Goal: Task Accomplishment & Management: Complete application form

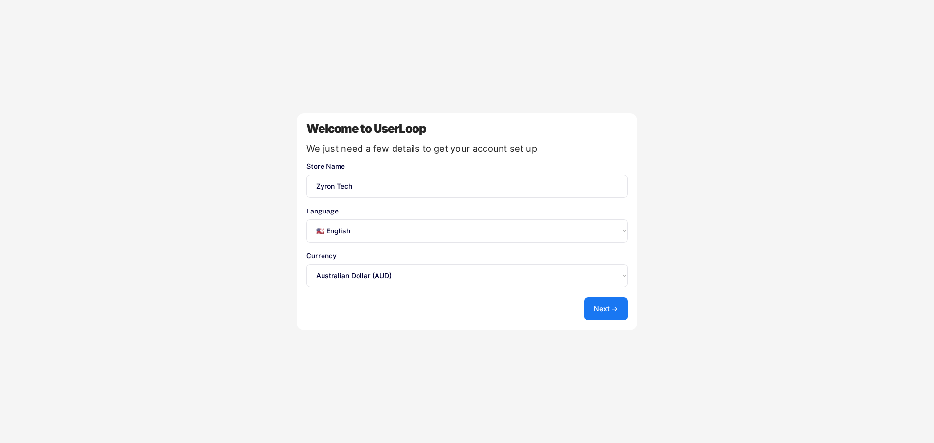
select select ""en""
select select ""1348695171700984260__LOOKUP__1635527638684x651913256305185500""
click at [610, 311] on button "Next →" at bounding box center [606, 308] width 43 height 23
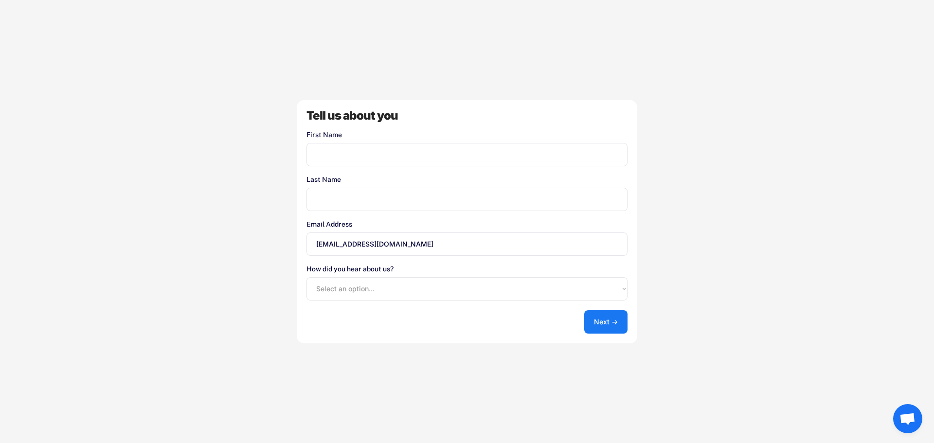
click at [384, 152] on input "input" at bounding box center [467, 154] width 321 height 23
type input "Farid"
type input "Shariff"
click at [431, 282] on select "Select an option... Shopify App Store Google UserLoop Blog Referred by a friend…" at bounding box center [467, 288] width 321 height 23
select select ""shopify_app_store""
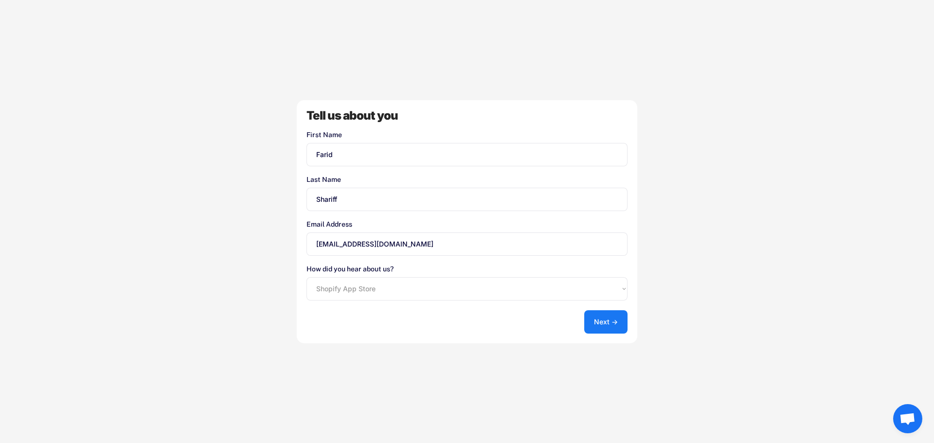
click at [307, 277] on select "Select an option... Shopify App Store Google UserLoop Blog Referred by a friend…" at bounding box center [467, 288] width 321 height 23
click at [611, 326] on button "Next →" at bounding box center [606, 322] width 43 height 23
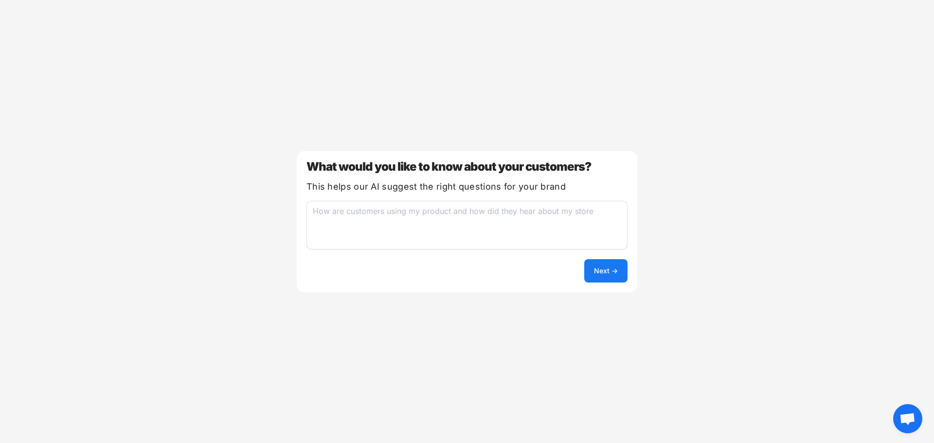
drag, startPoint x: 433, startPoint y: 217, endPoint x: 427, endPoint y: 217, distance: 5.4
click at [428, 217] on textarea at bounding box center [467, 225] width 321 height 49
click at [431, 212] on textarea at bounding box center [467, 225] width 321 height 49
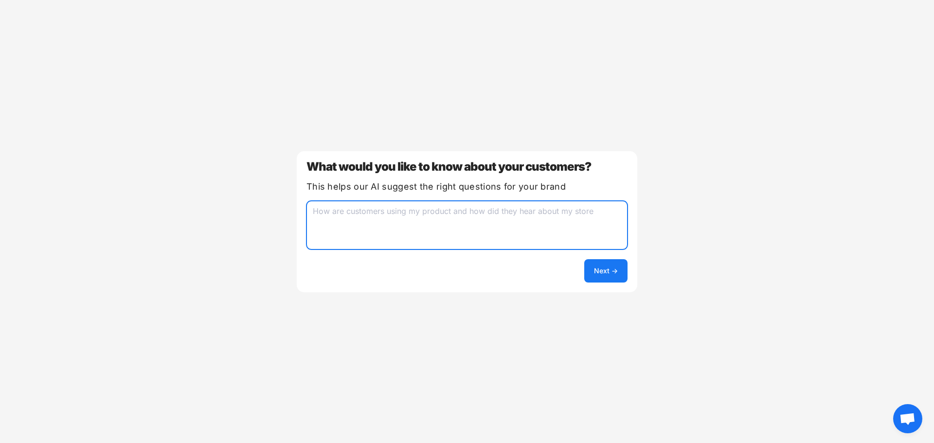
paste textarea "We currently sell matt black only. Main purpose of poll is that we want to ask …"
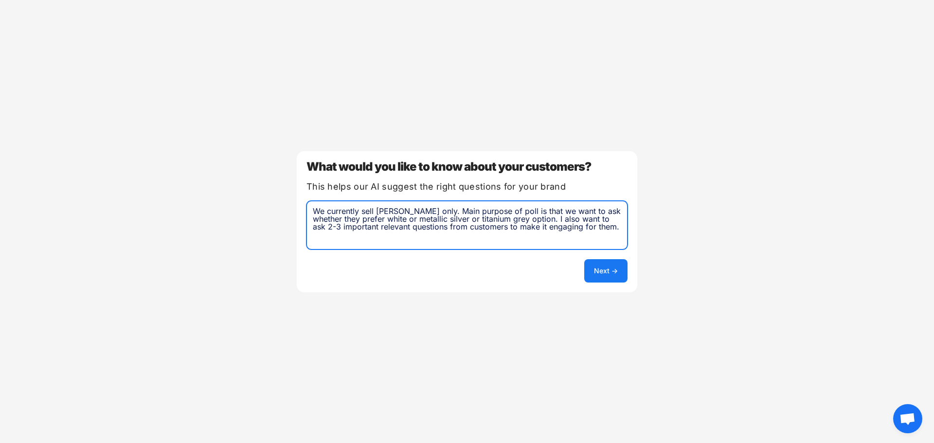
click at [314, 212] on textarea "We currently sell matt black only. Main purpose of poll is that we want to ask …" at bounding box center [467, 225] width 321 height 49
click at [379, 212] on textarea "We currently sell matt black only. Main purpose of poll is that we want to ask …" at bounding box center [467, 225] width 321 height 49
click at [590, 222] on textarea "We currently sell gan chargers, power banks, USB C Cables, wireless chargers th…" at bounding box center [467, 225] width 321 height 49
click at [604, 227] on textarea "We currently sell gan chargers, power banks, USB C Cables, wireless chargers th…" at bounding box center [467, 225] width 321 height 49
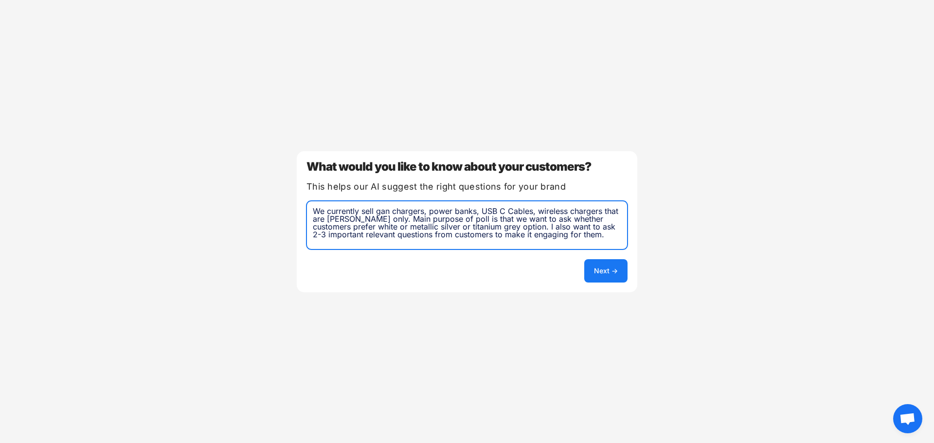
click at [599, 237] on textarea "We currently sell gan chargers, power banks, USB C Cables, wireless chargers th…" at bounding box center [467, 225] width 321 height 49
type textarea "We currently sell gan chargers, power banks, USB C Cables, wireless chargers th…"
click at [608, 269] on button "Next →" at bounding box center [606, 270] width 43 height 23
select select ""unlimited""
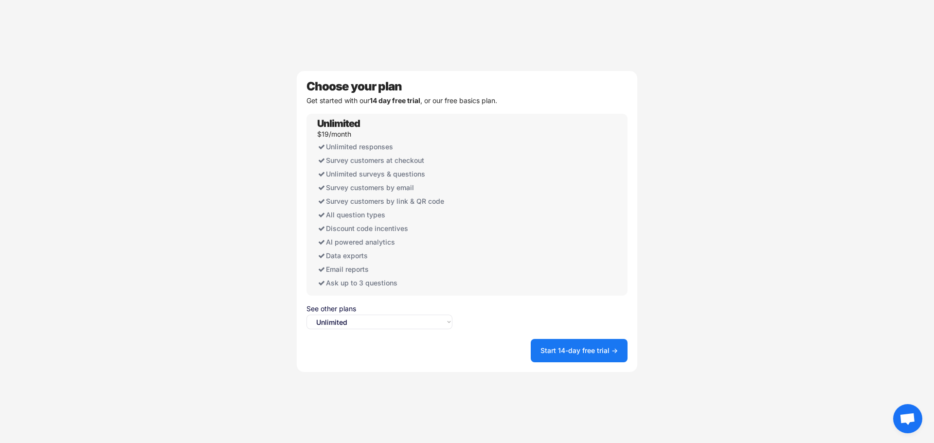
click at [414, 322] on select "Select an option... Unlimited Free" at bounding box center [380, 322] width 146 height 15
click at [307, 315] on select "Select an option... Unlimited Free" at bounding box center [380, 322] width 146 height 15
drag, startPoint x: 665, startPoint y: 211, endPoint x: 660, endPoint y: 242, distance: 31.6
click at [665, 209] on div "Welcome to UserLoop We just need a few details to get your account set up Store…" at bounding box center [467, 221] width 934 height 443
click at [586, 349] on button "Start 14-day free trial →" at bounding box center [579, 350] width 97 height 23
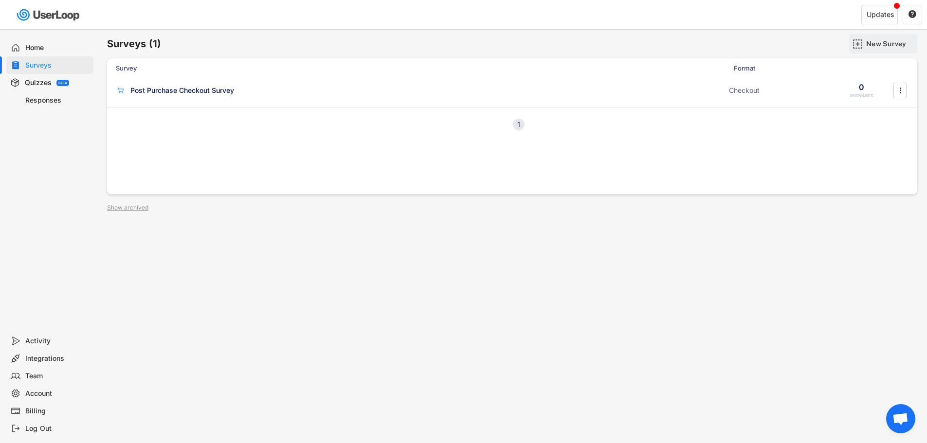
click at [882, 41] on div "New Survey" at bounding box center [890, 43] width 49 height 9
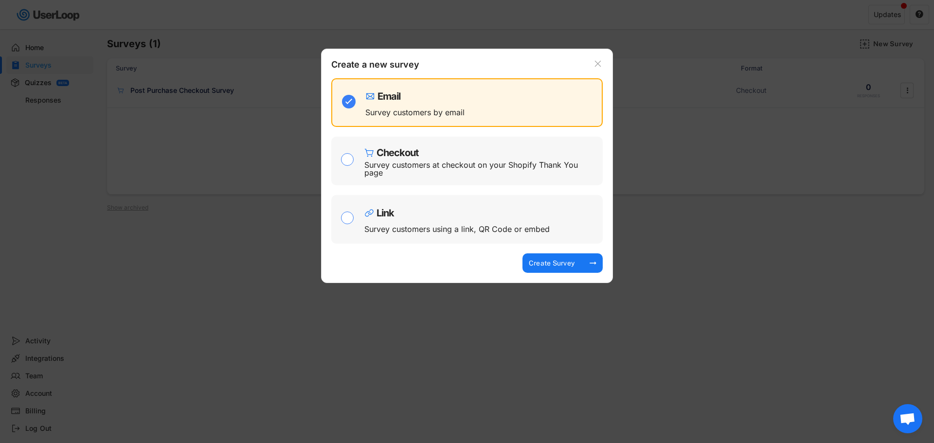
click at [428, 102] on div "Email Survey customers by email" at bounding box center [482, 102] width 232 height 39
click at [556, 263] on div "Create Survey" at bounding box center [552, 263] width 49 height 9
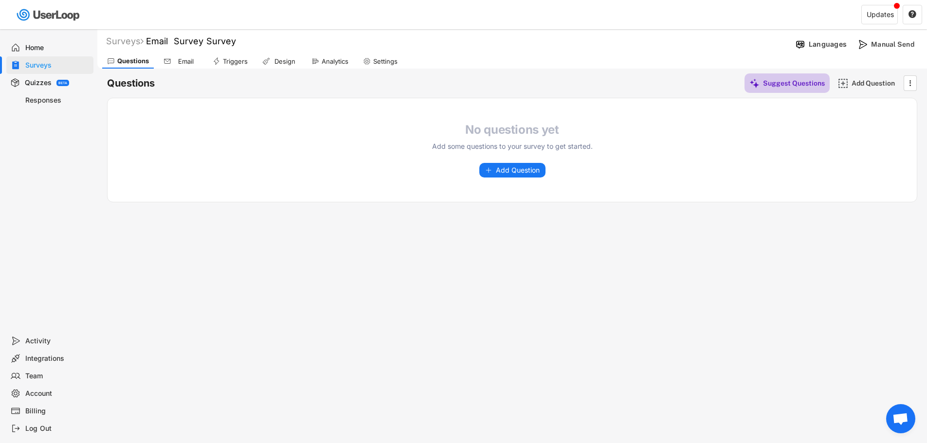
click at [766, 83] on div "Suggest Questions" at bounding box center [794, 83] width 62 height 9
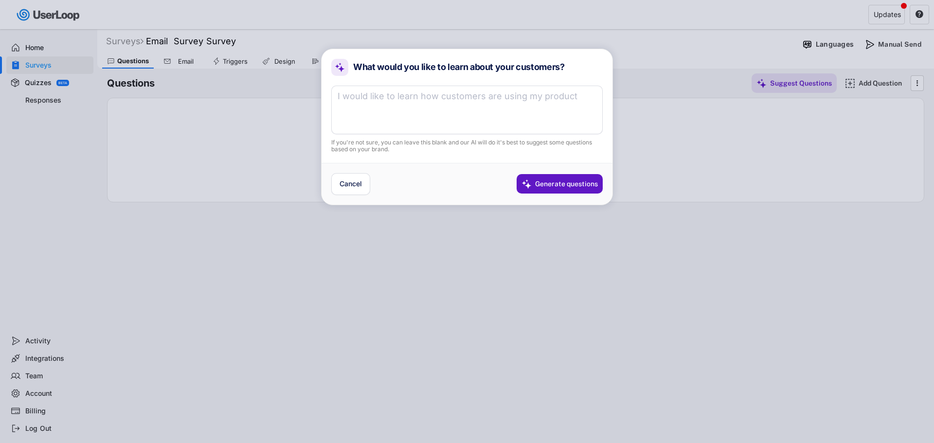
click at [433, 101] on textarea at bounding box center [467, 110] width 272 height 49
click at [385, 104] on textarea at bounding box center [467, 110] width 272 height 49
paste textarea "We currently sell matt black only. Main purpose of poll is that we want to ask …"
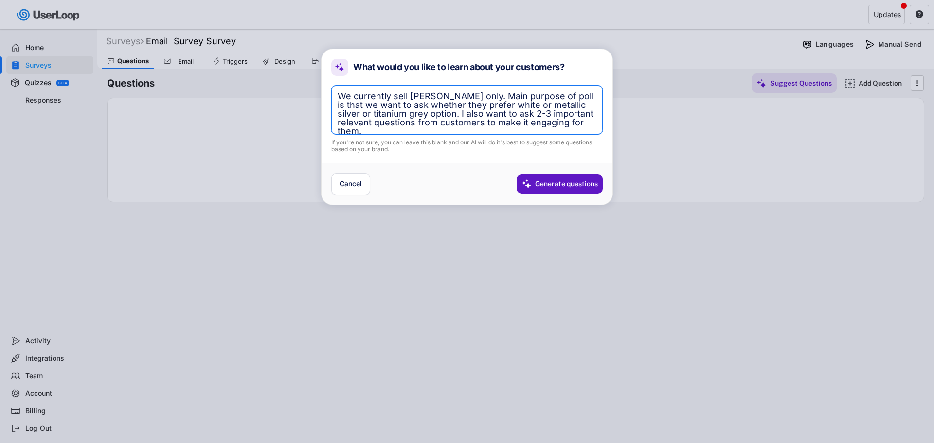
click at [410, 97] on textarea "We currently sell matt black only. Main purpose of poll is that we want to ask …" at bounding box center [467, 110] width 272 height 49
click at [510, 104] on textarea "We currently sell gan chargers, power banks, wireless chargers and USB C cables…" at bounding box center [467, 110] width 272 height 49
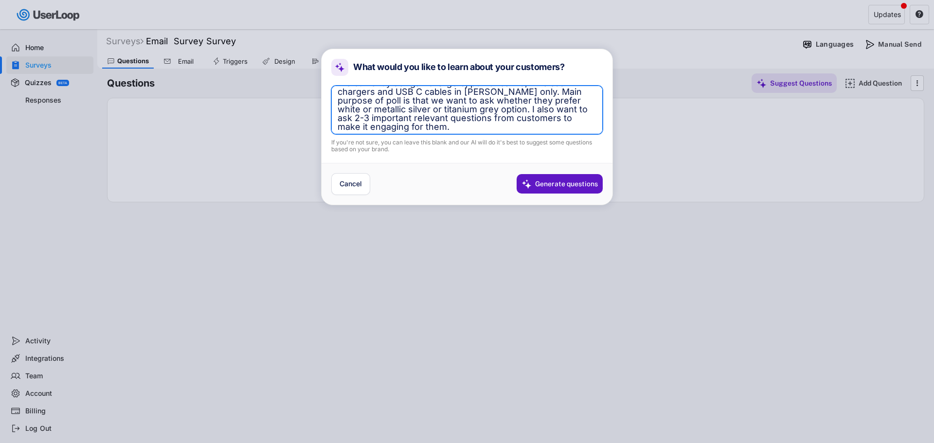
scroll to position [17, 0]
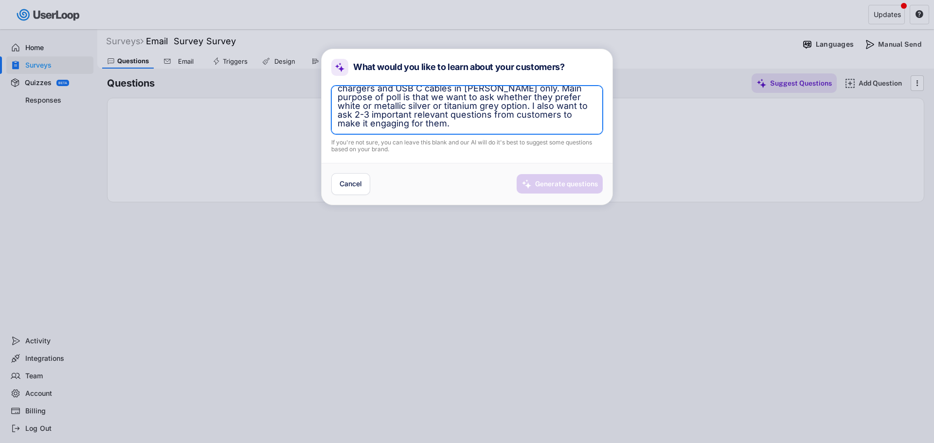
click at [556, 182] on div "Generate questions" at bounding box center [566, 184] width 63 height 9
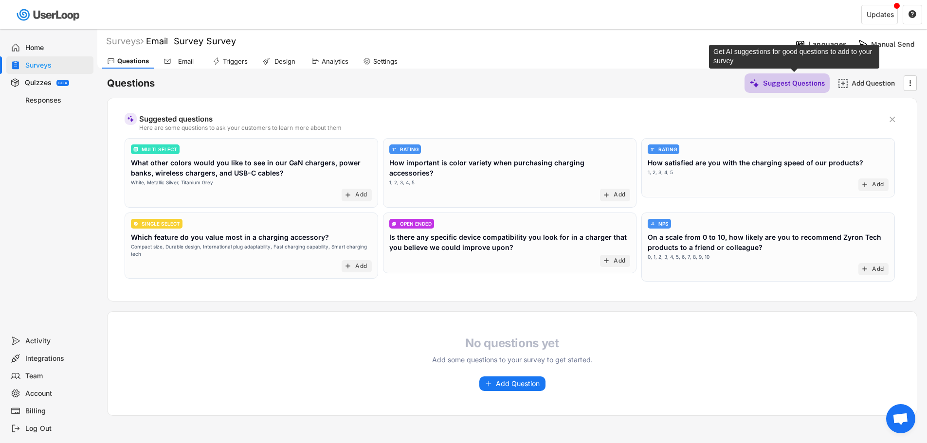
click at [812, 86] on div "Suggest Questions" at bounding box center [794, 83] width 62 height 9
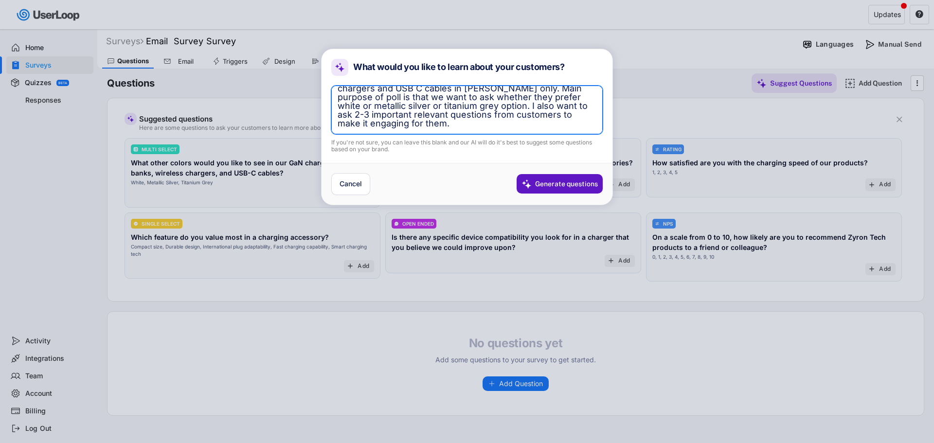
drag, startPoint x: 439, startPoint y: 118, endPoint x: 459, endPoint y: 114, distance: 20.3
click at [439, 117] on textarea "We currently sell gan chargers, power banks, wireless chargers and USB C cables…" at bounding box center [467, 110] width 272 height 49
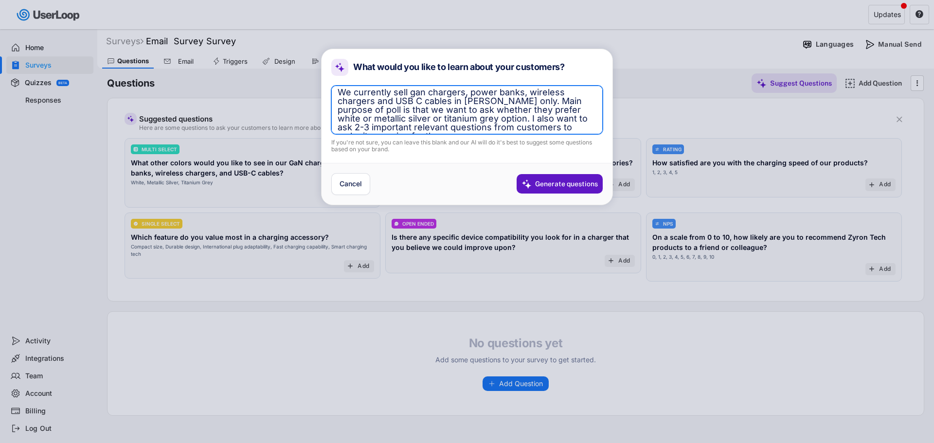
scroll to position [0, 0]
click at [490, 121] on textarea "We currently sell gan chargers, power banks, wireless chargers and USB C cables…" at bounding box center [467, 110] width 272 height 49
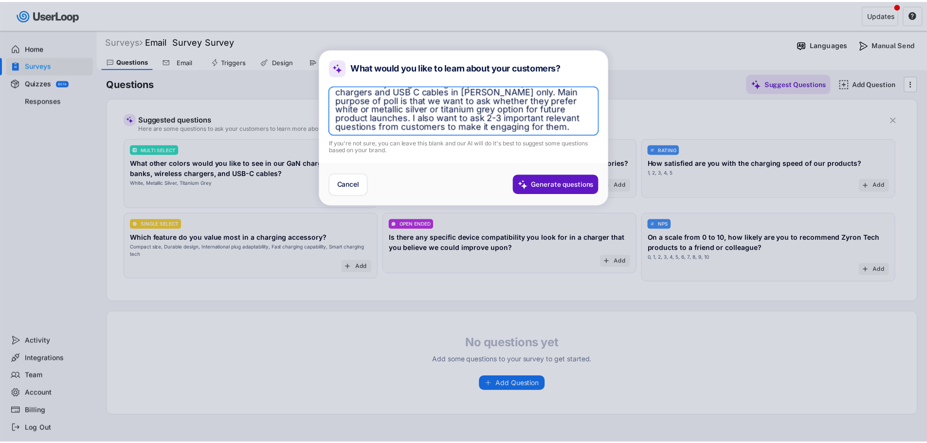
scroll to position [17, 0]
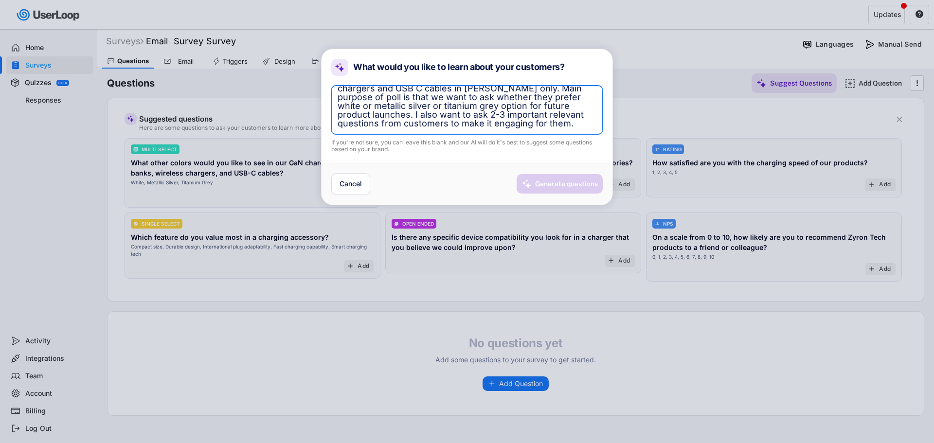
type textarea "We currently sell gan chargers, power banks, wireless chargers and USB C cables…"
click at [564, 184] on div "Generate questions" at bounding box center [566, 184] width 63 height 9
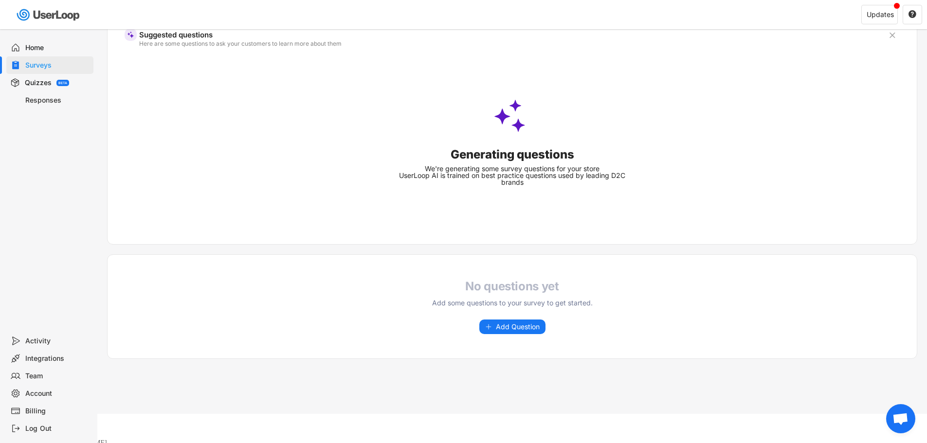
scroll to position [0, 0]
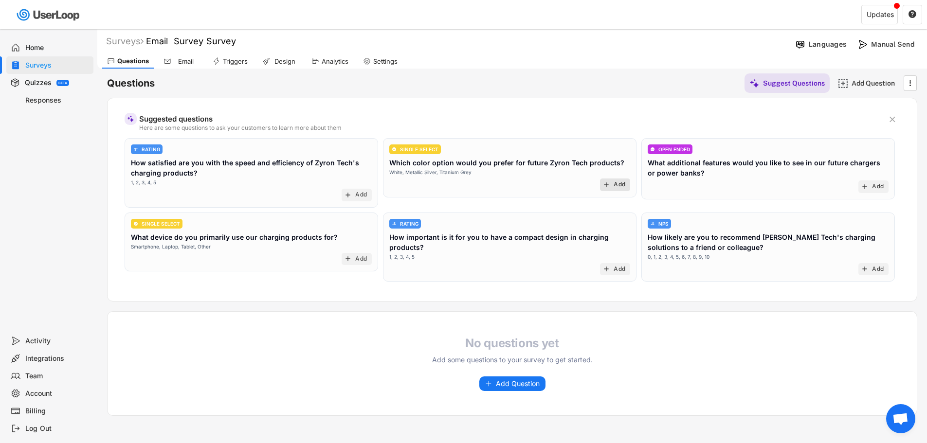
click at [614, 184] on div "Add" at bounding box center [620, 185] width 12 height 8
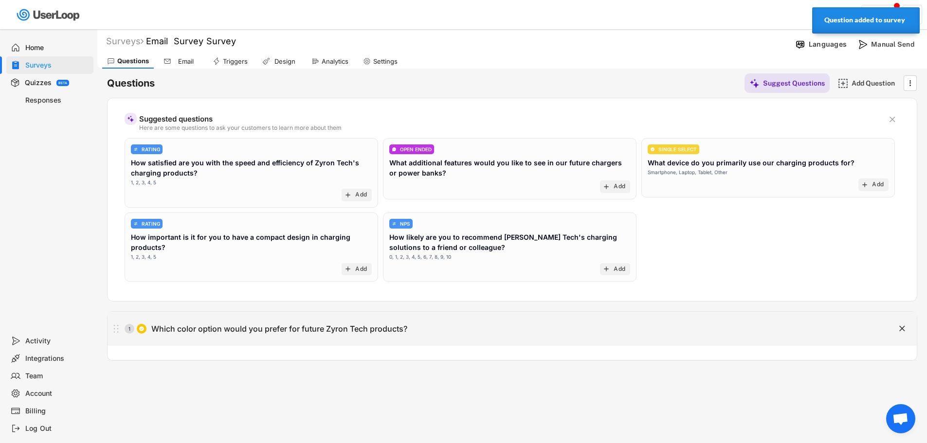
click at [259, 328] on div "Which color option would you prefer for future Zyron Tech products?" at bounding box center [279, 329] width 256 height 10
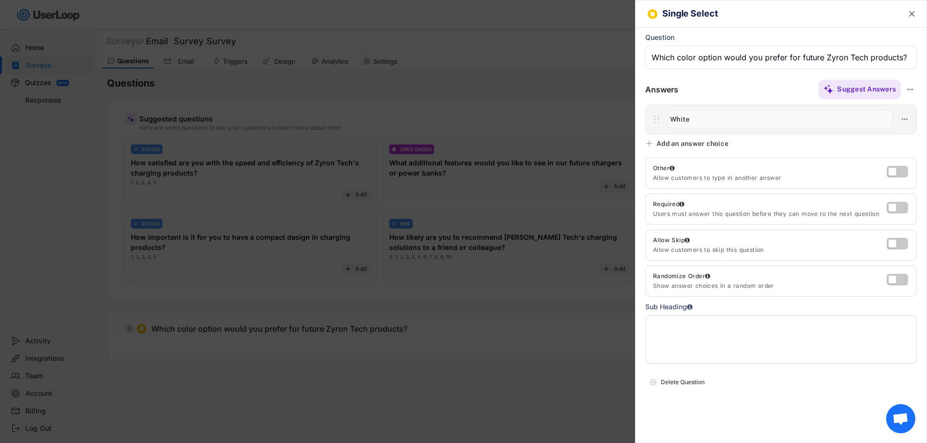
click at [705, 115] on input "input" at bounding box center [780, 119] width 225 height 18
paste input "White: For a clean, minimalist aesthetic."
type input "White: For a clean, minimalist aesthetic."
click at [649, 144] on icon at bounding box center [649, 144] width 8 height 8
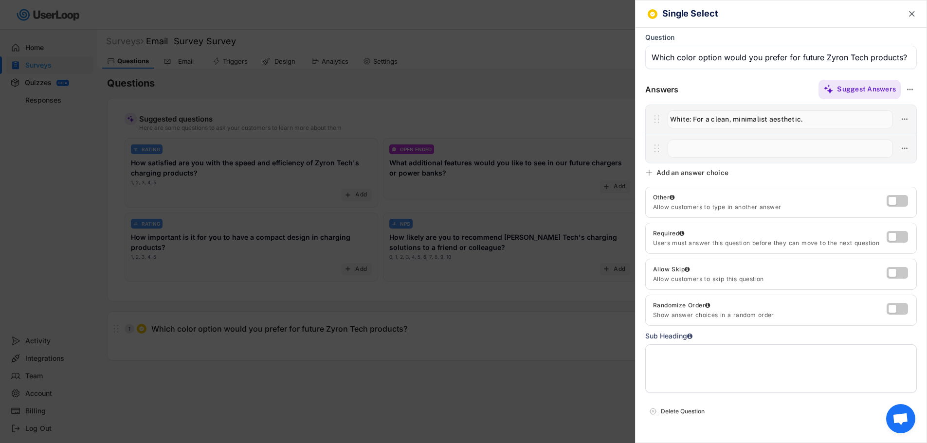
click at [687, 148] on input "input" at bounding box center [780, 149] width 225 height 18
paste input "Metallic Silver: For a modern, high-tech look."
type input "Metallic Silver: For a modern, high-tech look."
click at [648, 171] on icon at bounding box center [649, 173] width 8 height 8
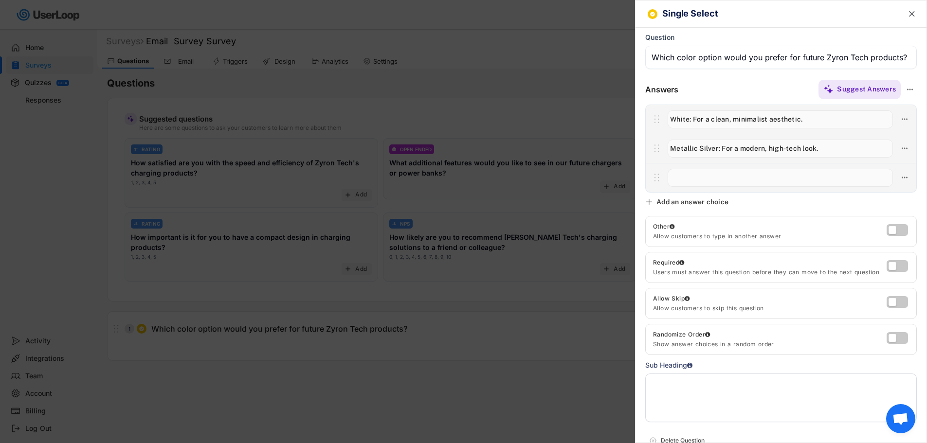
click at [699, 179] on input "input" at bounding box center [780, 178] width 225 height 18
paste input "Titanium Grey: For a sophisticated, professional vibe."
type input "Titanium Grey: For a sophisticated, professional vibe."
click at [889, 229] on label at bounding box center [894, 228] width 21 height 12
click at [0, 0] on input "checkbox" at bounding box center [0, 0] width 0 height 0
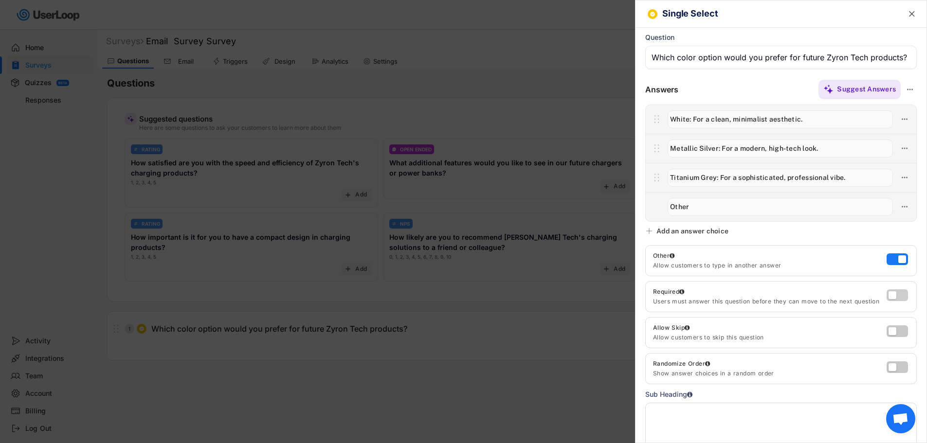
click at [884, 295] on label at bounding box center [894, 293] width 21 height 12
click at [0, 0] on input "checkbox" at bounding box center [0, 0] width 0 height 0
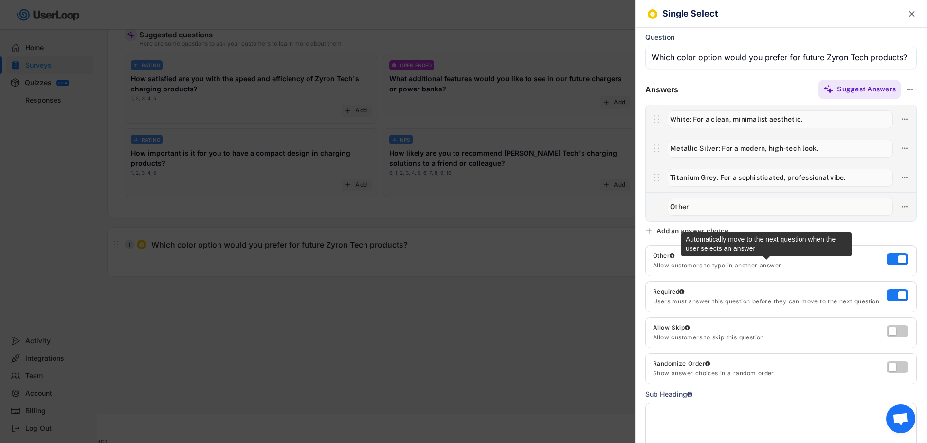
scroll to position [84, 0]
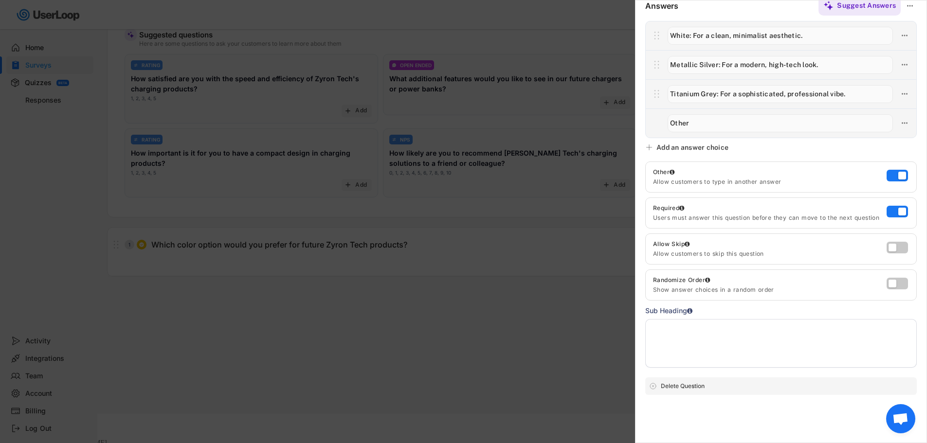
drag, startPoint x: 769, startPoint y: 383, endPoint x: 775, endPoint y: 364, distance: 19.5
click at [769, 383] on div "Delete Question" at bounding box center [787, 386] width 252 height 9
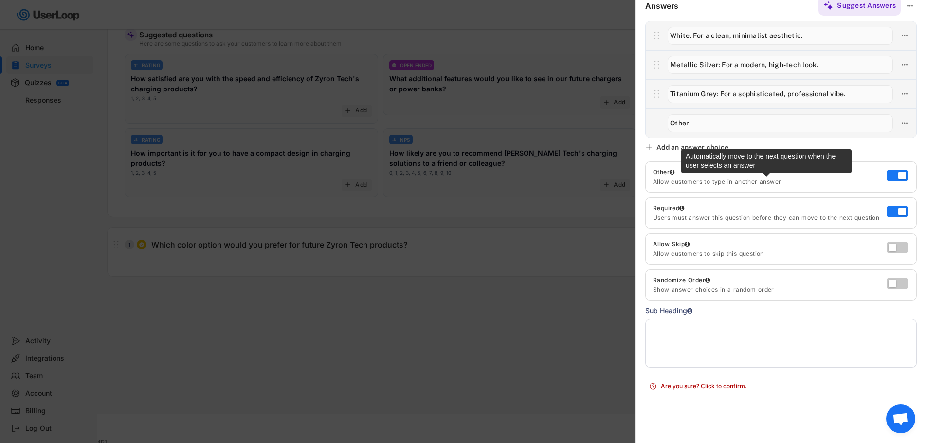
scroll to position [0, 0]
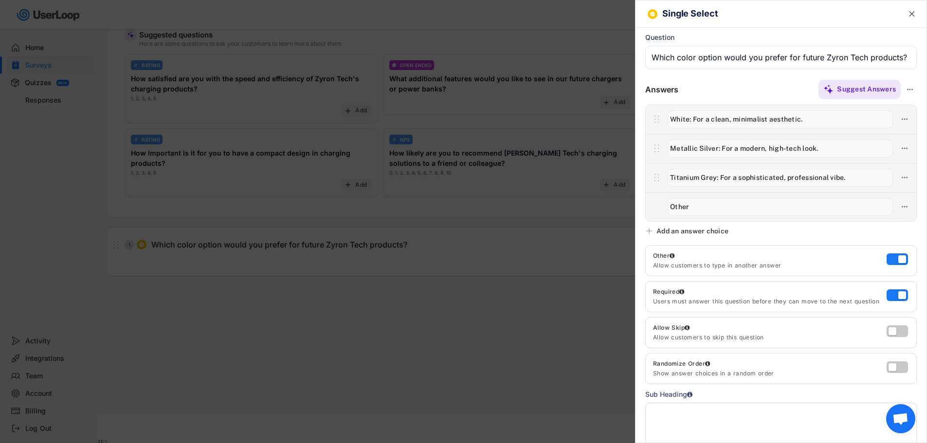
click at [914, 18] on div "Single Select " at bounding box center [781, 13] width 291 height 27
click at [909, 15] on icon "" at bounding box center [912, 14] width 10 height 10
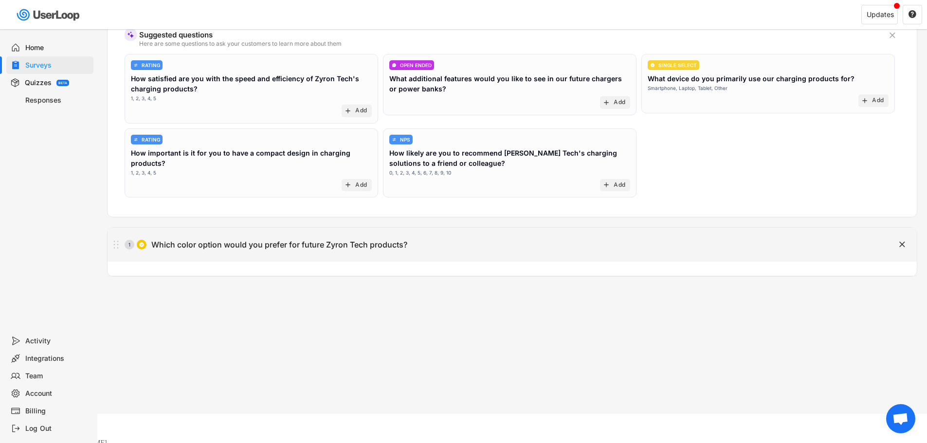
click at [353, 251] on div "1 Which color option would you prefer for future Zyron Tech products?" at bounding box center [488, 244] width 761 height 19
type input "Which color option would you prefer for future Zyron Tech products?"
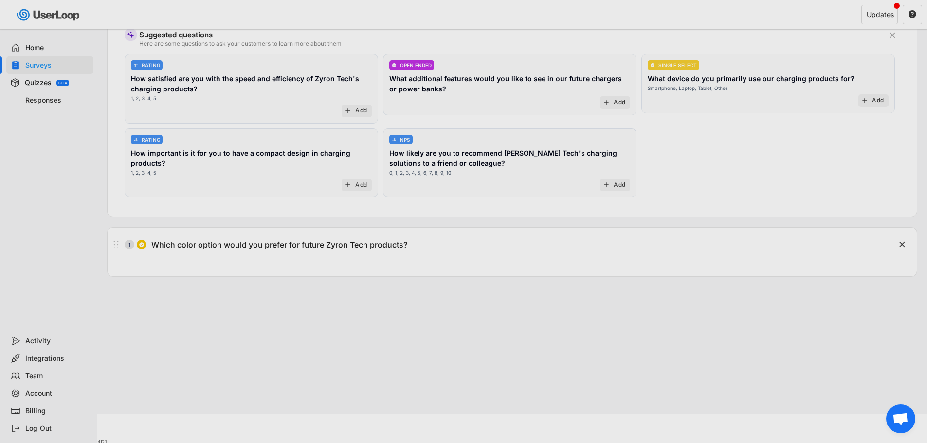
scroll to position [0, 1]
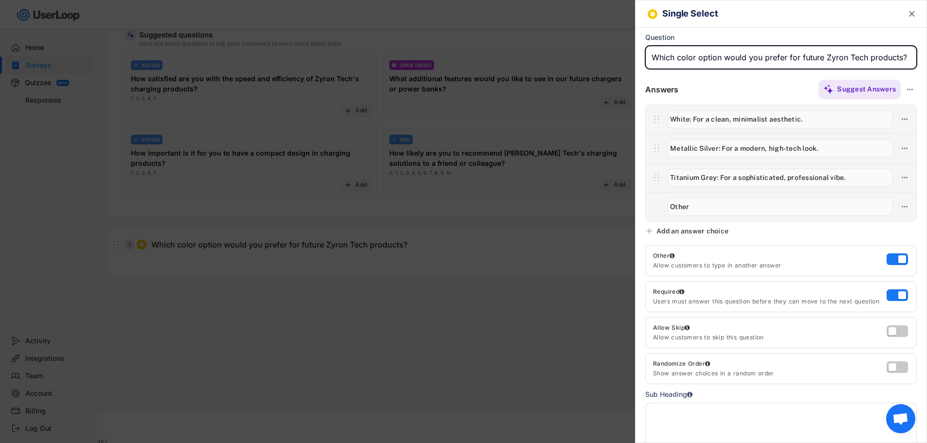
click at [747, 81] on div "Suggest Answers" at bounding box center [797, 89] width 238 height 19
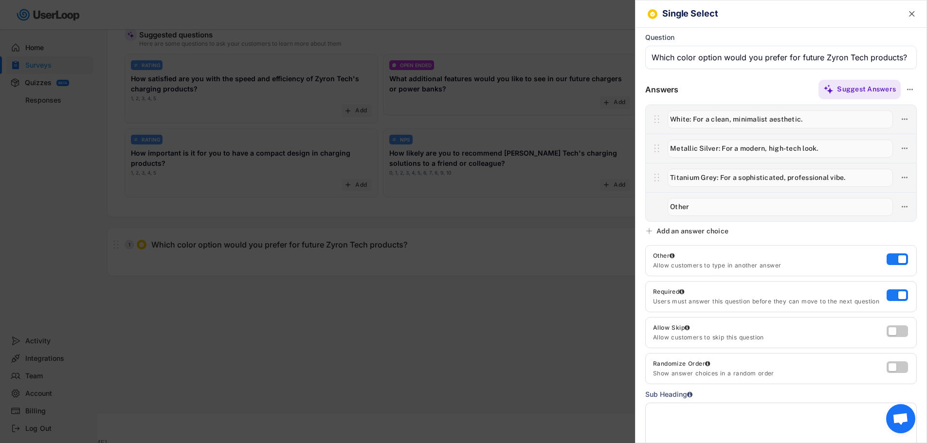
click at [657, 210] on div at bounding box center [781, 206] width 271 height 29
click at [909, 13] on text "" at bounding box center [912, 14] width 6 height 10
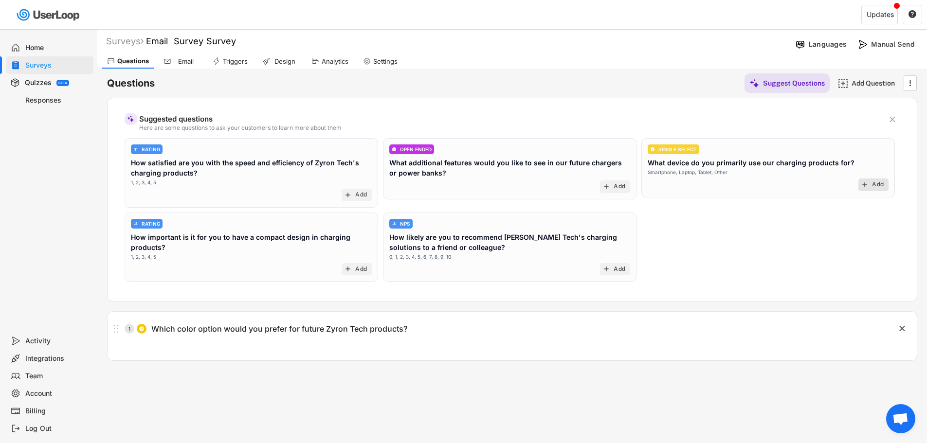
click at [867, 184] on text "add" at bounding box center [865, 185] width 8 height 8
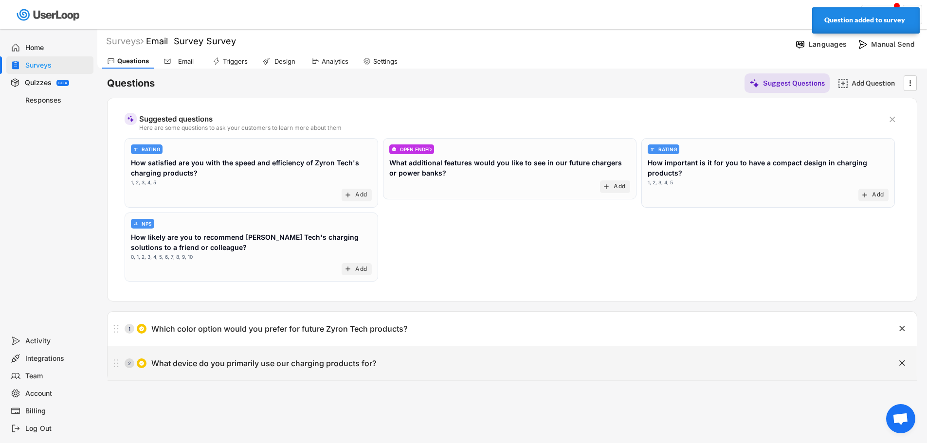
click at [269, 365] on div "What device do you primarily use our charging products for?" at bounding box center [263, 364] width 225 height 10
type input "What device do you primarily use our charging products for?"
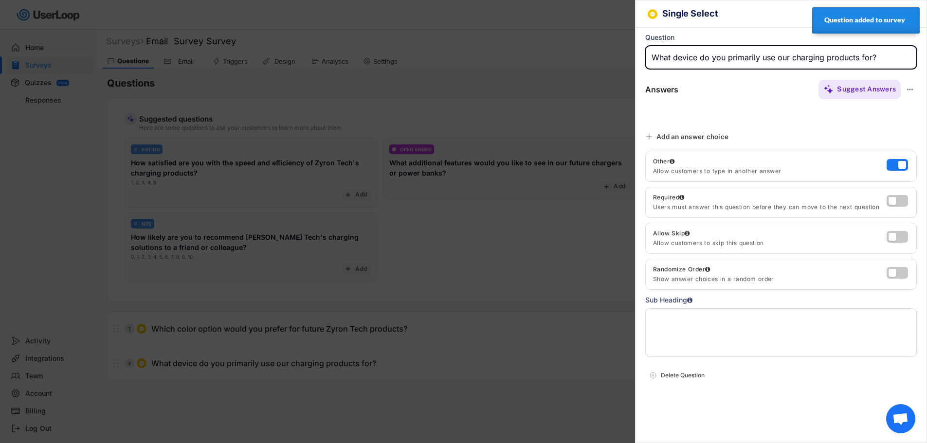
type input "Laptop"
type input "Smartphone"
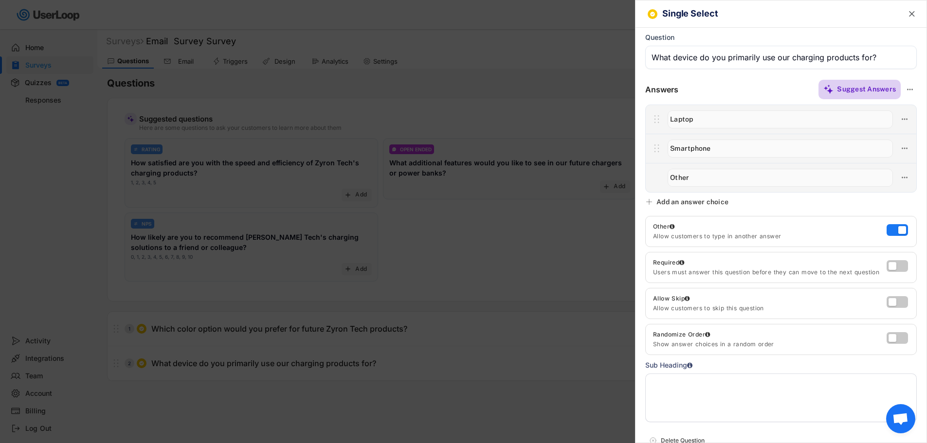
click at [851, 91] on div "Suggest Answers" at bounding box center [866, 89] width 59 height 9
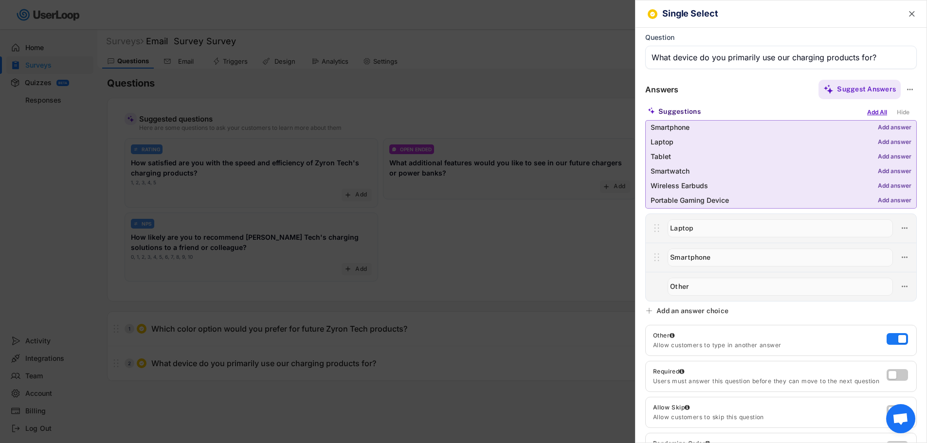
click at [867, 114] on div "Add All" at bounding box center [877, 112] width 25 height 11
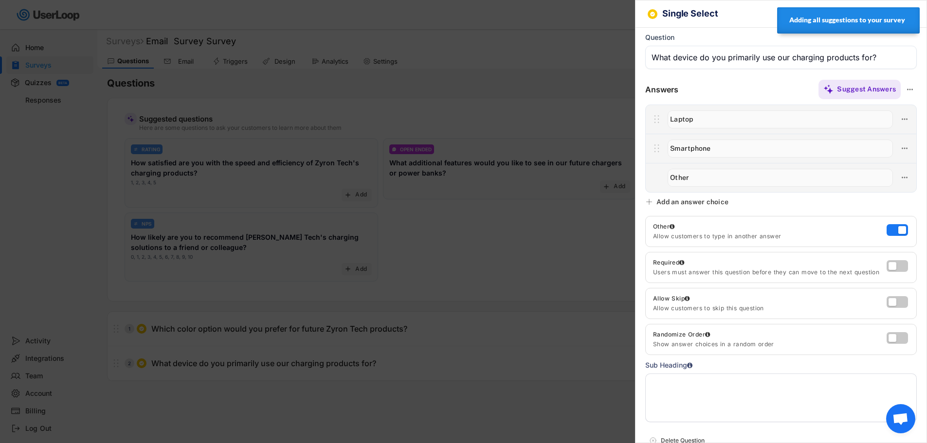
type input "Laptop"
type input "Smartphone"
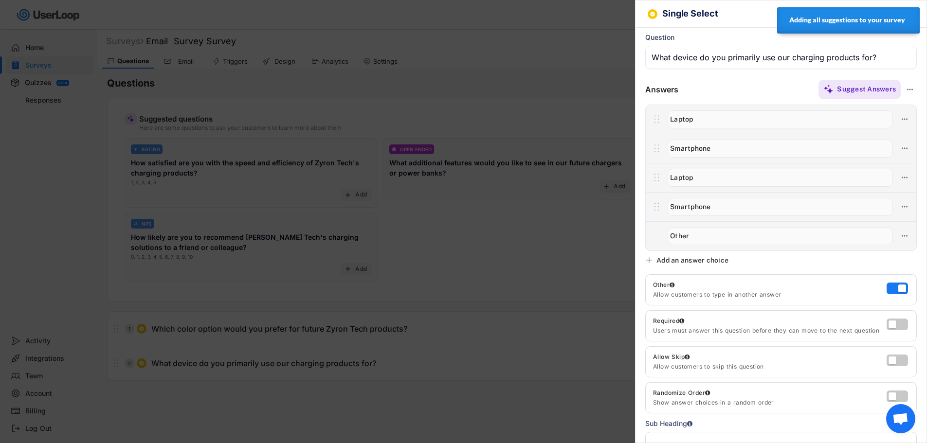
type input "Tablet"
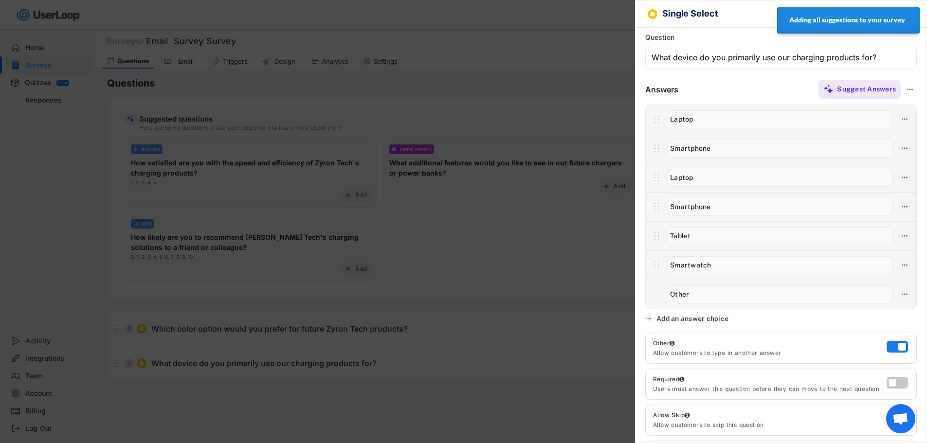
type input "Wireless Earbuds"
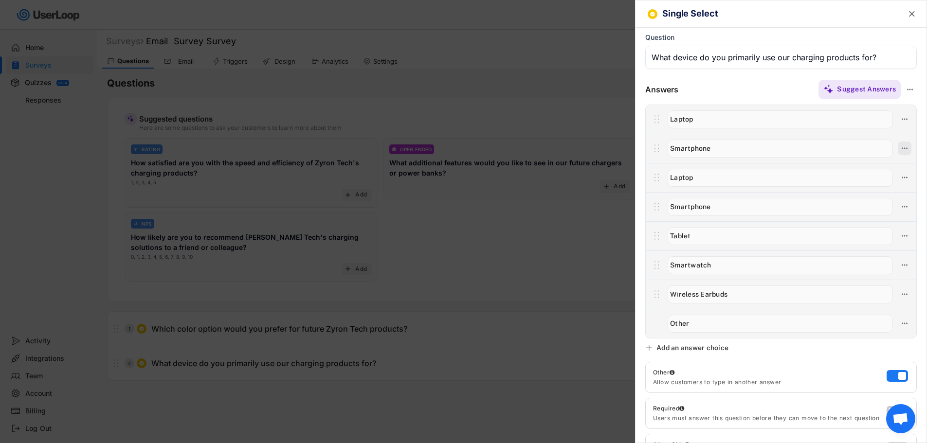
type input "Portable Gaming Device"
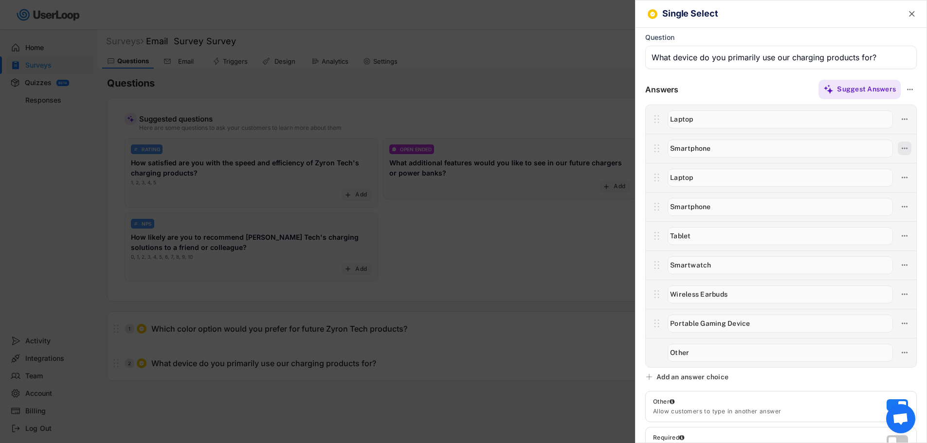
click at [900, 150] on icon at bounding box center [904, 148] width 9 height 9
click at [812, 253] on div "Delete Answer" at bounding box center [842, 252] width 92 height 9
click at [830, 252] on div "Are you sure? Click to confirm." at bounding box center [842, 252] width 92 height 9
type input "Laptop"
type input "Smartphone"
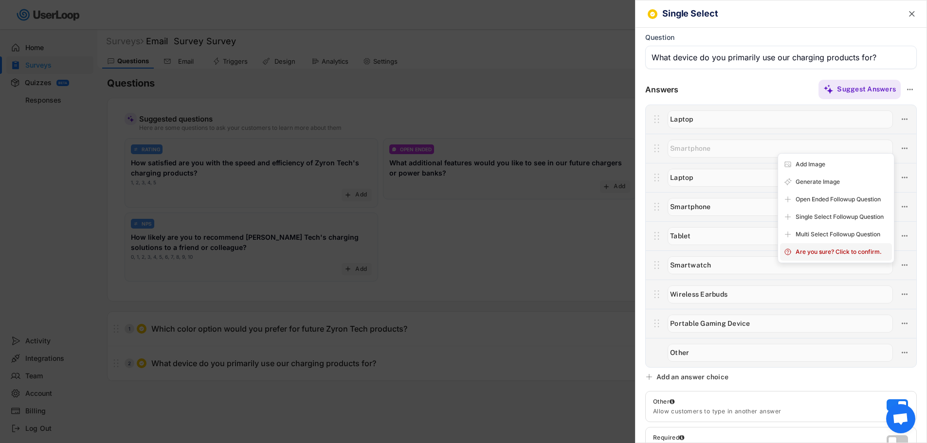
type input "Tablet"
type input "Smartwatch"
type input "Wireless Earbuds"
type input "Portable Gaming Device"
type input "Other"
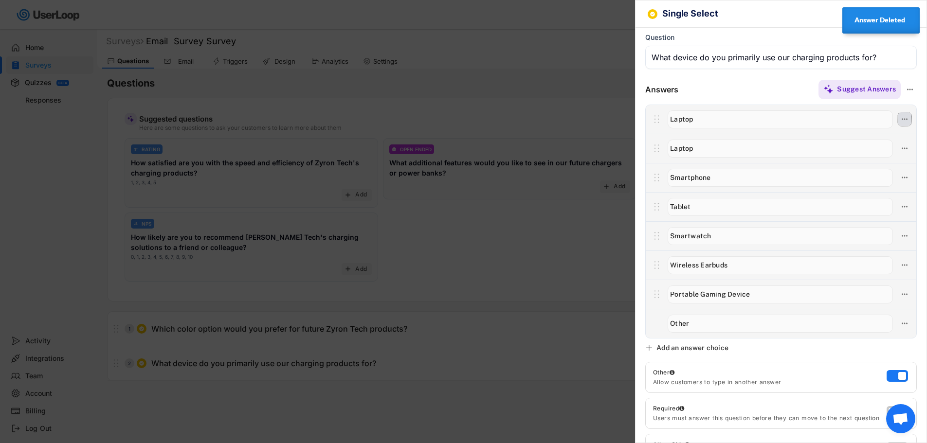
click at [900, 120] on icon at bounding box center [904, 119] width 9 height 9
click at [813, 226] on div "Delete Answer" at bounding box center [842, 223] width 92 height 9
click at [821, 225] on div "Are you sure? Click to confirm." at bounding box center [842, 223] width 92 height 9
type input "Laptop"
type input "Smartphone"
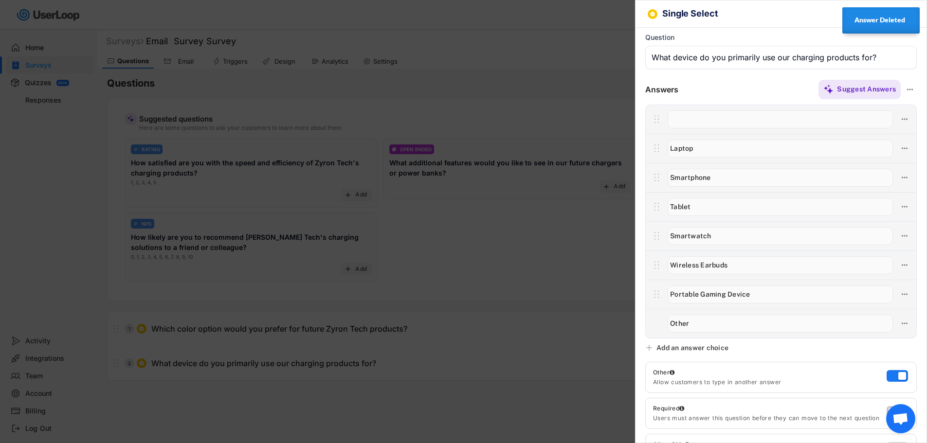
type input "Tablet"
type input "Smartwatch"
type input "Wireless Earbuds"
type input "Portable Gaming Device"
type input "Other"
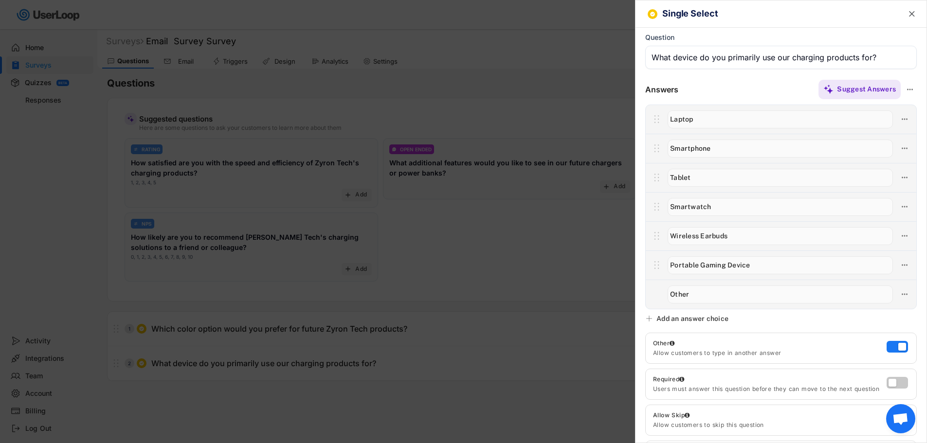
click at [574, 73] on div at bounding box center [463, 221] width 927 height 443
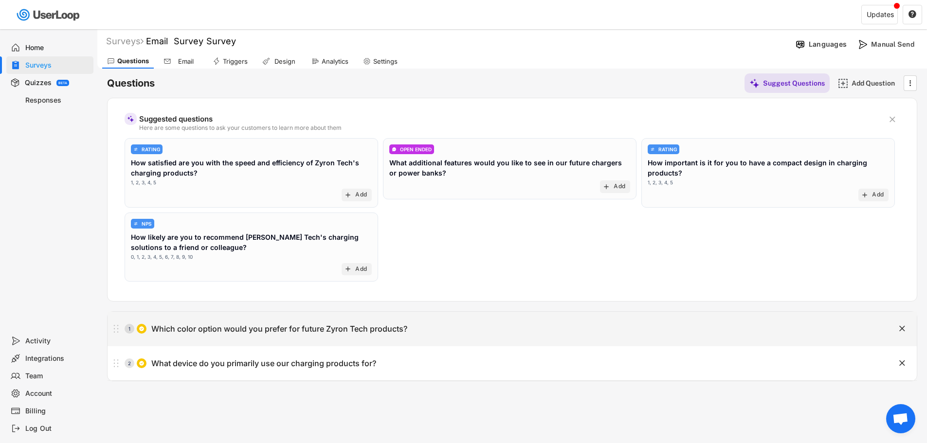
click at [288, 330] on div "Which color option would you prefer for future Zyron Tech products?" at bounding box center [279, 329] width 256 height 10
type input "Which color option would you prefer for future Zyron Tech products?"
type input "White: For a clean, minimalist aesthetic."
type input "Metallic Silver: For a modern, high-tech look."
type input "Titanium Grey: For a sophisticated, professional vibe."
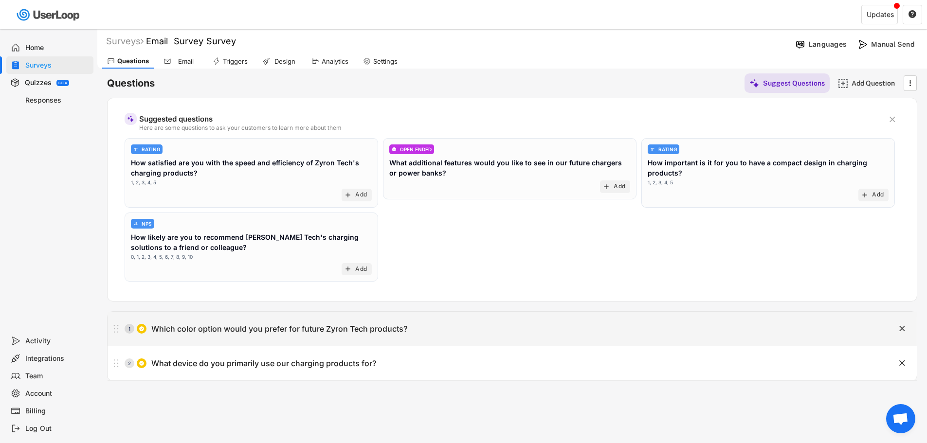
type input "Other"
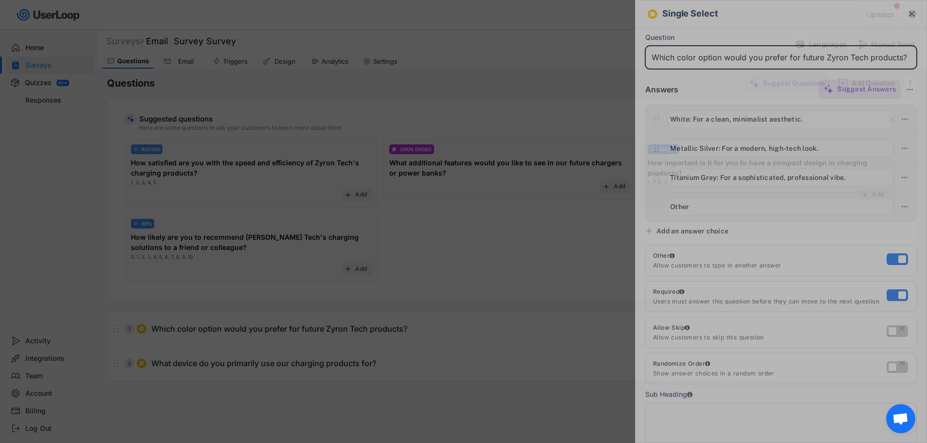
scroll to position [0, 1]
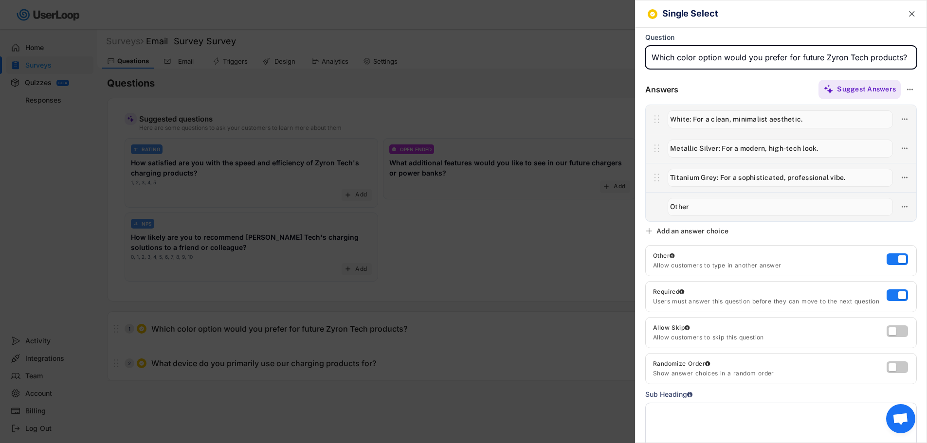
click at [676, 230] on div "Add an answer choice" at bounding box center [693, 231] width 72 height 9
type input "Other"
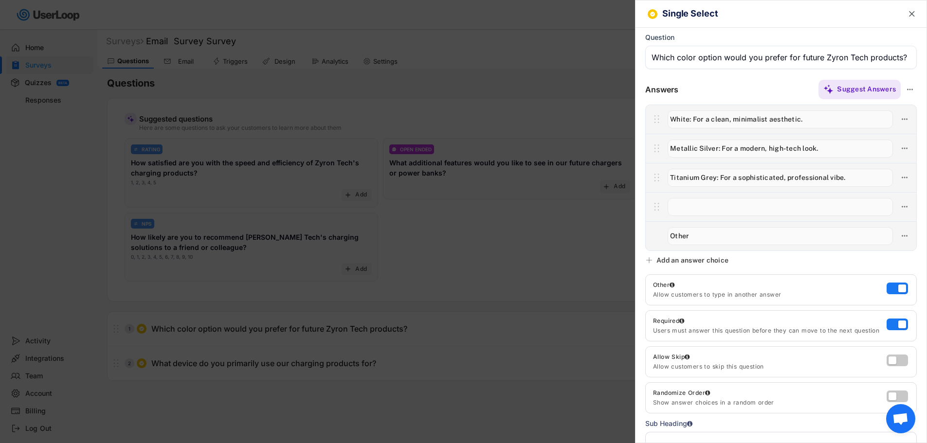
click at [689, 204] on input "input" at bounding box center [780, 207] width 225 height 18
click at [720, 206] on input "input" at bounding box center [780, 207] width 225 height 18
click at [715, 207] on input "input" at bounding box center [780, 207] width 225 height 18
click at [755, 209] on input "input" at bounding box center [780, 207] width 225 height 18
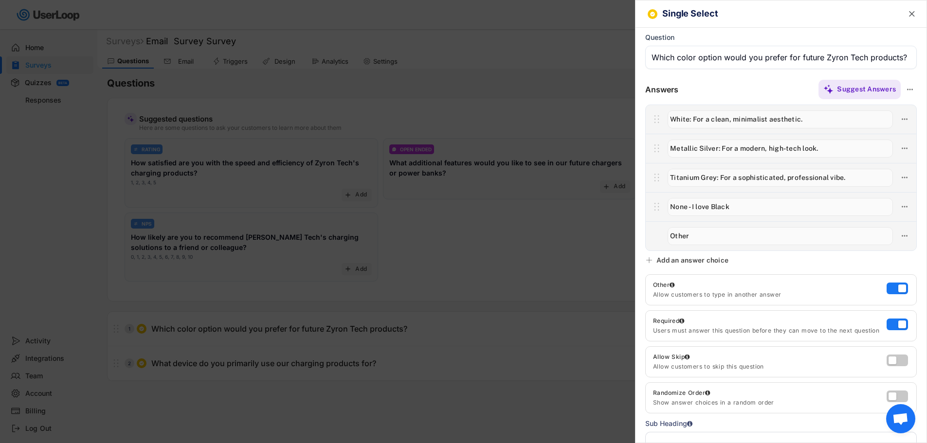
click at [693, 205] on input "input" at bounding box center [780, 207] width 225 height 18
click at [711, 205] on input "input" at bounding box center [780, 207] width 225 height 18
click at [760, 205] on input "input" at bounding box center [780, 207] width 225 height 18
type input "None - I love the Black"
click at [763, 249] on div at bounding box center [781, 235] width 271 height 29
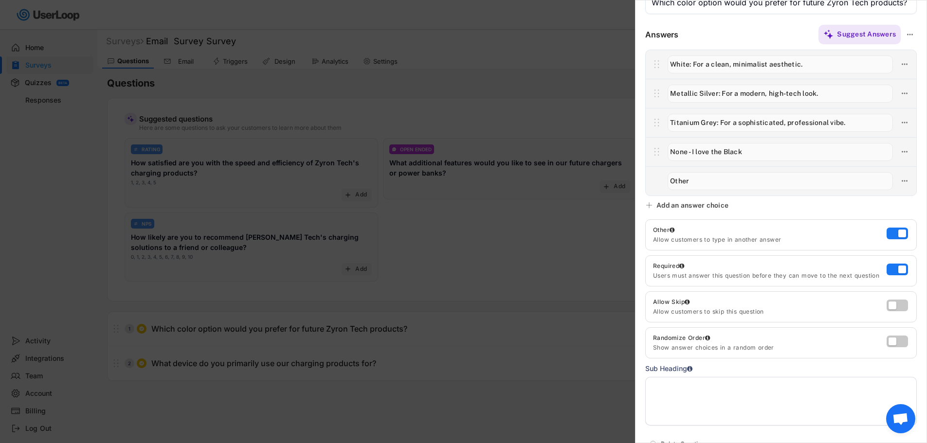
scroll to position [113, 0]
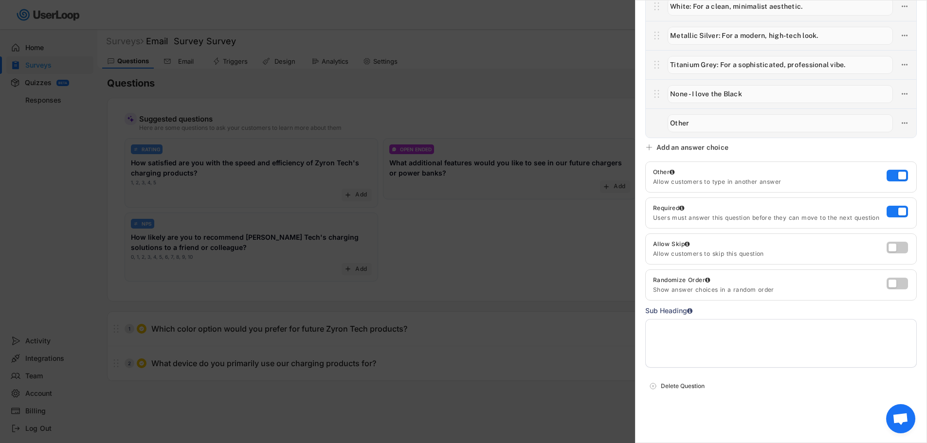
click at [577, 107] on div at bounding box center [463, 221] width 927 height 443
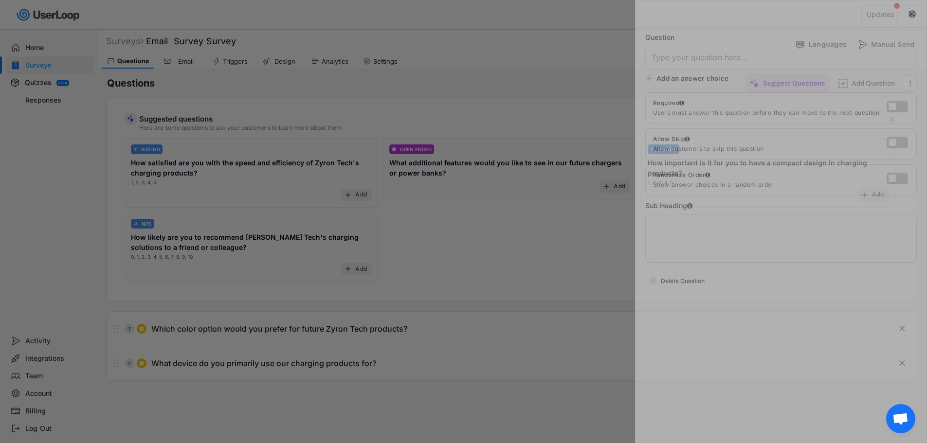
scroll to position [0, 0]
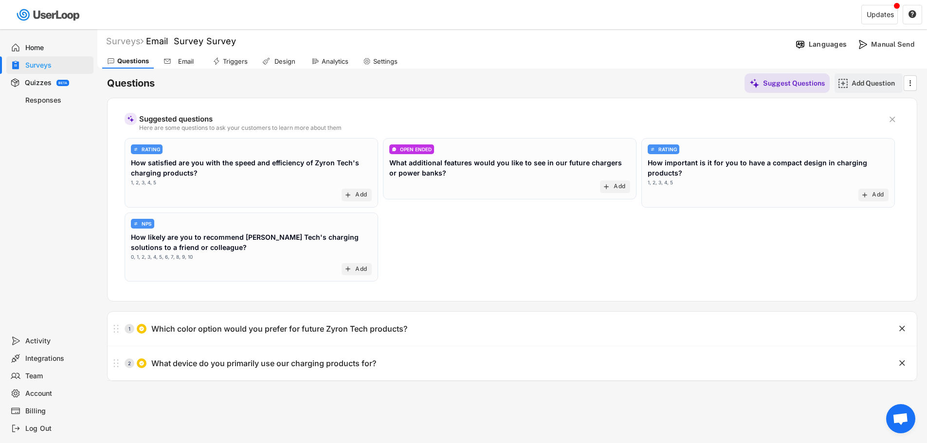
click at [849, 83] on div "Add Question" at bounding box center [869, 82] width 68 height 19
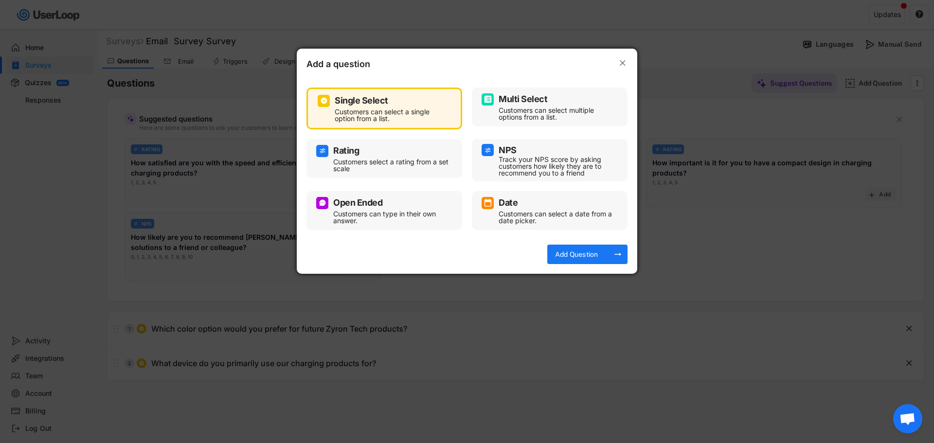
click at [531, 108] on div "Customers can select multiple options from a list." at bounding box center [557, 114] width 117 height 14
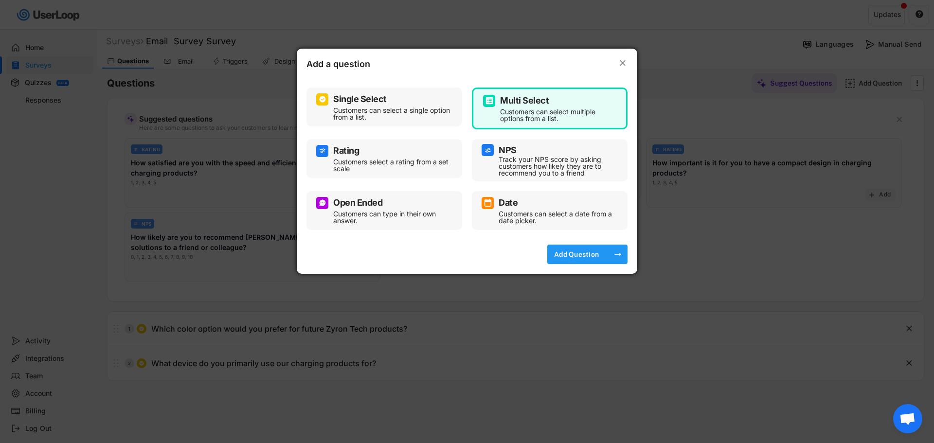
click at [582, 257] on div "Add Question" at bounding box center [576, 254] width 49 height 9
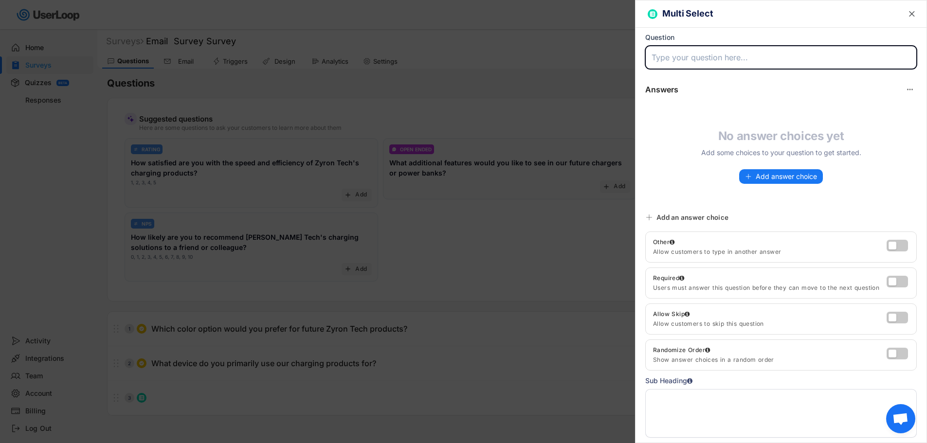
click at [722, 57] on input "input" at bounding box center [781, 57] width 272 height 23
paste input "What is the most important factor for you when choosing a new multi-port charge…"
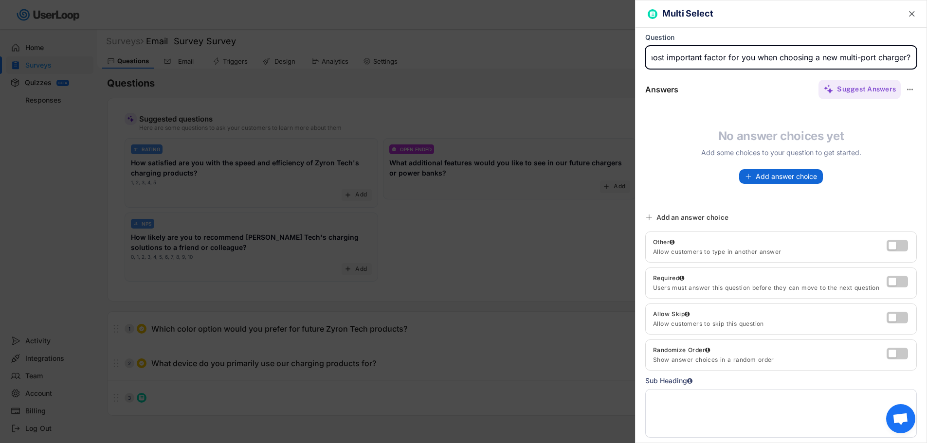
type input "What is the most important factor for you when choosing a new multi-port charge…"
click at [760, 176] on span "Add answer choice" at bounding box center [786, 176] width 61 height 7
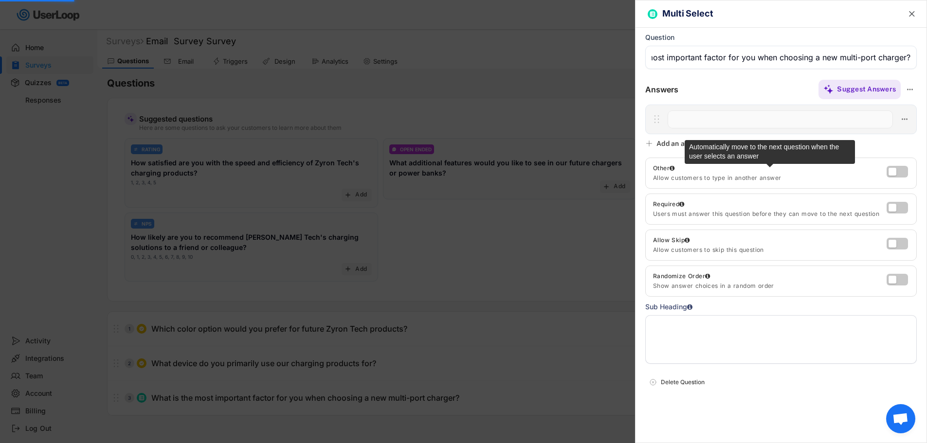
scroll to position [0, 0]
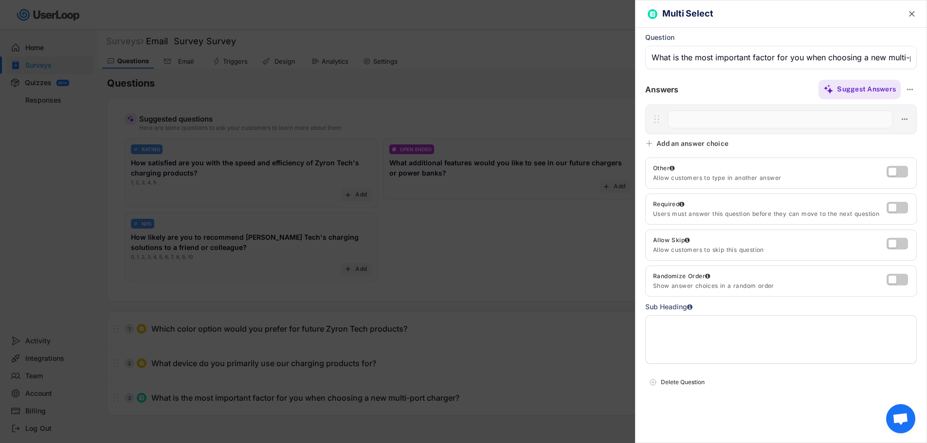
click at [688, 120] on input "input" at bounding box center [780, 119] width 225 height 18
paste input "Maximum Power Output"
click at [664, 145] on div "Add an answer choice" at bounding box center [693, 143] width 72 height 9
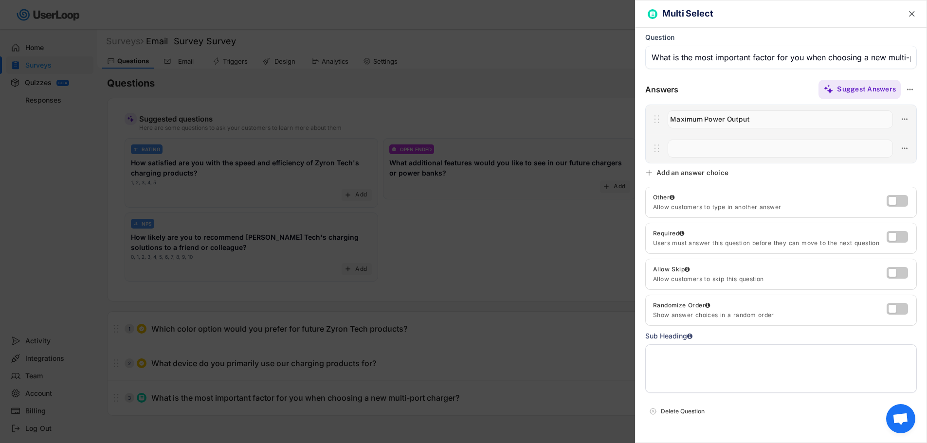
click at [766, 118] on input "input" at bounding box center [780, 119] width 225 height 18
paste input "Maximum Power Output (e.g., 65W, 100W)"
type input "Maximum Power Output (e.g., 65W, 100W)"
click at [707, 152] on input "input" at bounding box center [780, 149] width 225 height 18
paste input "Number of Ports (e.g., 2, 3, 4+)"
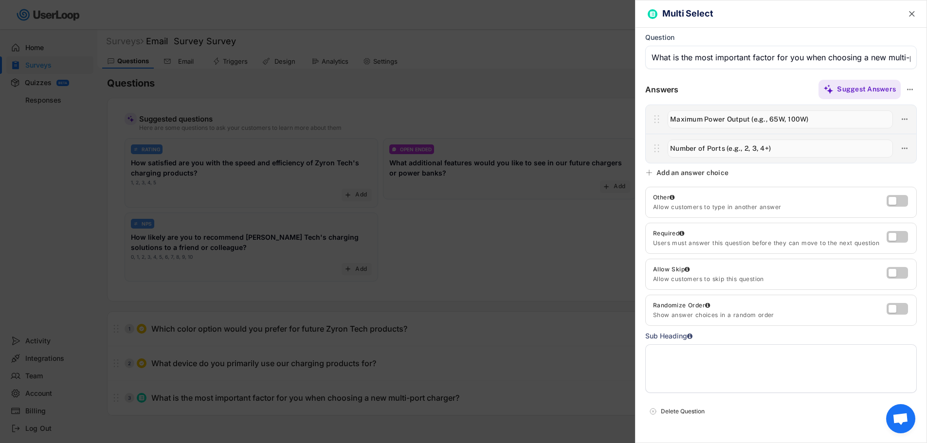
type input "Number of Ports (e.g., 2, 3, 4+)"
click at [658, 171] on div "Add an answer choice" at bounding box center [693, 172] width 72 height 9
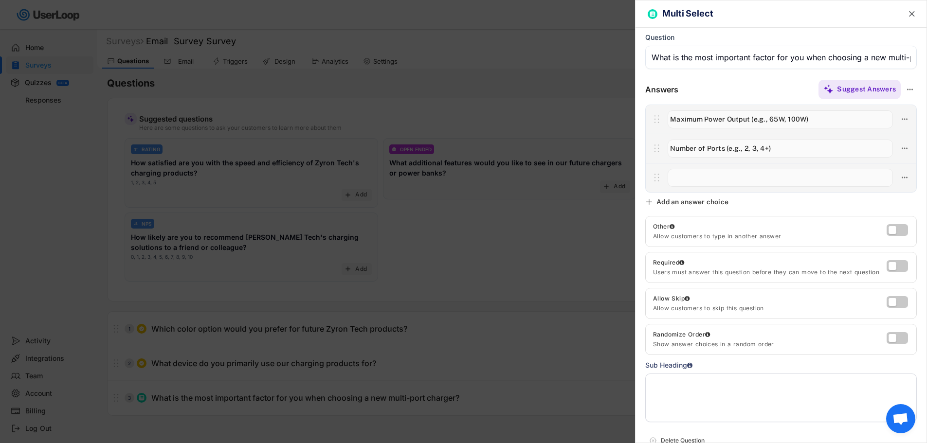
click at [731, 177] on input "input" at bounding box center [780, 178] width 225 height 18
paste input "Size & Portability"
type input "Size & Portability"
click at [669, 201] on div "Add an answer choice" at bounding box center [693, 202] width 72 height 9
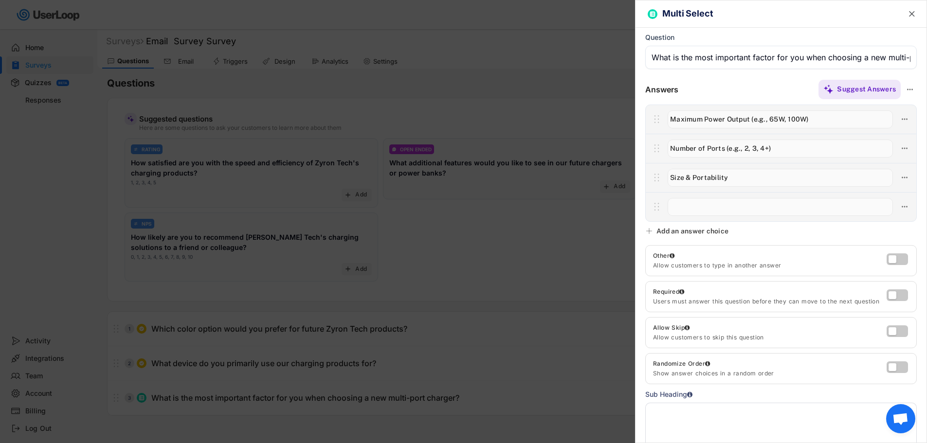
click at [700, 212] on input "input" at bounding box center [780, 207] width 225 height 18
paste input "Advanced Features (e.g., smart power distribution, digital display)"
type input "Advanced Features (e.g., smart power distribution, digital display)"
click at [668, 229] on div "Add an answer choice" at bounding box center [693, 231] width 72 height 9
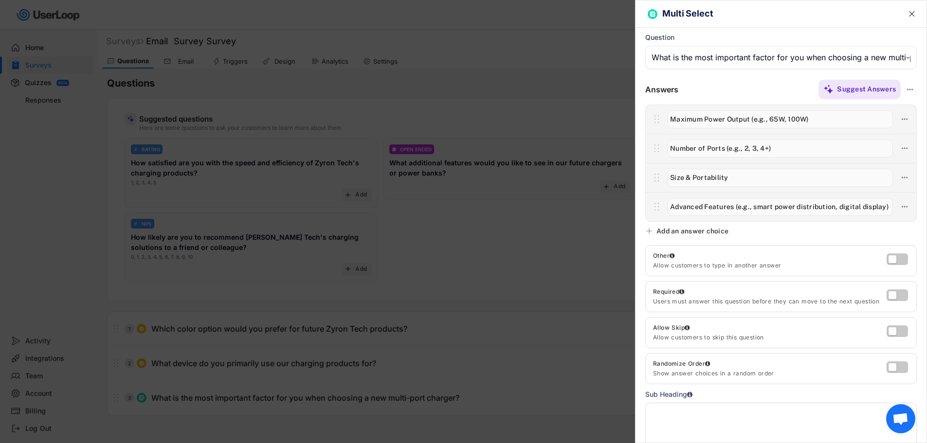
scroll to position [0, 0]
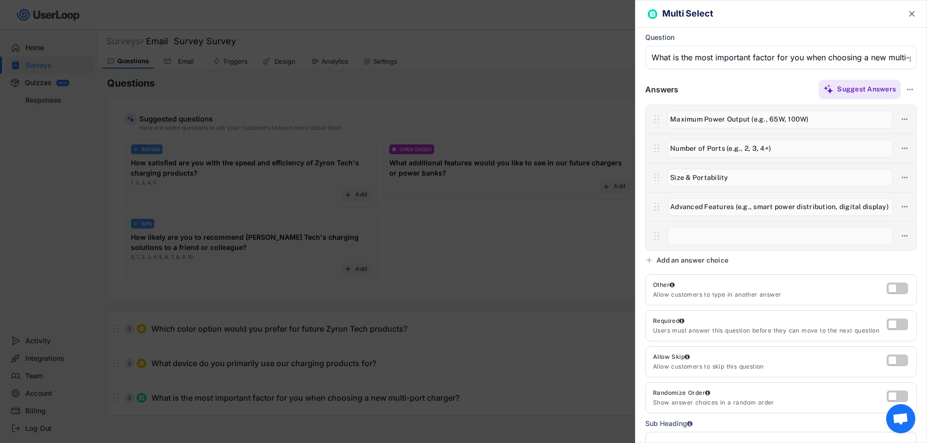
click at [677, 234] on input "input" at bounding box center [780, 236] width 225 height 18
paste input "Price"
type input "Price"
click at [692, 249] on div at bounding box center [781, 235] width 271 height 29
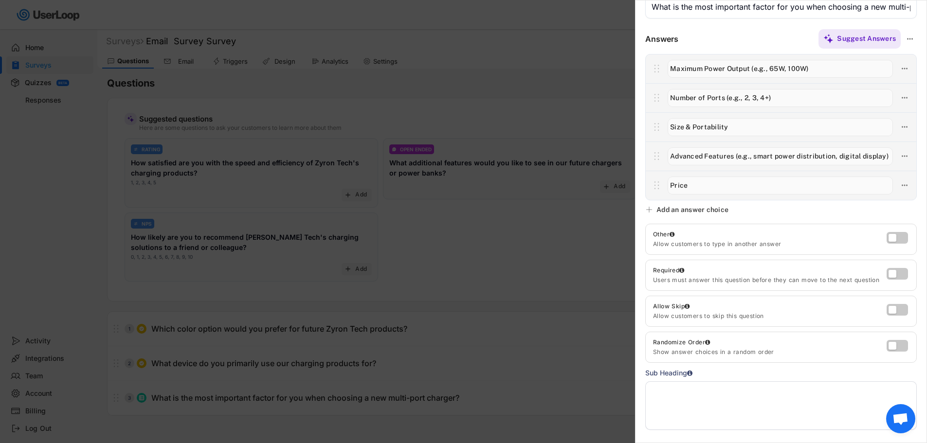
scroll to position [97, 0]
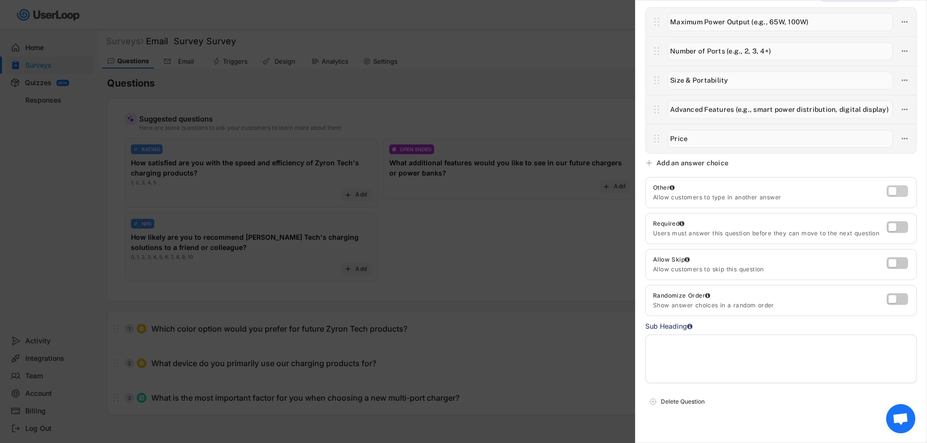
click at [884, 192] on label at bounding box center [894, 189] width 21 height 12
click at [0, 0] on input "checkbox" at bounding box center [0, 0] width 0 height 0
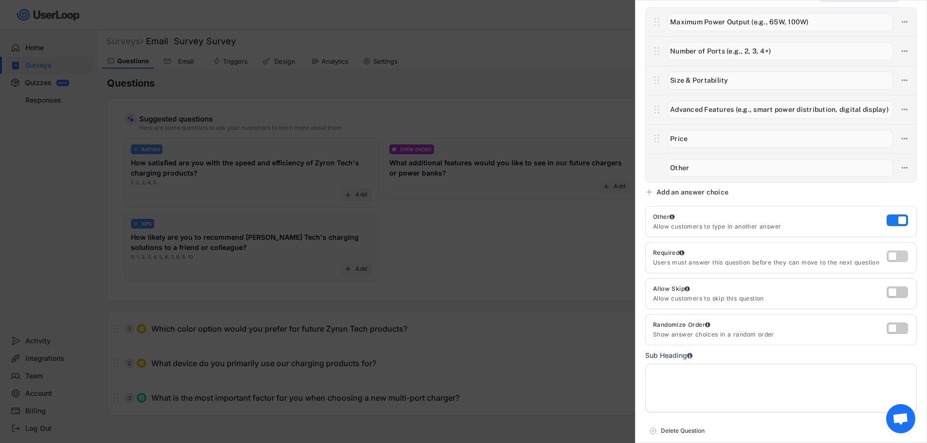
click at [888, 259] on label at bounding box center [894, 254] width 21 height 12
click at [0, 0] on input "checkbox" at bounding box center [0, 0] width 0 height 0
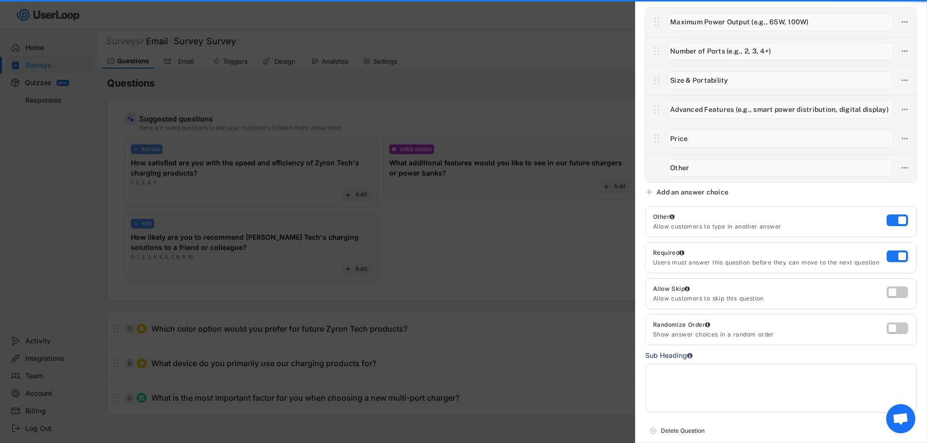
scroll to position [142, 0]
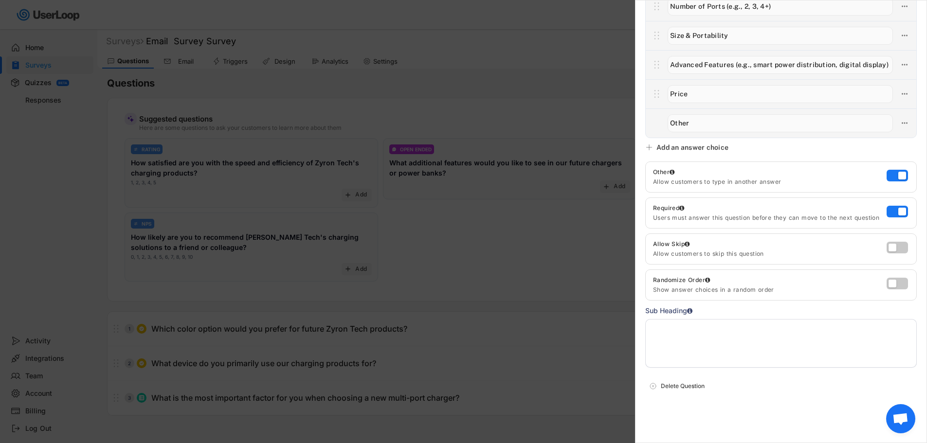
click at [598, 131] on div at bounding box center [463, 221] width 927 height 443
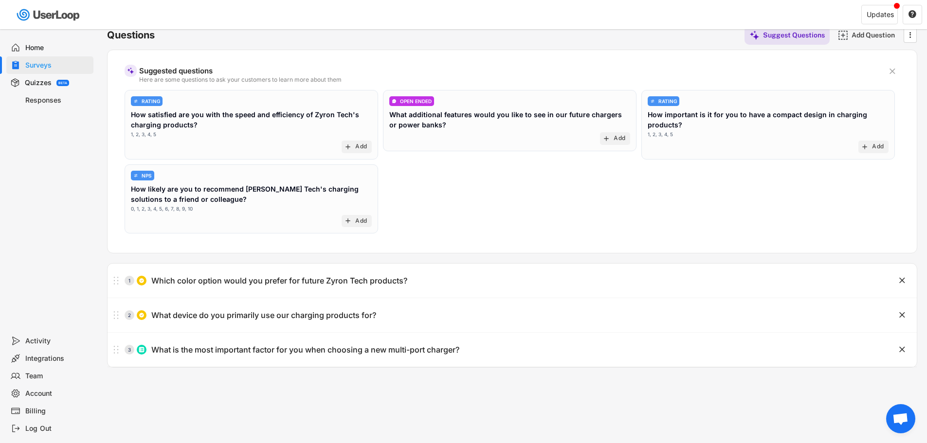
scroll to position [84, 0]
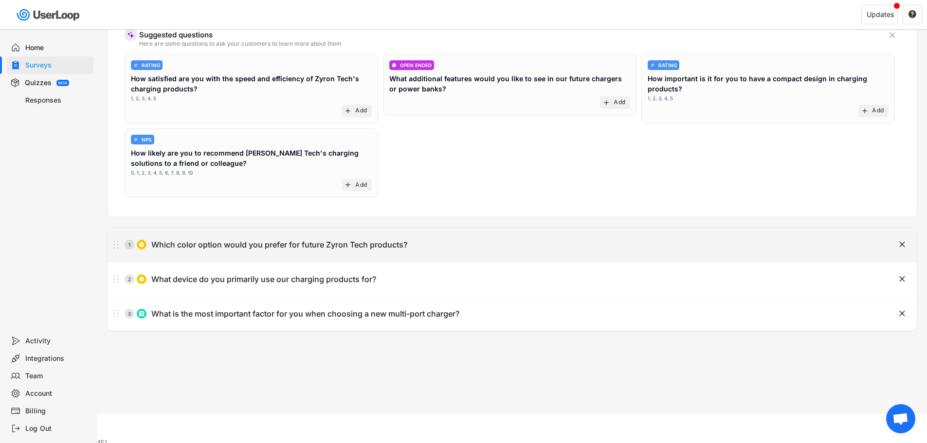
click at [233, 249] on div "Which color option would you prefer for future Zyron Tech products?" at bounding box center [279, 245] width 256 height 10
type input "Which color option would you prefer for future Zyron Tech products?"
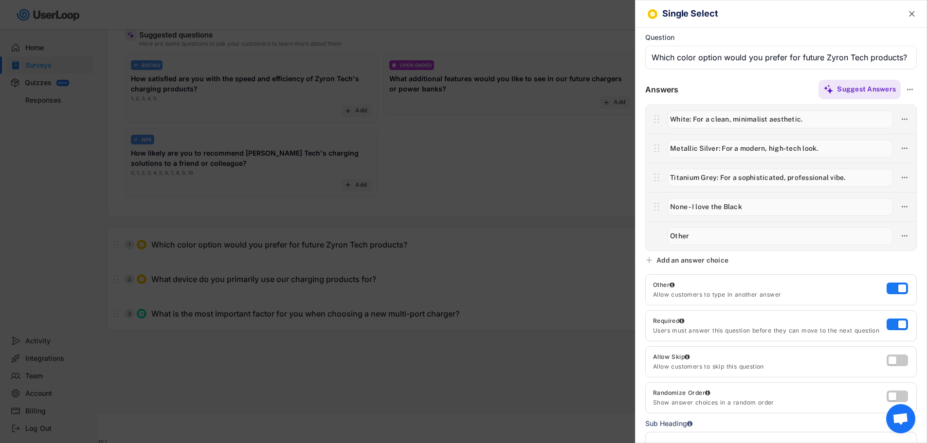
scroll to position [0, 0]
click at [651, 16] on img at bounding box center [653, 14] width 6 height 6
click at [683, 17] on h6 "Single Select" at bounding box center [774, 14] width 224 height 10
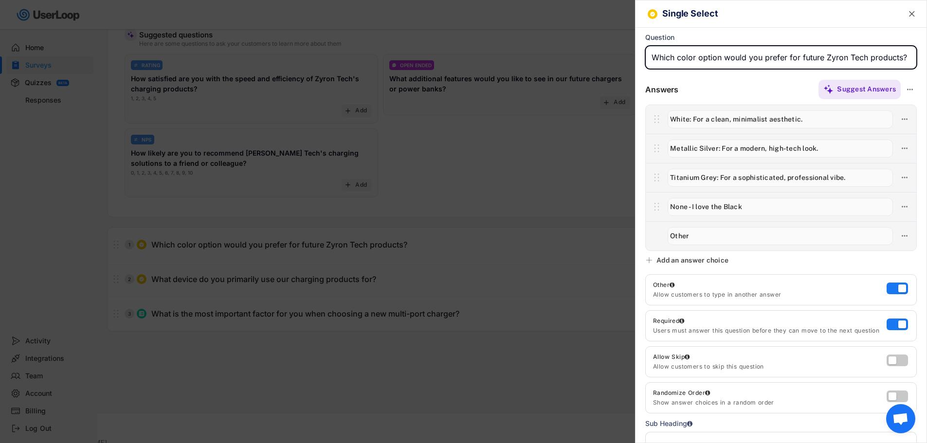
click at [734, 60] on input "input" at bounding box center [781, 57] width 272 height 23
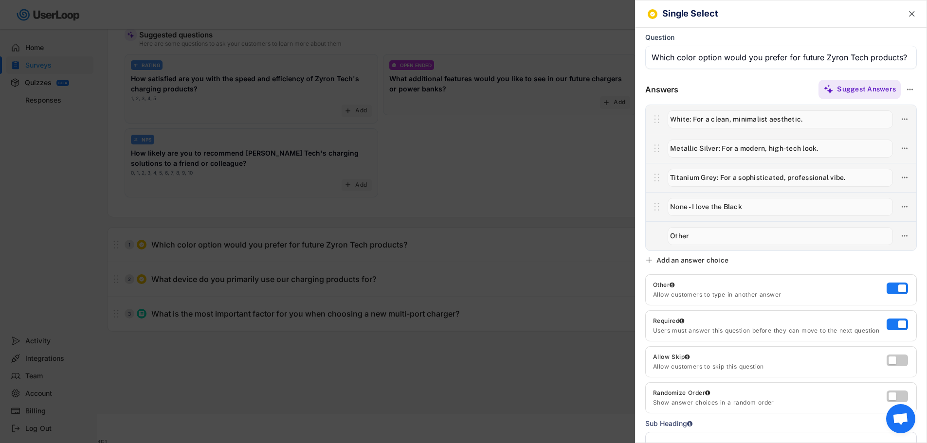
click at [538, 152] on div at bounding box center [463, 221] width 927 height 443
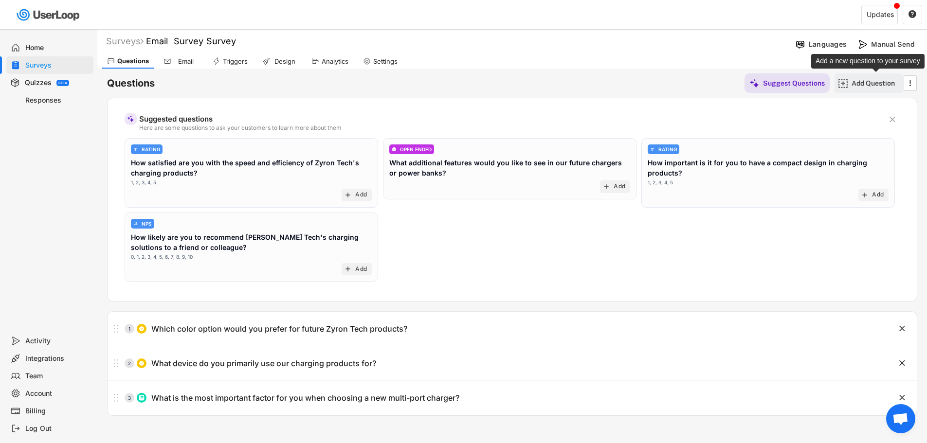
click at [862, 84] on div "Add Question" at bounding box center [876, 83] width 49 height 9
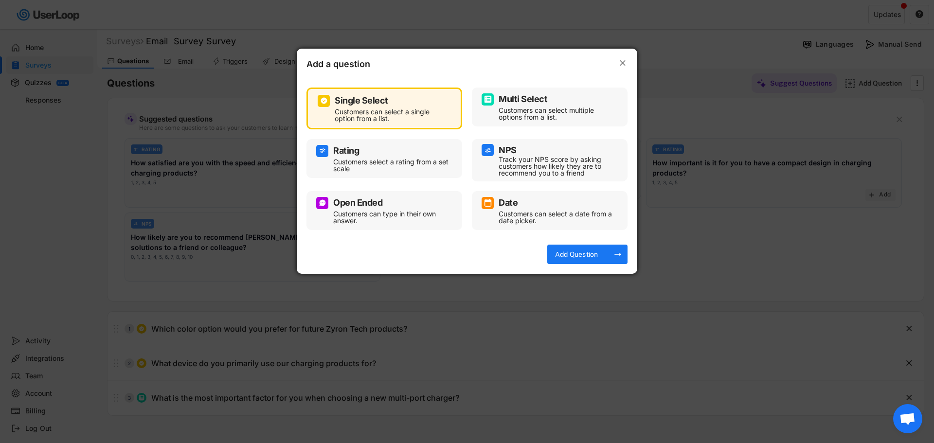
click at [524, 102] on div "Multi Select" at bounding box center [523, 99] width 49 height 9
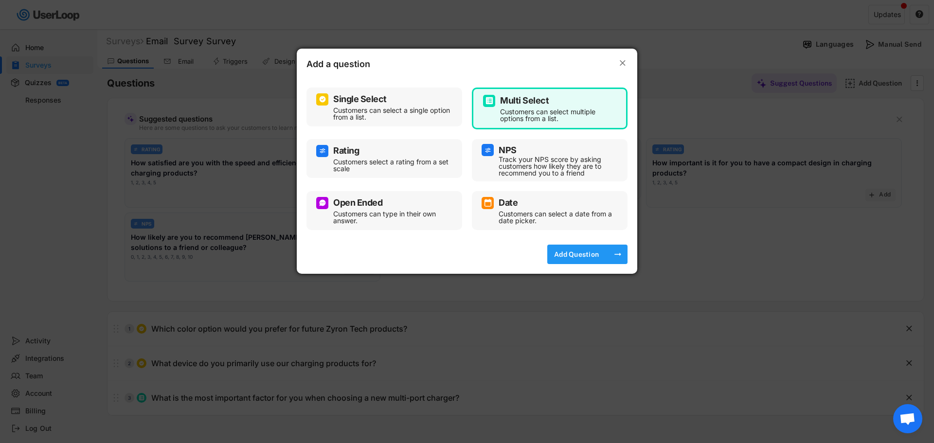
click at [583, 256] on div "Add Question" at bounding box center [576, 254] width 49 height 9
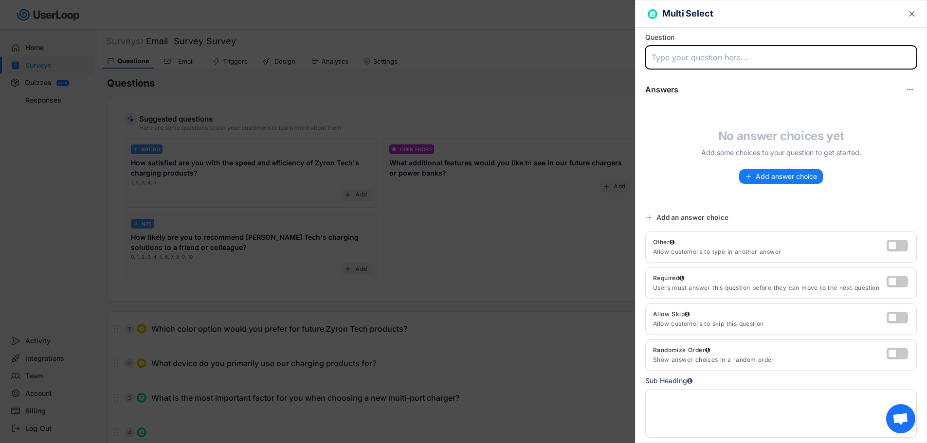
paste input "Which color option would you prefer for future Zyron Tech products?"
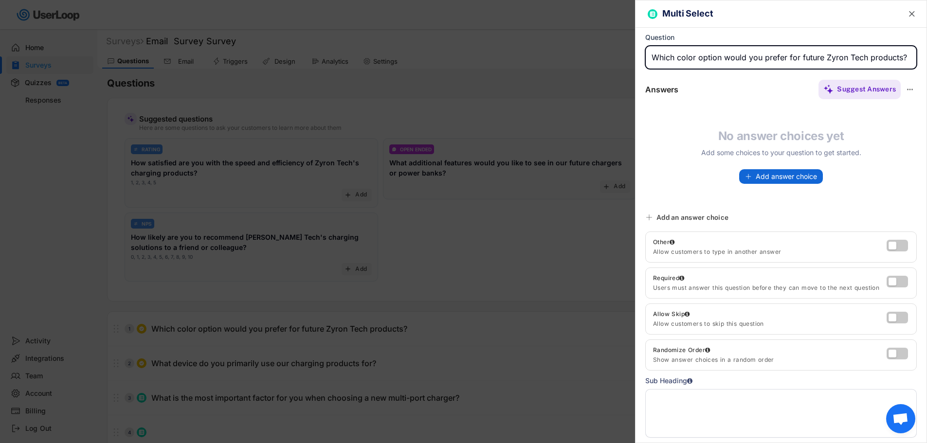
type input "Which color option would you prefer for future Zyron Tech products?"
click at [777, 177] on span "Add answer choice" at bounding box center [786, 176] width 61 height 7
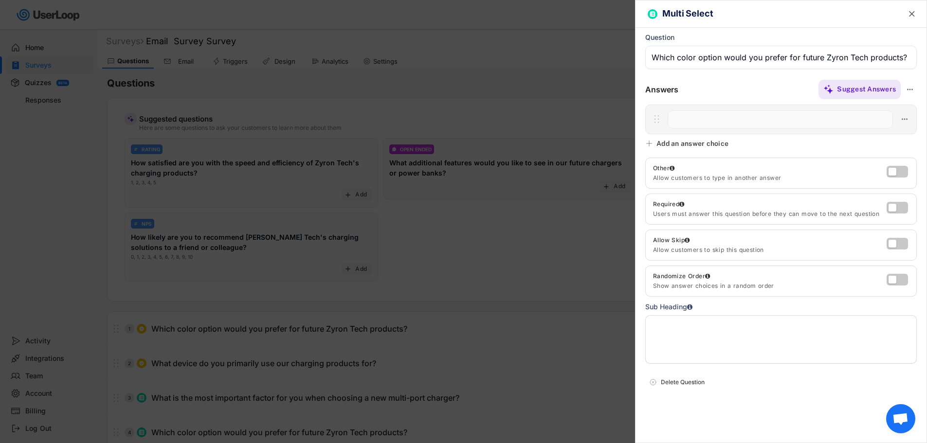
click at [683, 114] on input "input" at bounding box center [780, 119] width 225 height 18
type input "White"
click at [527, 119] on div at bounding box center [463, 221] width 927 height 443
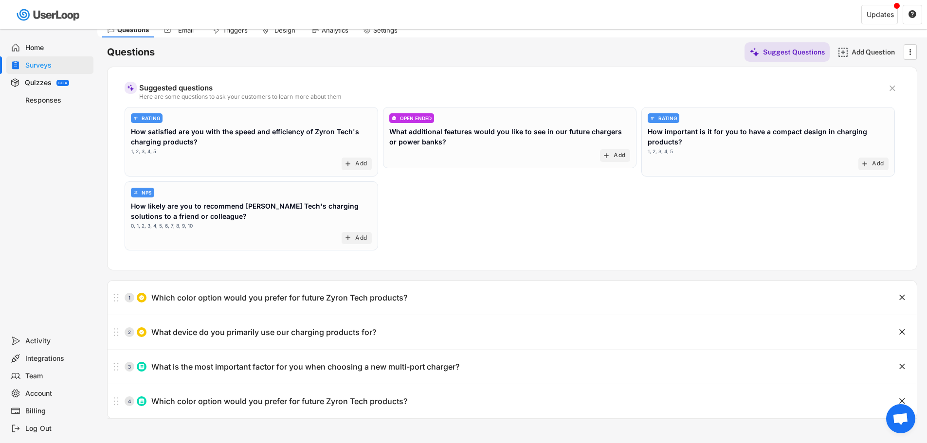
scroll to position [84, 0]
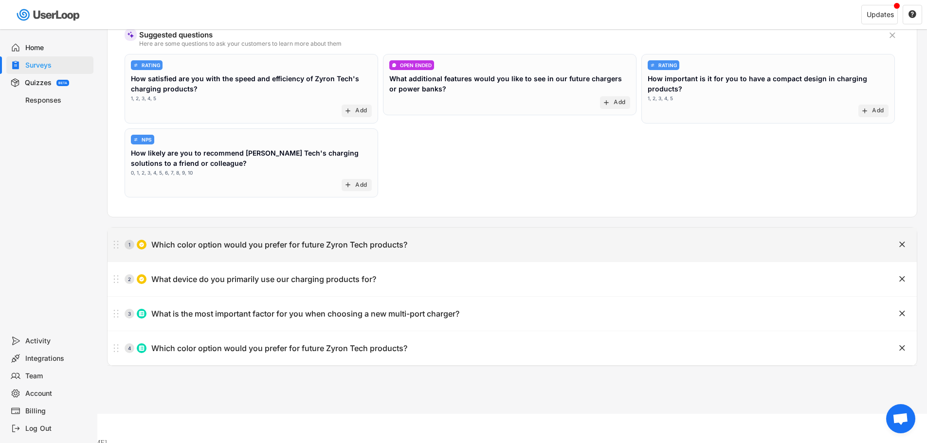
click at [253, 241] on div "Which color option would you prefer for future Zyron Tech products?" at bounding box center [279, 245] width 256 height 10
type input "Which color option would you prefer for future Zyron Tech products?"
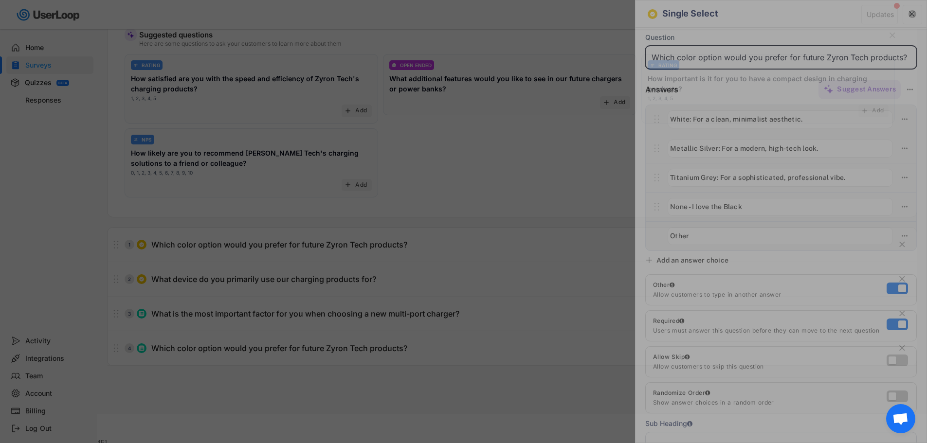
scroll to position [0, 1]
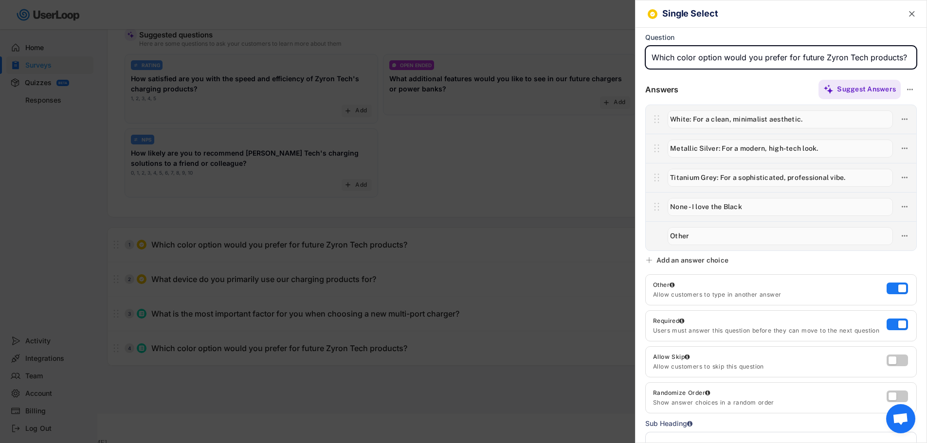
click at [712, 123] on input "input" at bounding box center [780, 119] width 225 height 18
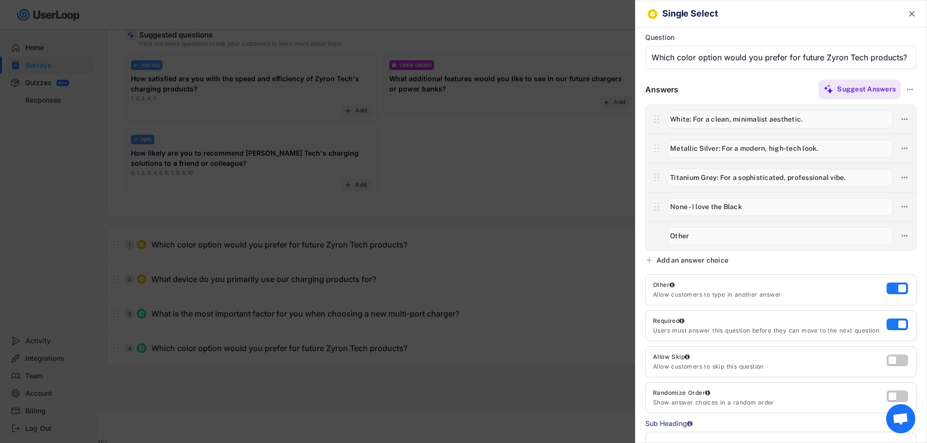
click at [712, 123] on input "input" at bounding box center [780, 119] width 225 height 18
click at [419, 174] on div at bounding box center [463, 221] width 927 height 443
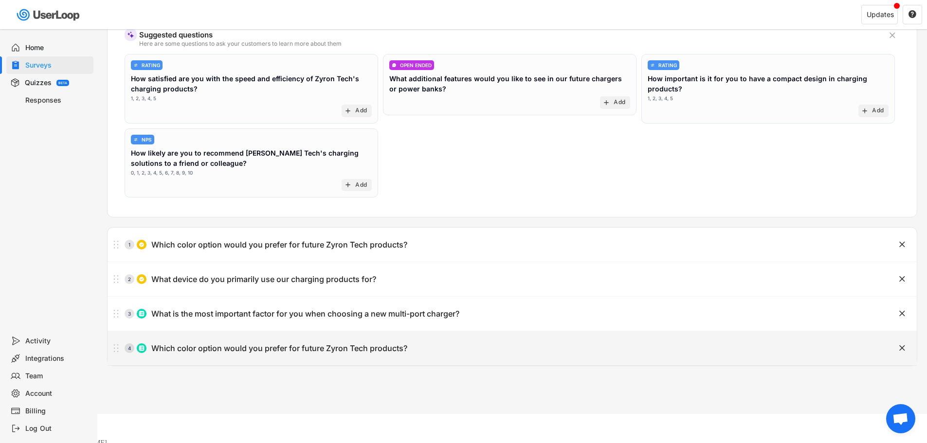
click at [241, 349] on div "Which color option would you prefer for future Zyron Tech products?" at bounding box center [279, 349] width 256 height 10
type input "Which color option would you prefer for future Zyron Tech products?"
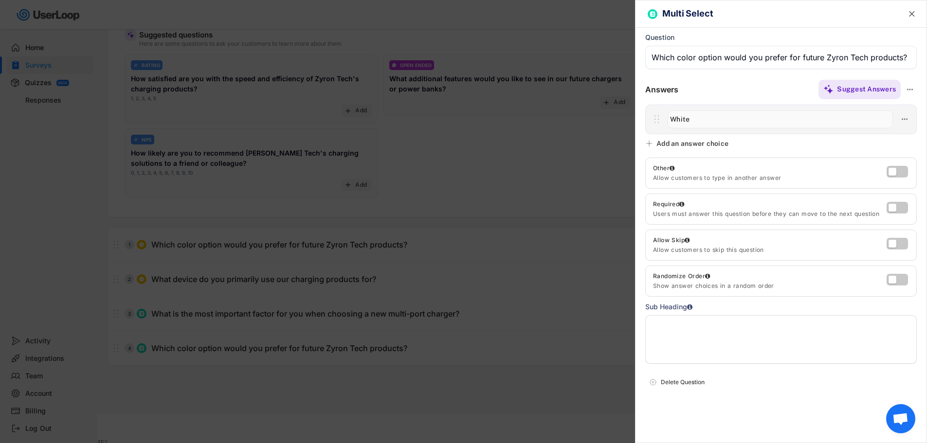
click at [730, 126] on input "input" at bounding box center [780, 119] width 225 height 18
paste input "White: For a clean, minimalist aesthetic."
type input "White: For a clean, minimalist aesthetic."
click at [513, 148] on div at bounding box center [463, 221] width 927 height 443
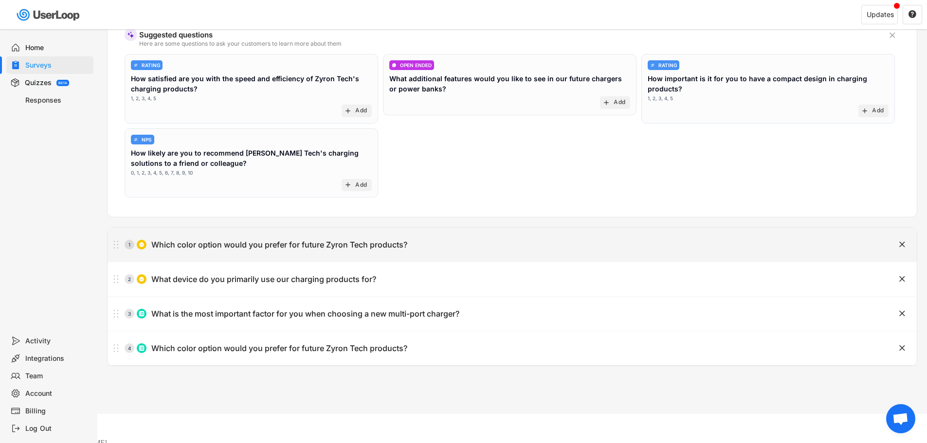
click at [236, 235] on div "1 Which color option would you prefer for future Zyron Tech products?" at bounding box center [488, 244] width 761 height 19
type input "Which color option would you prefer for future Zyron Tech products?"
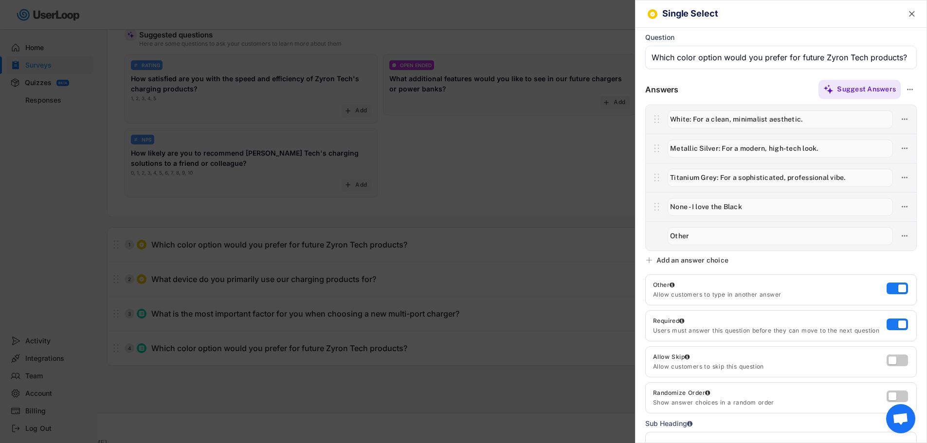
click at [733, 147] on input "input" at bounding box center [780, 149] width 225 height 18
click at [439, 191] on div at bounding box center [463, 221] width 927 height 443
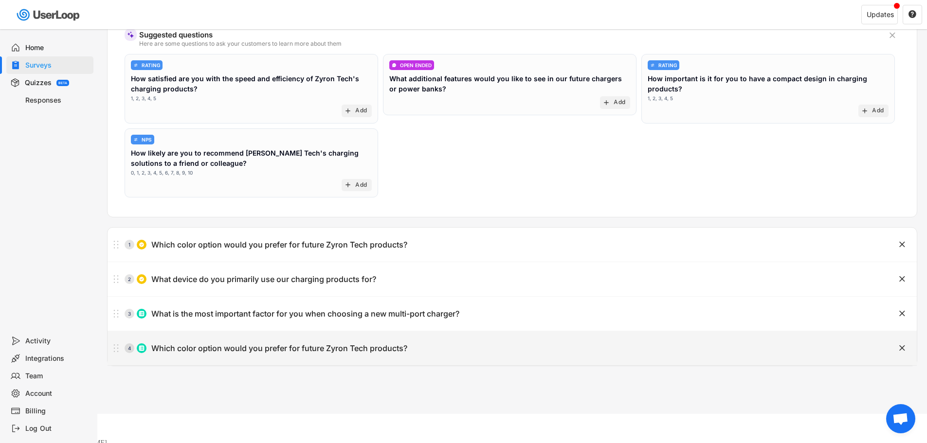
click at [262, 347] on div "Which color option would you prefer for future Zyron Tech products?" at bounding box center [279, 349] width 256 height 10
type input "Which color option would you prefer for future Zyron Tech products?"
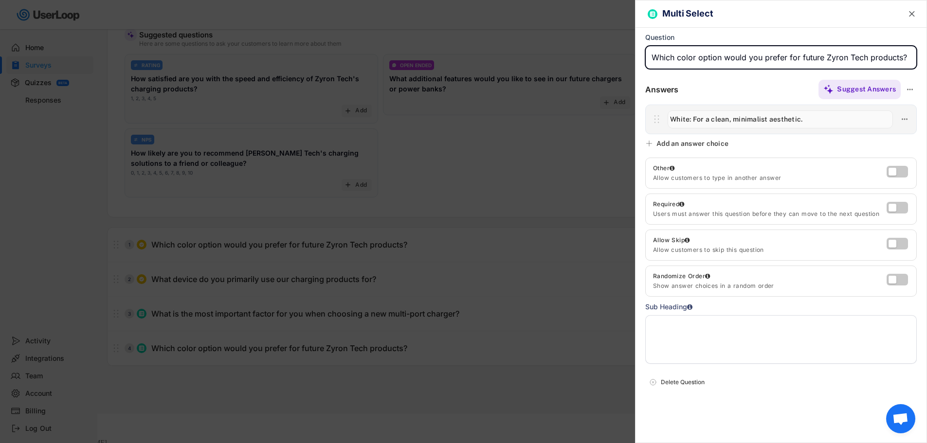
click at [653, 142] on div "Add an answer choice" at bounding box center [688, 143] width 86 height 9
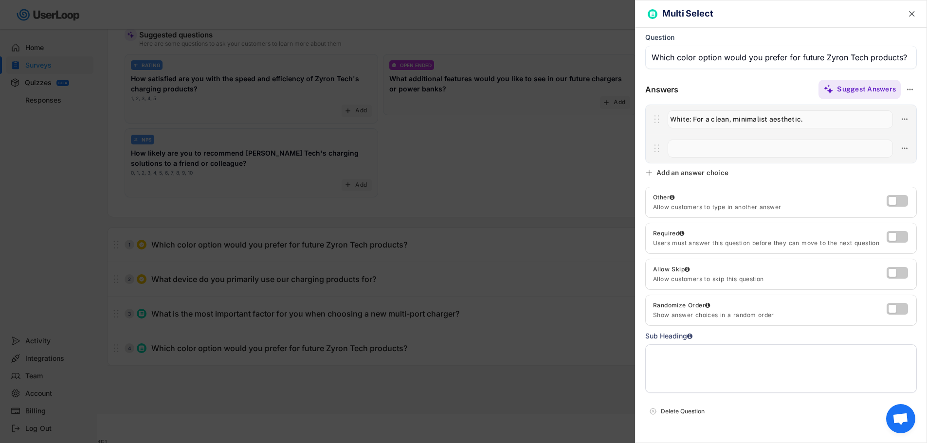
click at [724, 149] on input "input" at bounding box center [780, 149] width 225 height 18
paste input "Metallic Silver: For a modern, high-tech look."
type input "Metallic Silver: For a modern, high-tech look."
drag, startPoint x: 512, startPoint y: 166, endPoint x: 441, endPoint y: 218, distance: 87.4
click at [511, 166] on div at bounding box center [463, 221] width 927 height 443
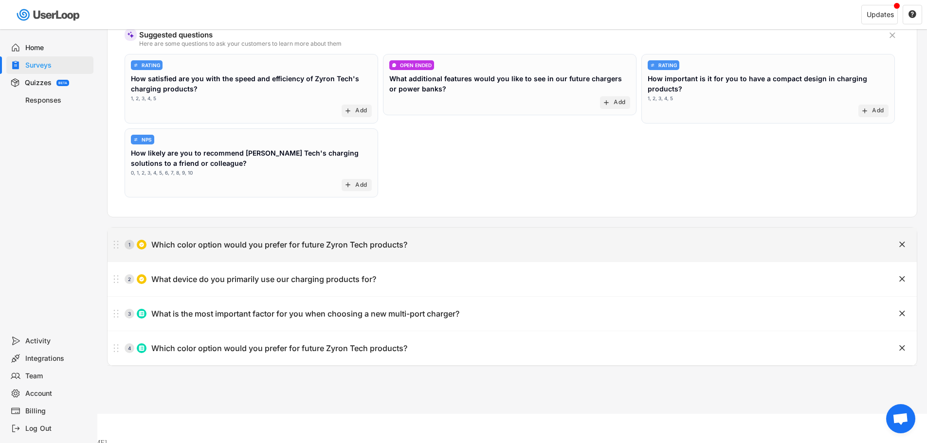
click at [305, 244] on div "Which color option would you prefer for future Zyron Tech products?" at bounding box center [279, 245] width 256 height 10
type input "Which color option would you prefer for future Zyron Tech products?"
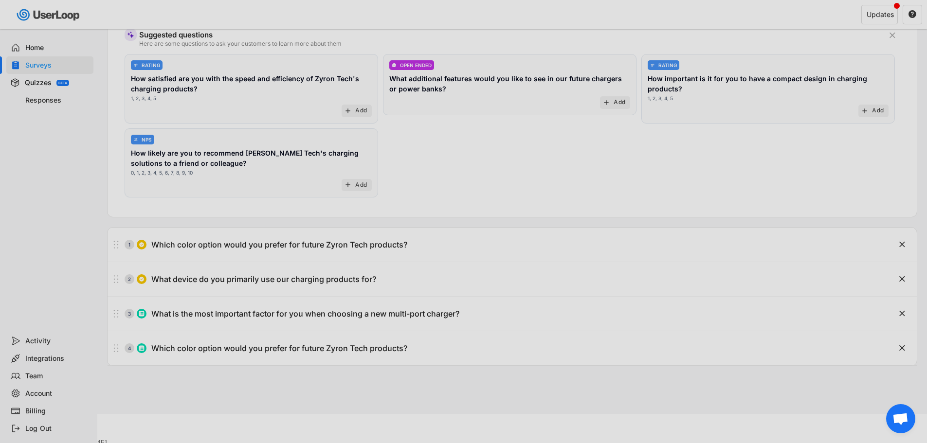
scroll to position [0, 1]
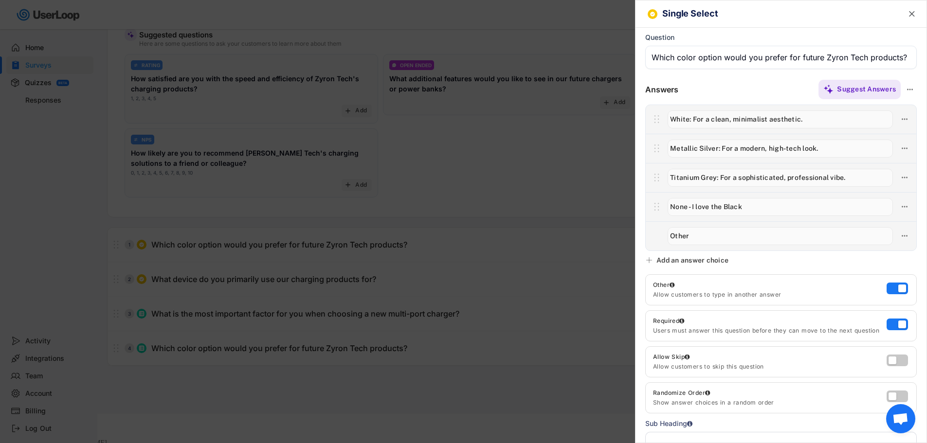
click at [731, 178] on input "input" at bounding box center [780, 178] width 225 height 18
click at [332, 323] on div at bounding box center [463, 221] width 927 height 443
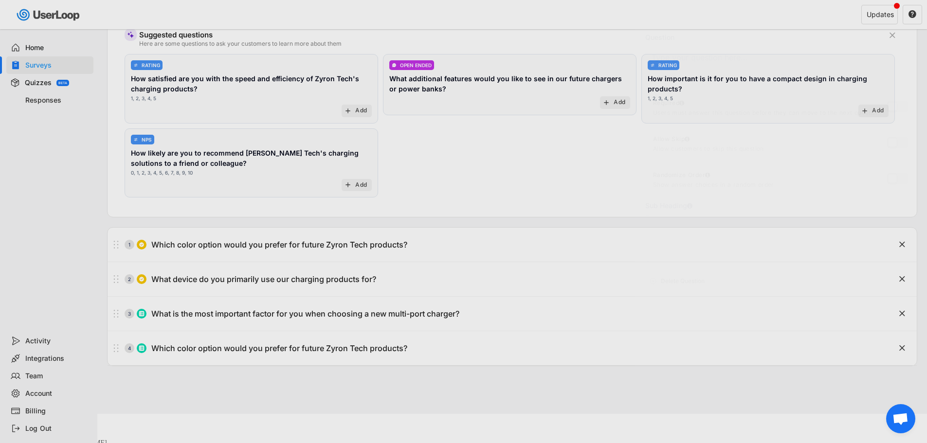
click at [277, 354] on div "4 Which color option would you prefer for future Zyron Tech products?" at bounding box center [488, 348] width 761 height 19
type input "Which color option would you prefer for future Zyron Tech products?"
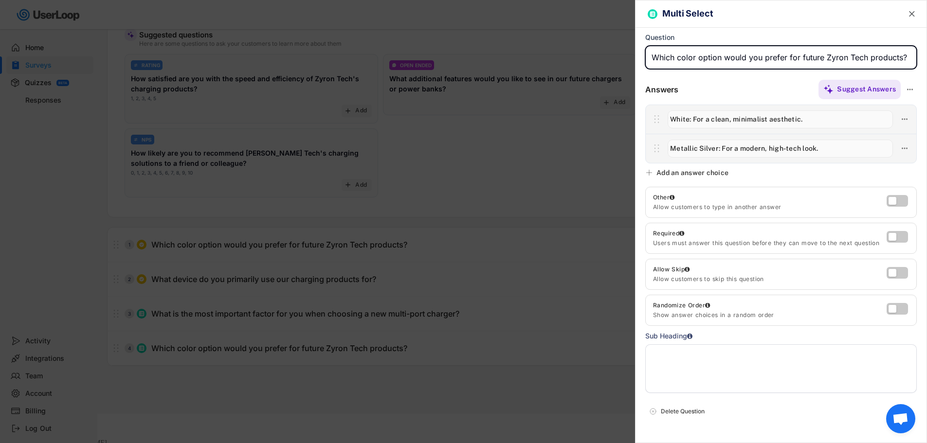
drag, startPoint x: 661, startPoint y: 175, endPoint x: 669, endPoint y: 174, distance: 7.9
click at [660, 176] on div "Add an answer choice" at bounding box center [693, 172] width 72 height 9
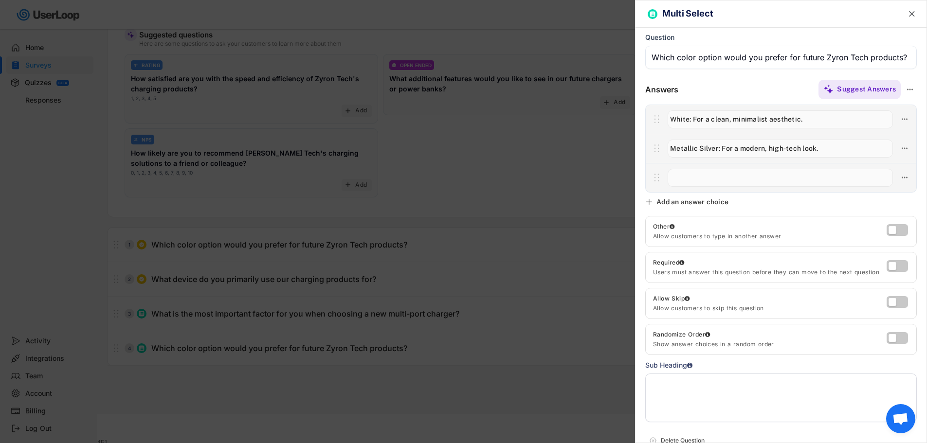
click at [728, 176] on input "input" at bounding box center [780, 178] width 225 height 18
paste input "Titanium Grey: For a sophisticated, professional vibe."
type input "Titanium Grey: For a sophisticated, professional vibe."
click at [498, 181] on div at bounding box center [463, 221] width 927 height 443
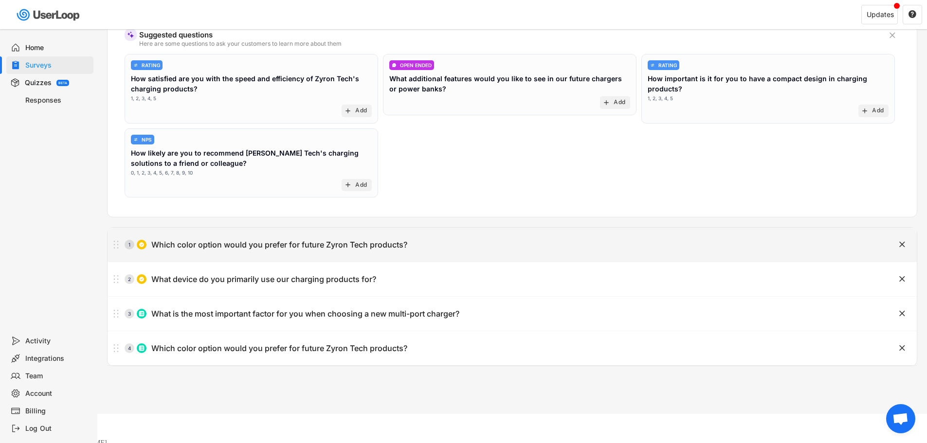
click at [279, 248] on div "Which color option would you prefer for future Zyron Tech products?" at bounding box center [279, 245] width 256 height 10
type input "Which color option would you prefer for future Zyron Tech products?"
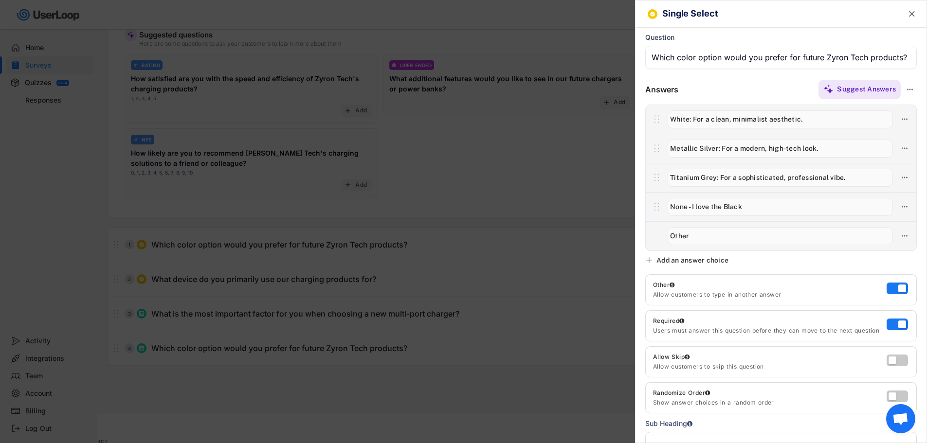
click at [746, 204] on input "input" at bounding box center [780, 207] width 225 height 18
click at [466, 195] on div at bounding box center [463, 221] width 927 height 443
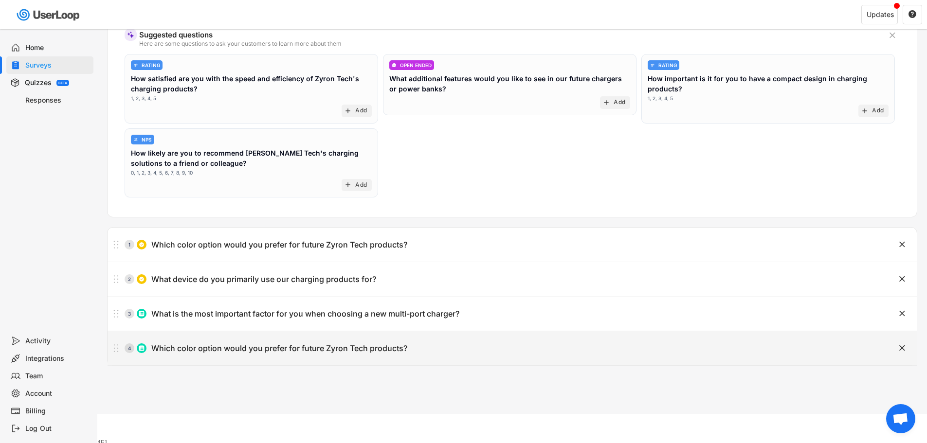
click at [289, 350] on div "Which color option would you prefer for future Zyron Tech products?" at bounding box center [279, 349] width 256 height 10
type input "Which color option would you prefer for future Zyron Tech products?"
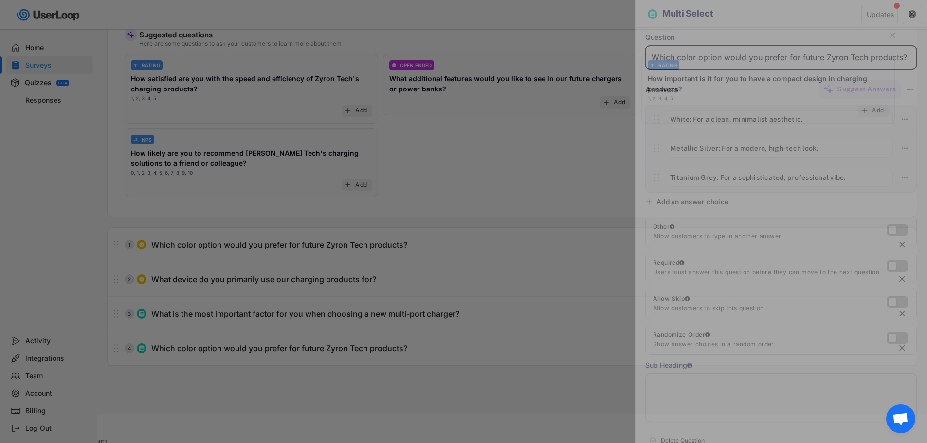
scroll to position [0, 1]
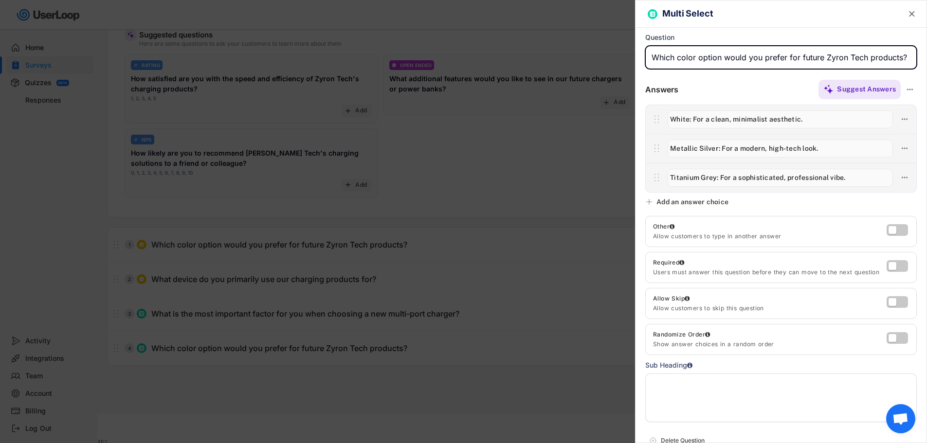
click at [695, 202] on div "Add an answer choice" at bounding box center [693, 202] width 72 height 9
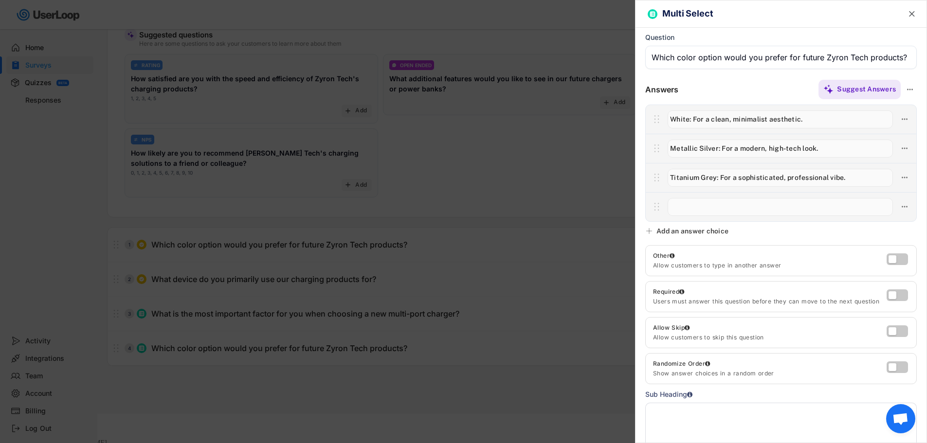
click at [700, 206] on input "input" at bounding box center [780, 207] width 225 height 18
paste input "None - I love the Black"
type input "None - I love the Black"
click at [572, 198] on div at bounding box center [463, 221] width 927 height 443
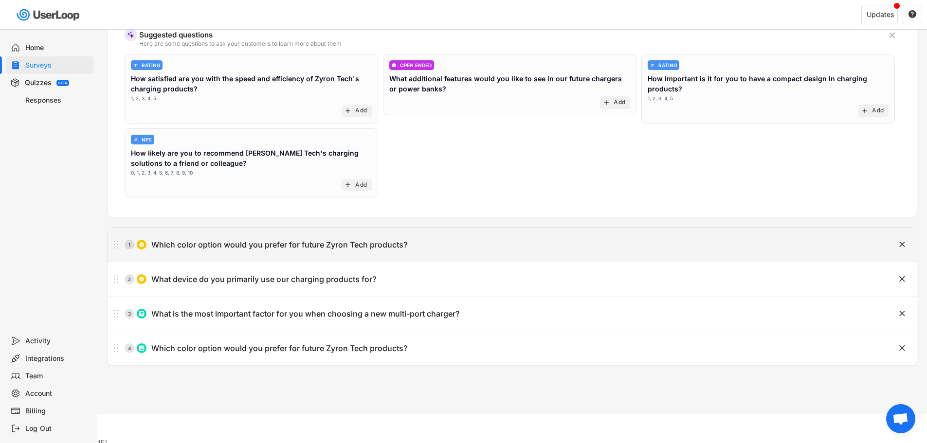
click at [282, 248] on div "Which color option would you prefer for future Zyron Tech products?" at bounding box center [279, 245] width 256 height 10
type input "Which color option would you prefer for future Zyron Tech products?"
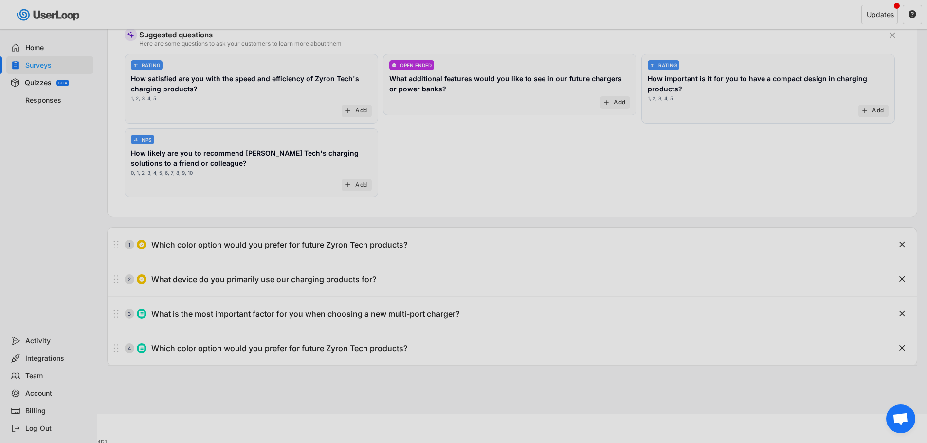
scroll to position [0, 1]
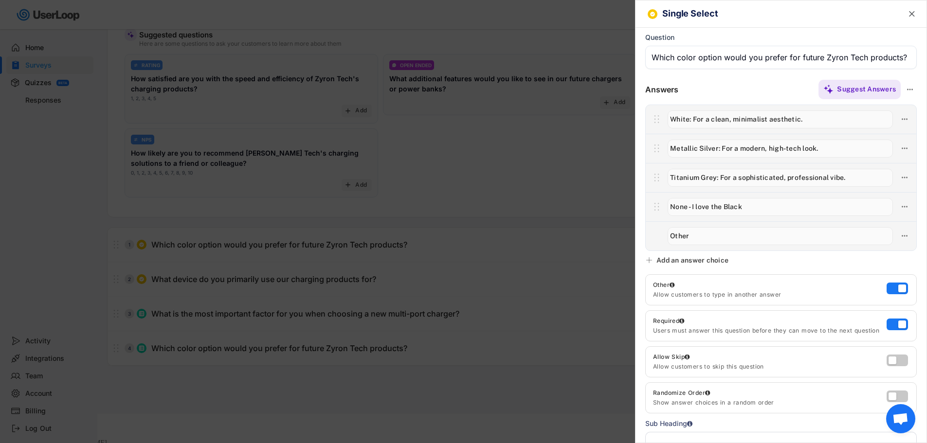
click at [718, 242] on input "input" at bounding box center [780, 236] width 225 height 18
click at [420, 193] on div at bounding box center [463, 221] width 927 height 443
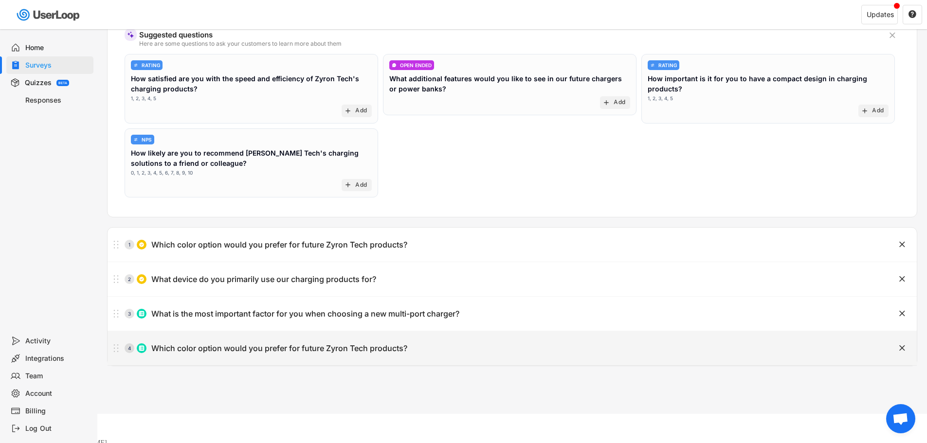
click at [286, 341] on div "4 Which color option would you prefer for future Zyron Tech products?" at bounding box center [488, 348] width 761 height 19
type input "Which color option would you prefer for future Zyron Tech products?"
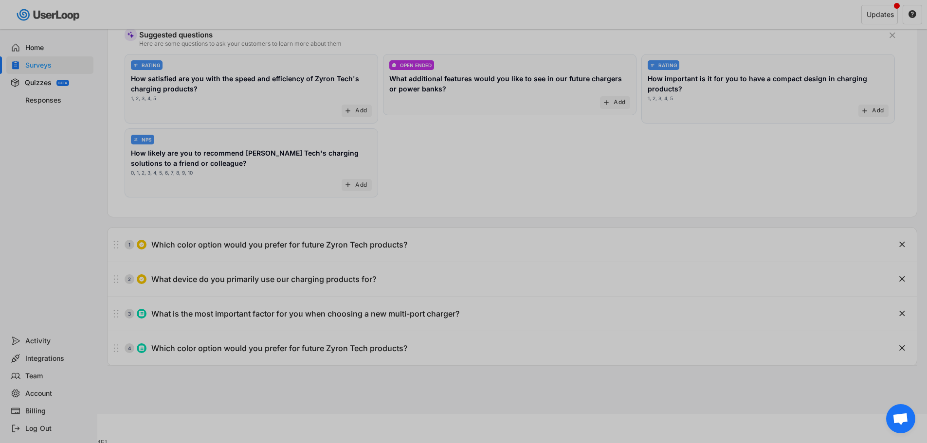
scroll to position [0, 1]
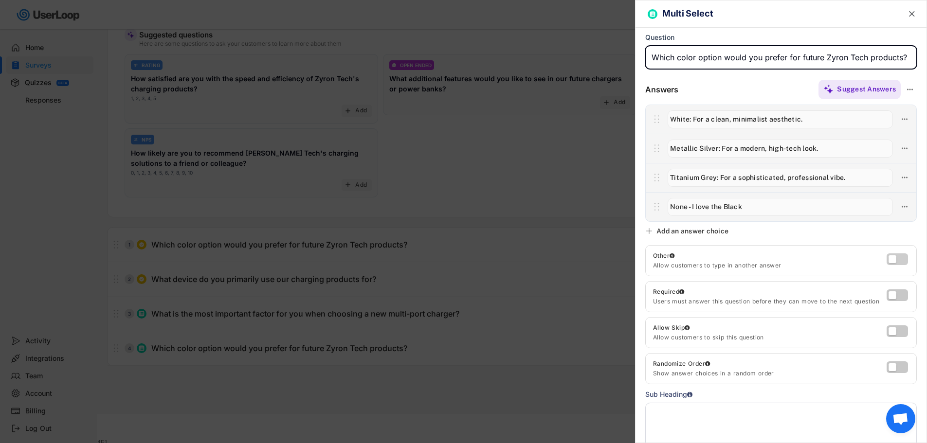
click at [886, 257] on label at bounding box center [894, 257] width 21 height 12
click at [0, 0] on input "checkbox" at bounding box center [0, 0] width 0 height 0
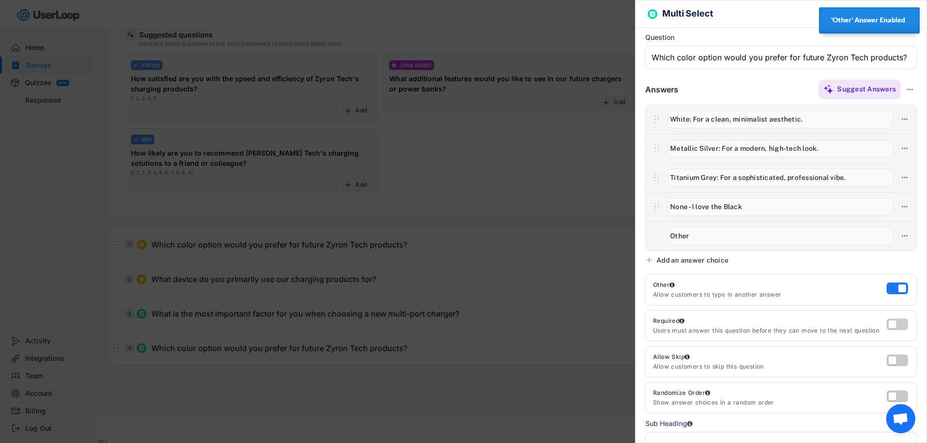
click at [889, 320] on label at bounding box center [894, 322] width 21 height 12
click at [0, 0] on input "checkbox" at bounding box center [0, 0] width 0 height 0
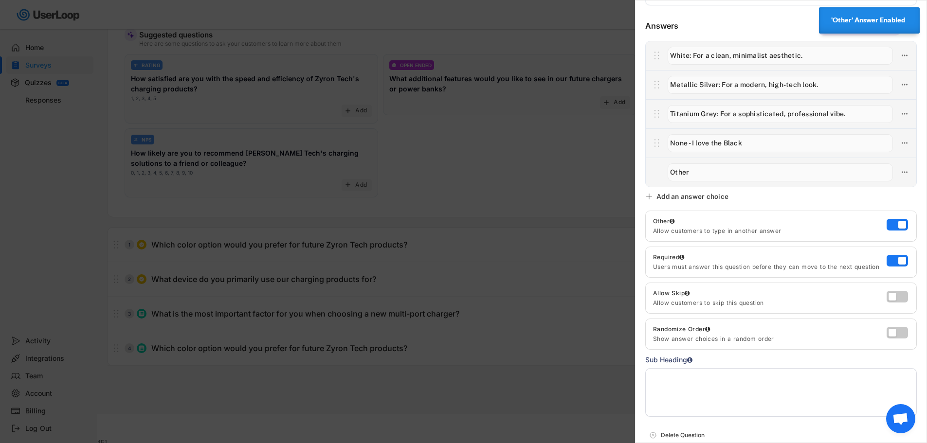
scroll to position [113, 0]
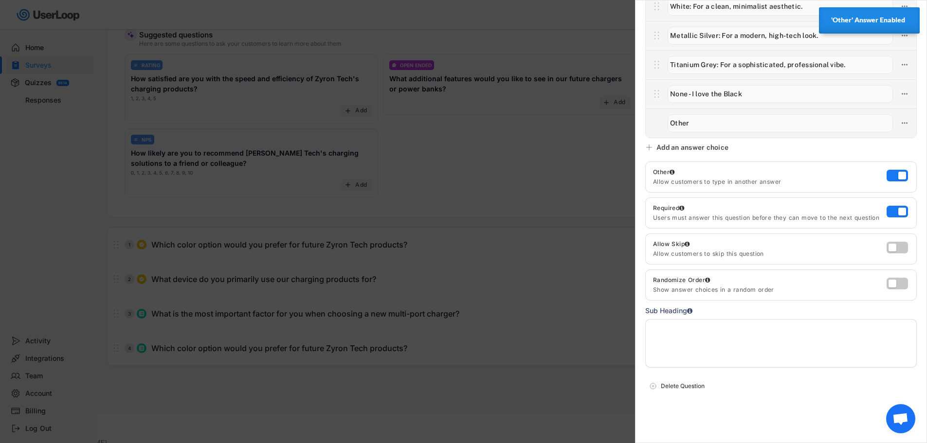
click at [588, 169] on div at bounding box center [463, 221] width 927 height 443
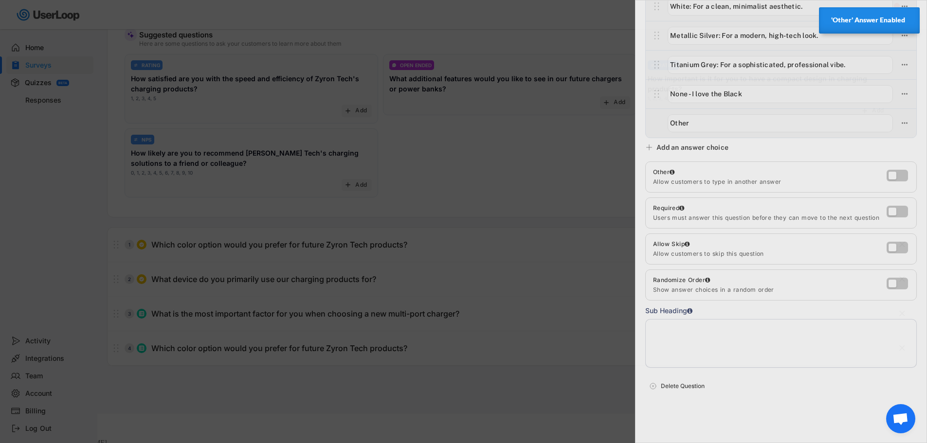
scroll to position [0, 0]
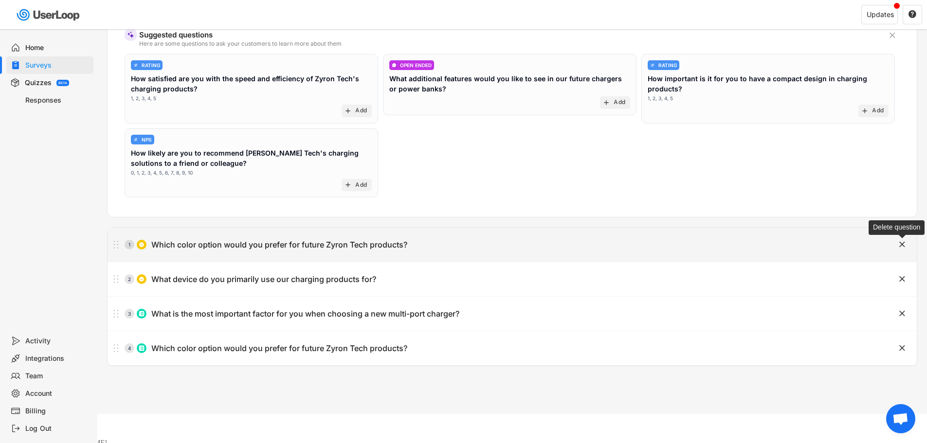
click at [902, 244] on text "" at bounding box center [902, 244] width 6 height 10
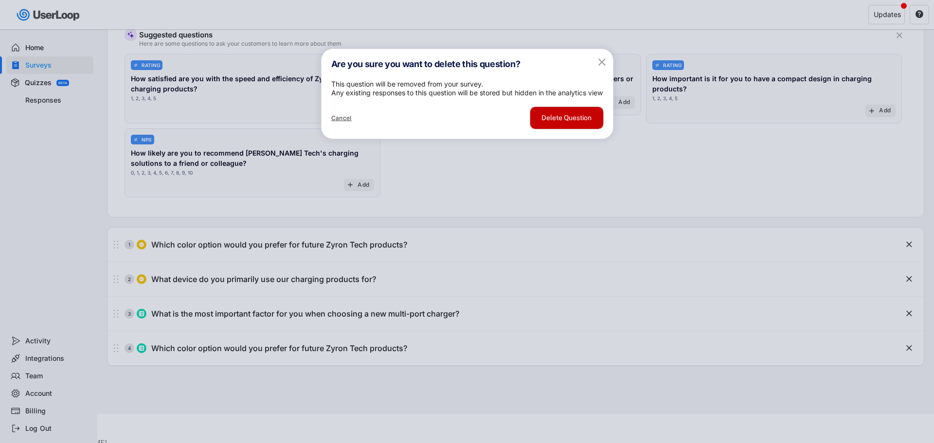
click at [565, 129] on button "Delete Question" at bounding box center [566, 118] width 73 height 22
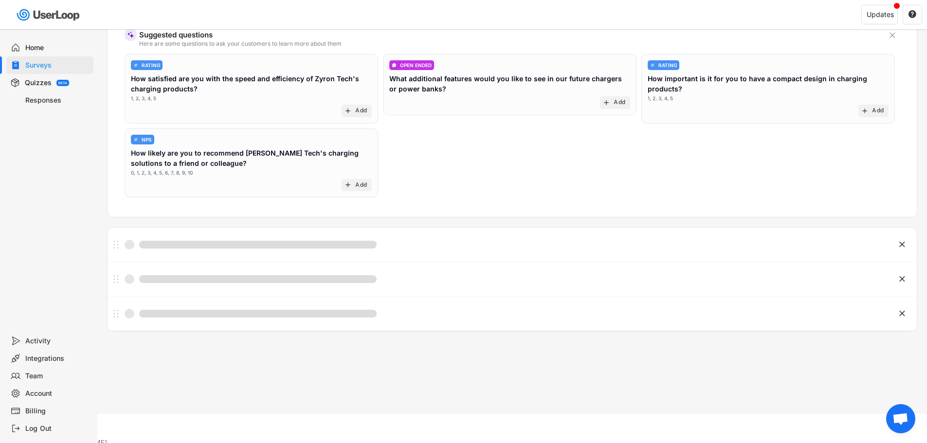
click at [517, 152] on div "RATING How satisfied are you with the speed and efficiency of Zyron Tech's char…" at bounding box center [512, 128] width 775 height 148
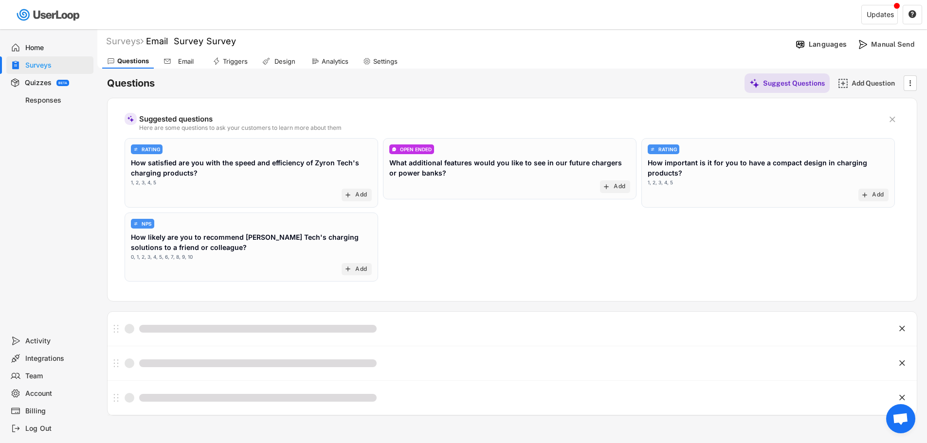
click at [513, 253] on div "RATING How satisfied are you with the speed and efficiency of Zyron Tech's char…" at bounding box center [512, 212] width 775 height 148
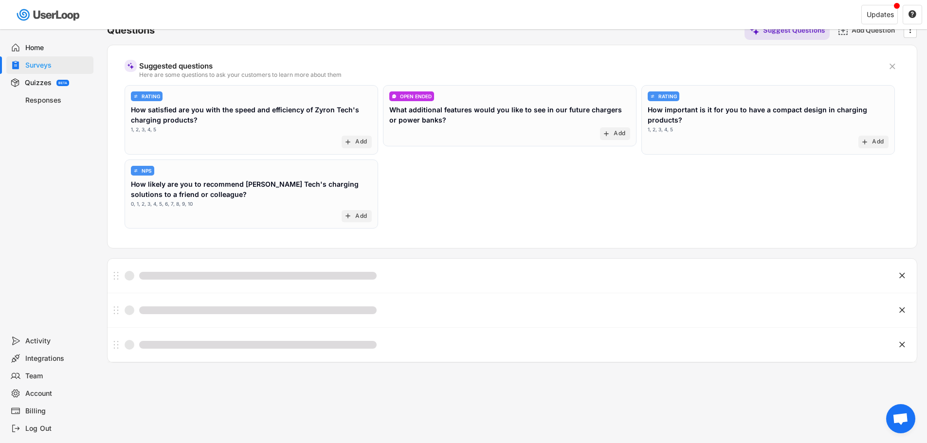
scroll to position [84, 0]
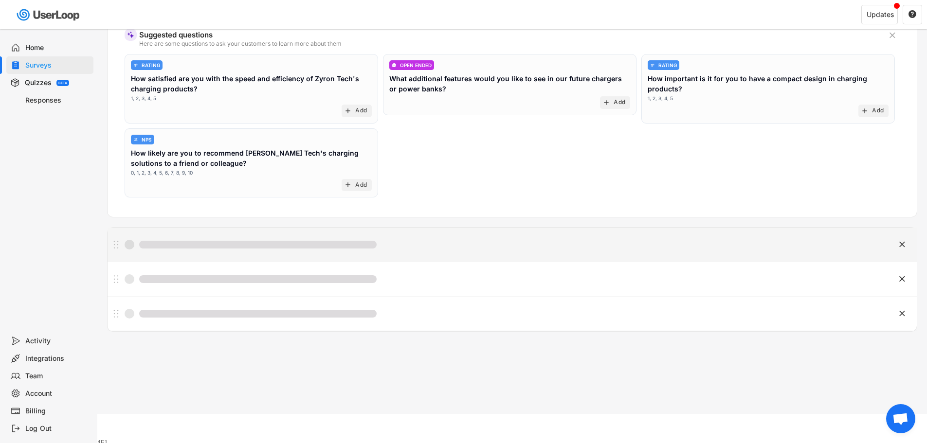
click at [274, 241] on div "Reordering the list of questions, this will take only just a moment" at bounding box center [258, 245] width 238 height 8
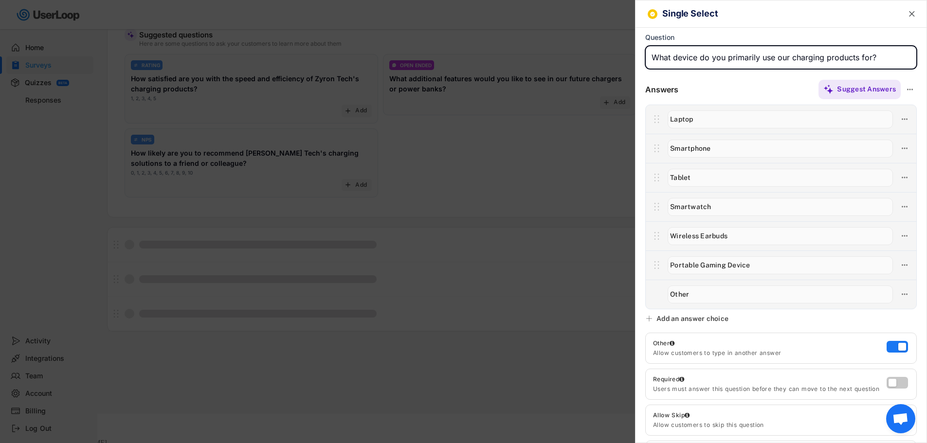
click at [545, 152] on div at bounding box center [463, 221] width 927 height 443
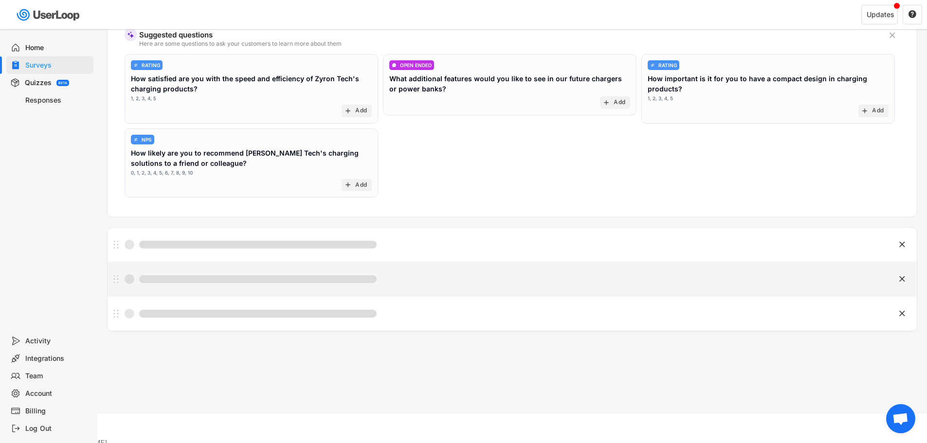
click at [349, 279] on div "Reordering the list of questions, this will take only just a moment" at bounding box center [258, 279] width 238 height 8
type input "What is the most important factor for you when choosing a new multi-port charge…"
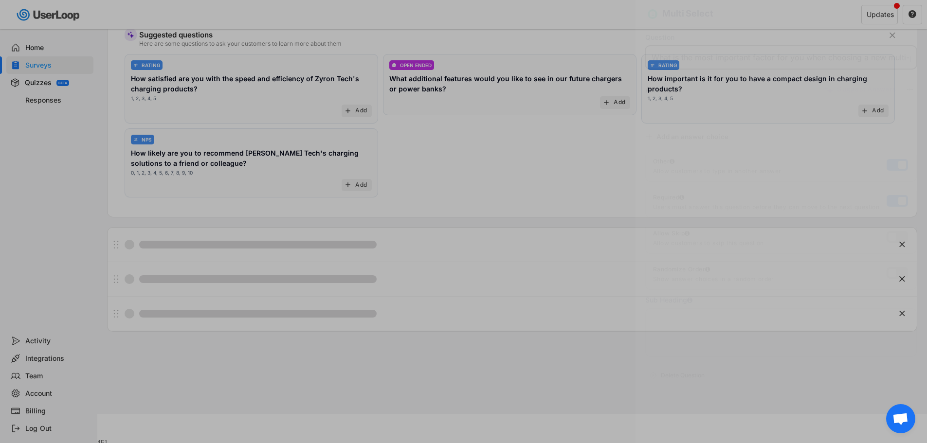
scroll to position [0, 48]
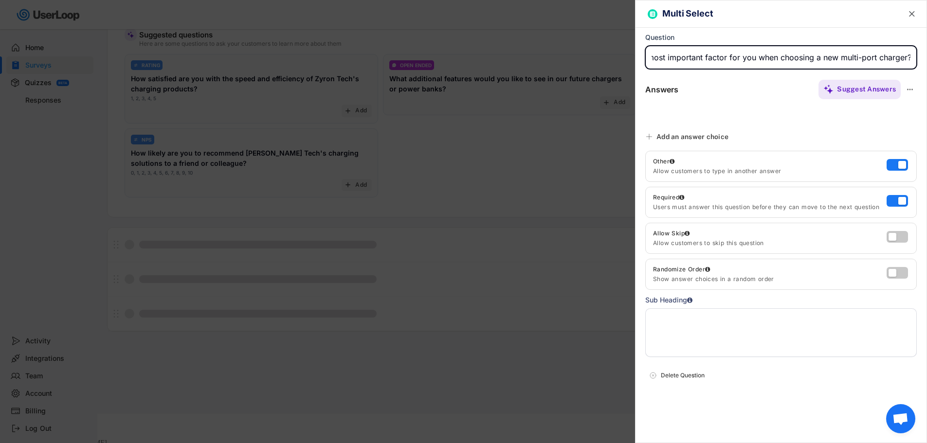
type input "Maximum Power Output (e.g., 65W, 100W)"
type input "Number of Ports (e.g., 2, 3, 4+)"
type input "Size & Portability"
type input "Advanced Features (e.g., smart power distribution, digital display)"
type input "Price"
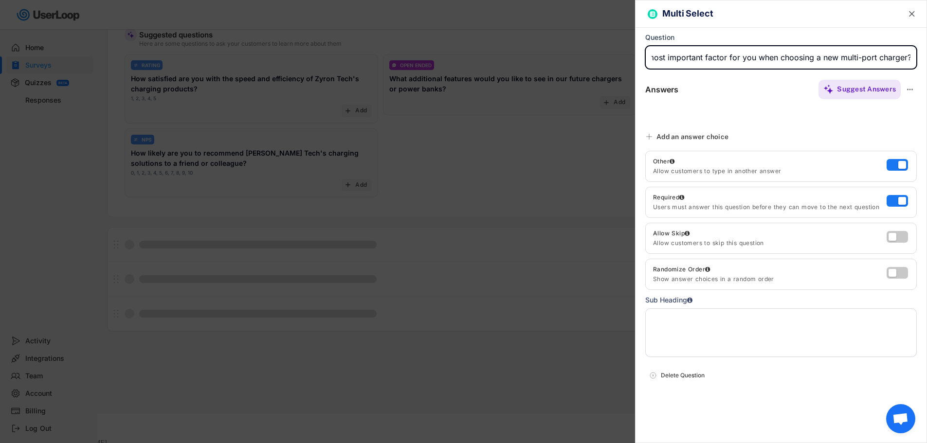
type input "Other"
click at [512, 164] on div at bounding box center [463, 221] width 927 height 443
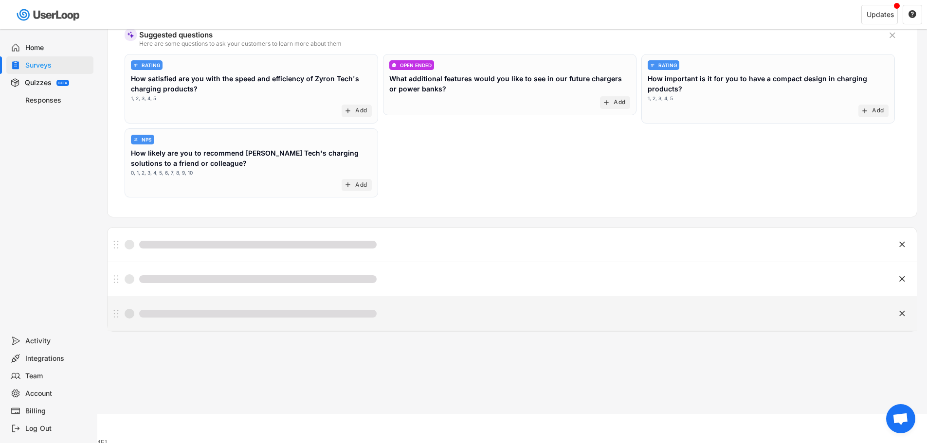
click at [356, 306] on div "Reordering the list of questions, this will take only just a moment" at bounding box center [488, 313] width 761 height 19
type input "Which color option would you prefer for future Zyron Tech products?"
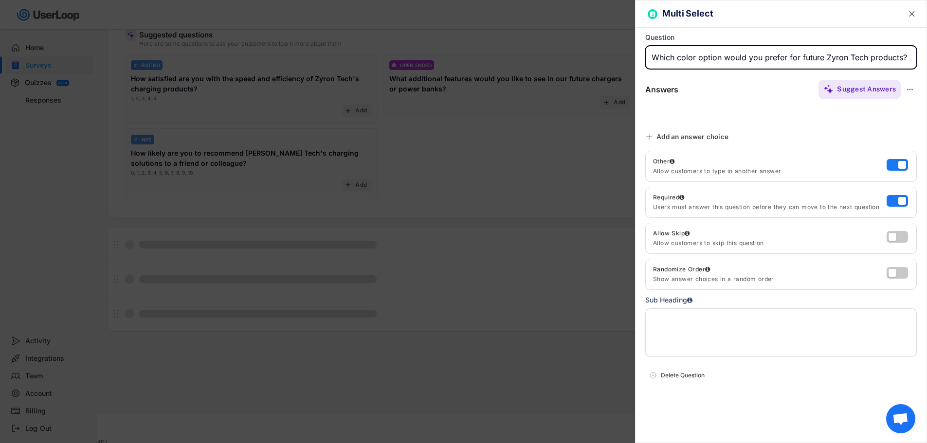
type input "White: For a clean, minimalist aesthetic."
type input "Metallic Silver: For a modern, high-tech look."
type input "Titanium Grey: For a sophisticated, professional vibe."
type input "None - I love the Black"
type input "Other"
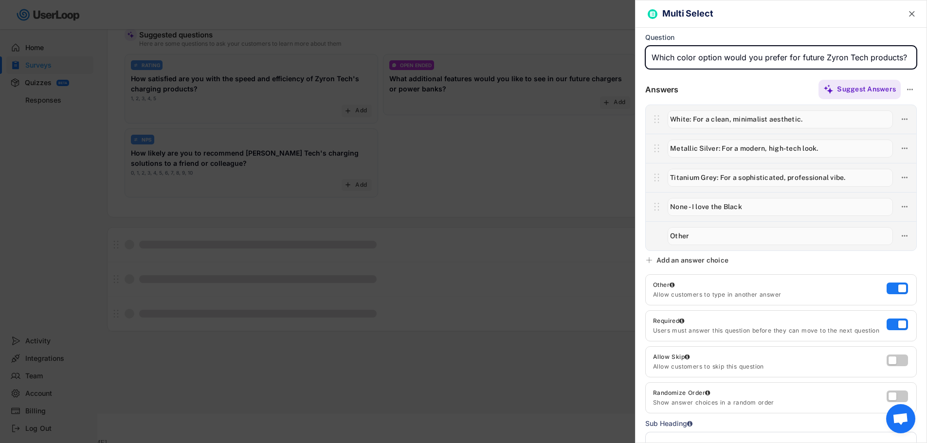
scroll to position [120, 0]
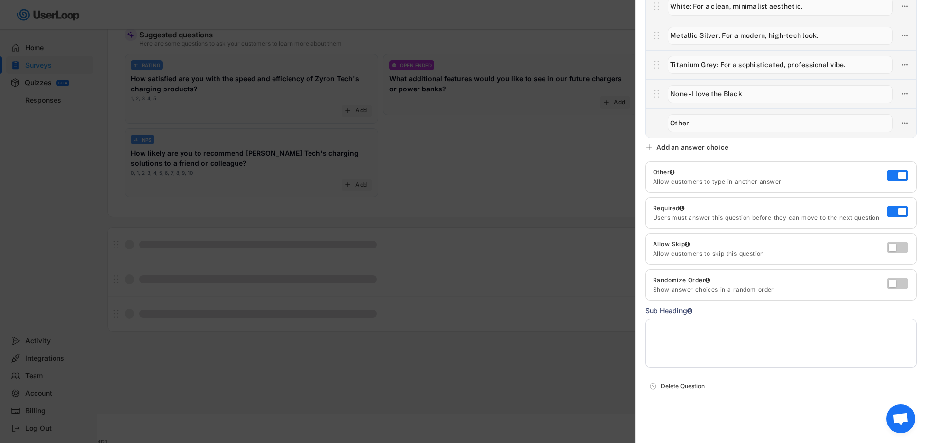
click at [590, 136] on div at bounding box center [463, 221] width 927 height 443
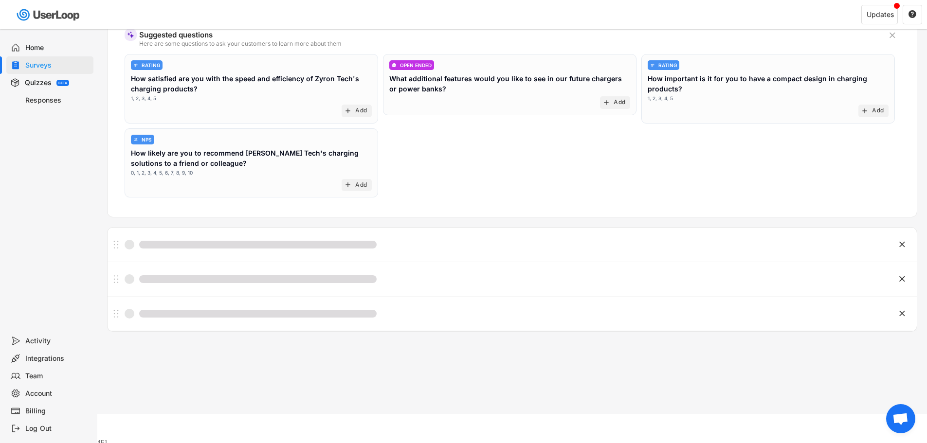
scroll to position [0, 0]
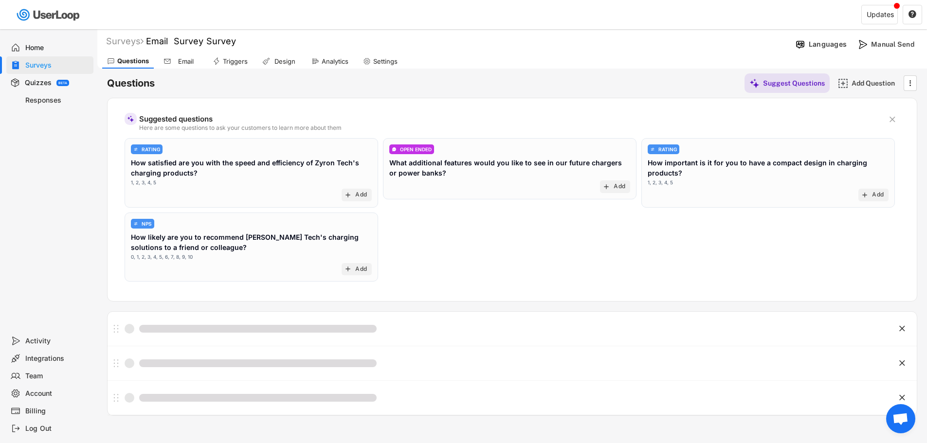
click at [487, 224] on div "RATING How satisfied are you with the speed and efficiency of Zyron Tech's char…" at bounding box center [512, 212] width 775 height 148
click at [875, 81] on div "Add Question" at bounding box center [876, 83] width 49 height 9
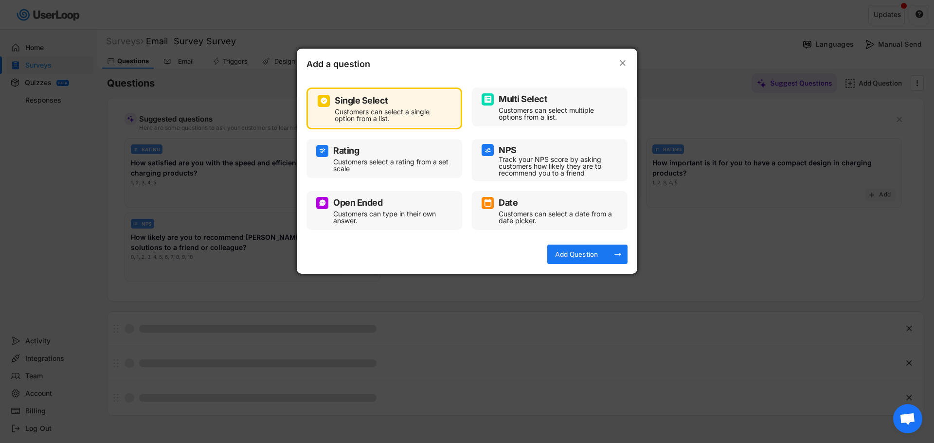
click at [524, 99] on div "Multi Select" at bounding box center [523, 99] width 49 height 9
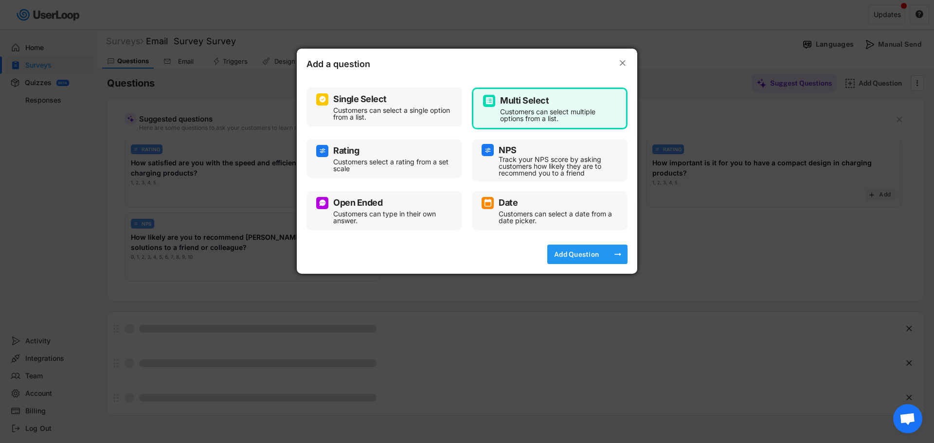
click at [571, 254] on div "Add Question" at bounding box center [576, 254] width 49 height 9
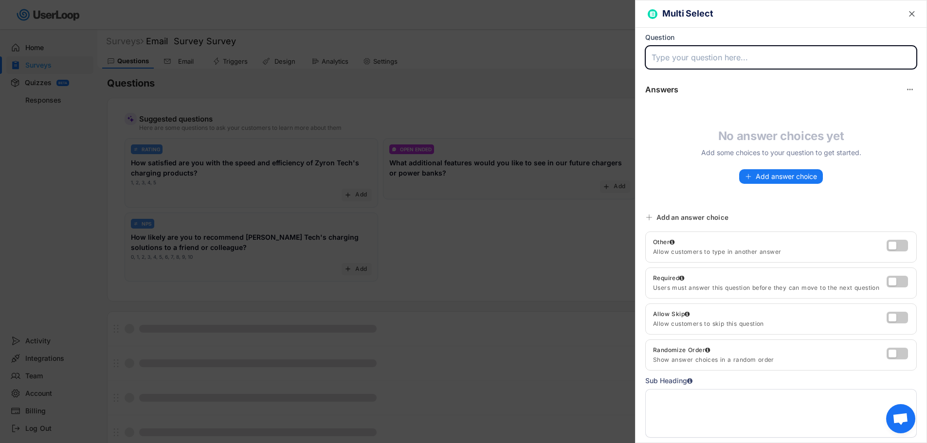
paste input "What is your biggest frustration with your current charging setup?"
type input "What is your biggest frustration with your current charging setup?"
click at [779, 177] on span "Add answer choice" at bounding box center [786, 176] width 61 height 7
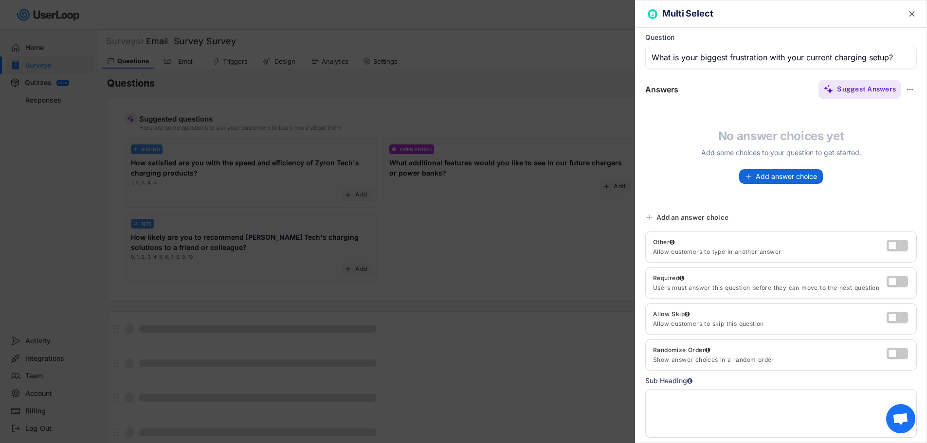
click at [752, 171] on button "Add answer choice" at bounding box center [781, 176] width 84 height 15
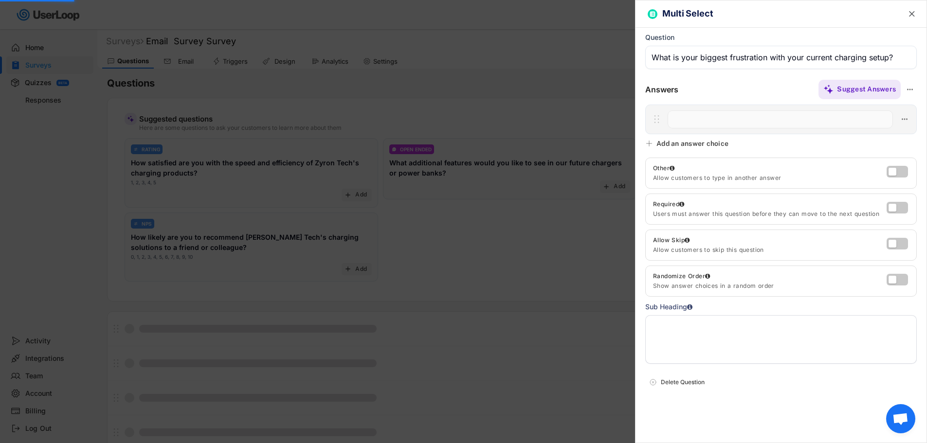
click at [689, 114] on div at bounding box center [781, 120] width 272 height 30
click at [680, 120] on input "input" at bounding box center [780, 119] width 225 height 18
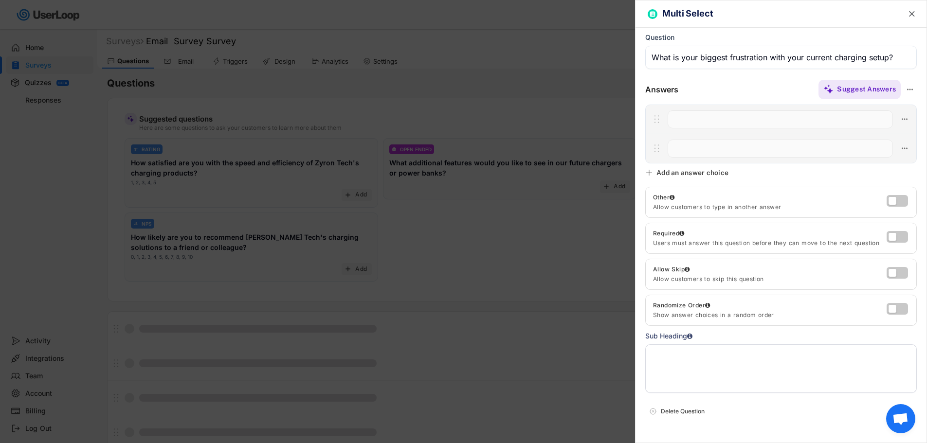
click at [741, 123] on div at bounding box center [781, 134] width 272 height 59
click at [710, 119] on input "input" at bounding box center [780, 119] width 225 height 18
paste input "Cables are messy and get tangled"
type input "Cables are messy and get tangled"
click at [683, 149] on input "input" at bounding box center [780, 149] width 225 height 18
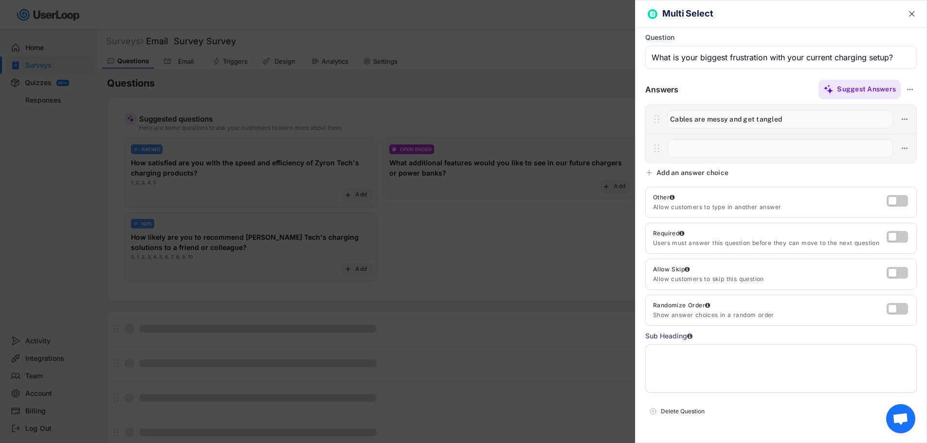
paste input "Not enough power to charge all my devices quickly"
type input "Not enough power to charge all my devices quickly"
click at [670, 182] on div "Multi Select  Question Answers Suggest Answers No answer choices yet Add some …" at bounding box center [781, 221] width 292 height 443
click at [655, 177] on div "Add an answer choice" at bounding box center [688, 172] width 86 height 9
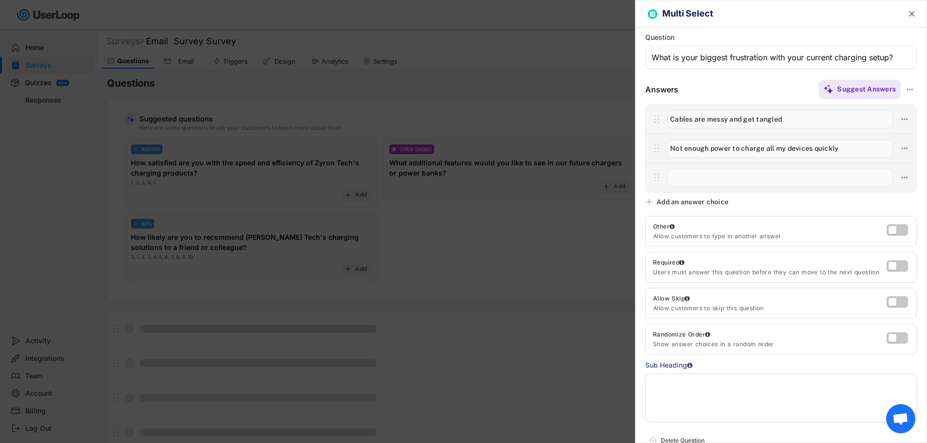
click at [710, 177] on div at bounding box center [781, 149] width 272 height 88
click at [698, 180] on input "input" at bounding box center [780, 178] width 225 height 18
paste input "My current charger is too big/bulky"
type input "My current charger is too big/bulky"
click at [658, 201] on div "Multi Select  Question Answers Suggest Answers No answer choices yet Add some …" at bounding box center [781, 221] width 292 height 443
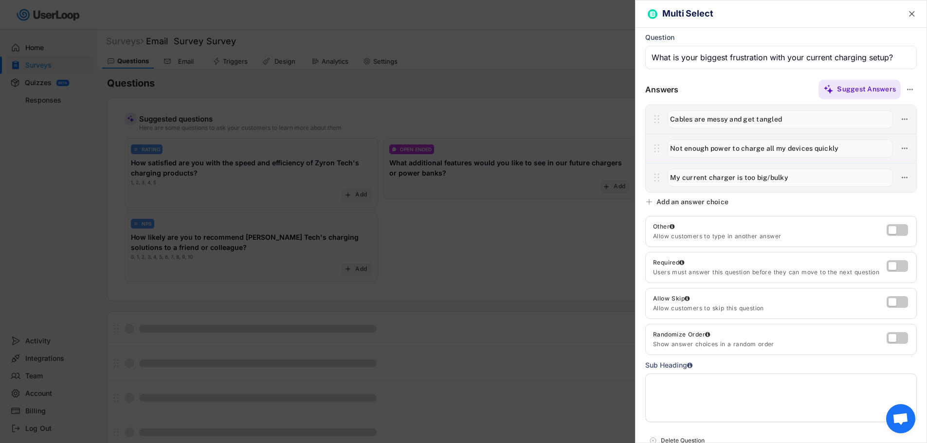
click at [671, 201] on div "Multi Select  Question Answers Suggest Answers No answer choices yet Add some …" at bounding box center [781, 221] width 292 height 443
click at [664, 206] on div "Add an answer choice" at bounding box center [693, 202] width 72 height 9
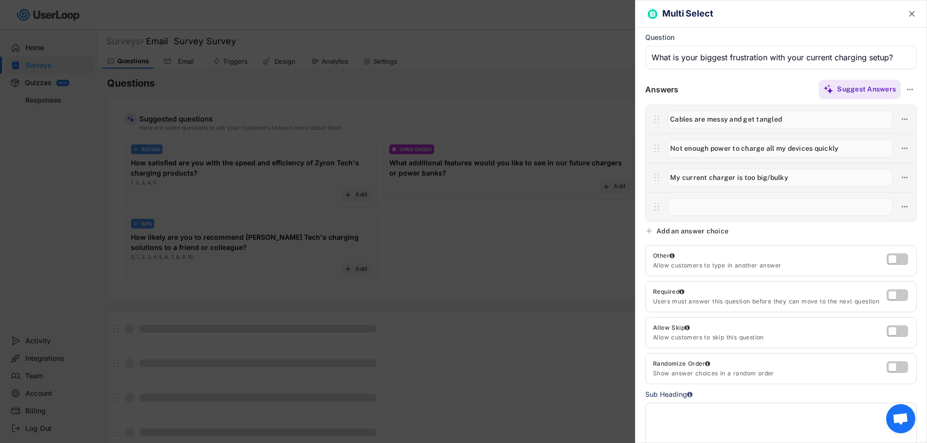
click at [703, 205] on input "input" at bounding box center [780, 207] width 225 height 18
paste input "My devices don't charge at the advertised speeds"
type input "My devices don't charge at the advertised speeds"
click at [662, 236] on div "Add an answer choice" at bounding box center [693, 231] width 72 height 9
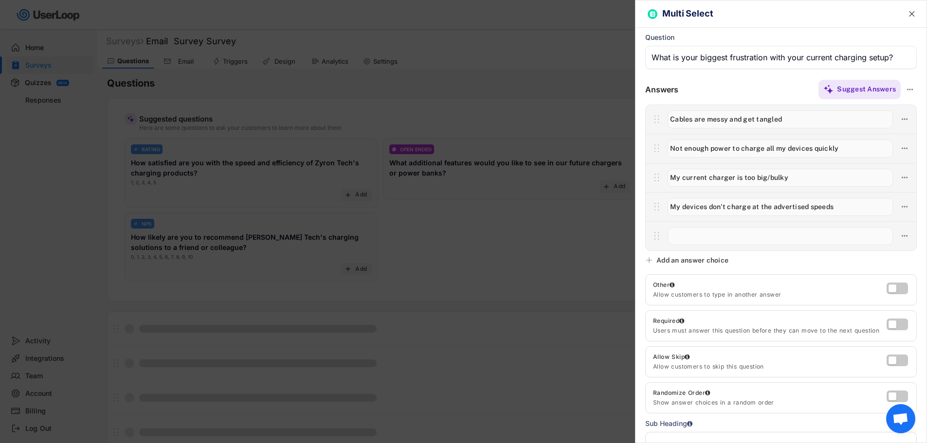
click at [713, 228] on input "input" at bounding box center [780, 236] width 225 height 18
paste input "I have to use too many different chargers"
type input "I have to use too many different chargers"
click at [892, 292] on label at bounding box center [894, 286] width 21 height 12
click at [0, 0] on input "checkbox" at bounding box center [0, 0] width 0 height 0
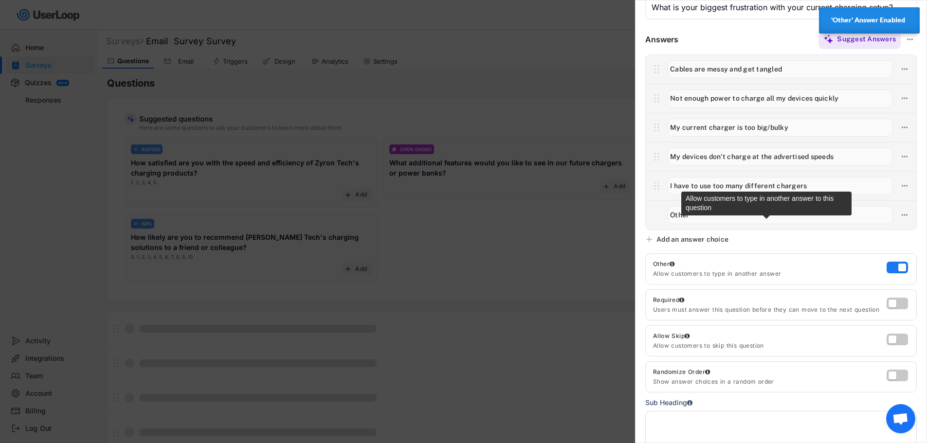
scroll to position [97, 0]
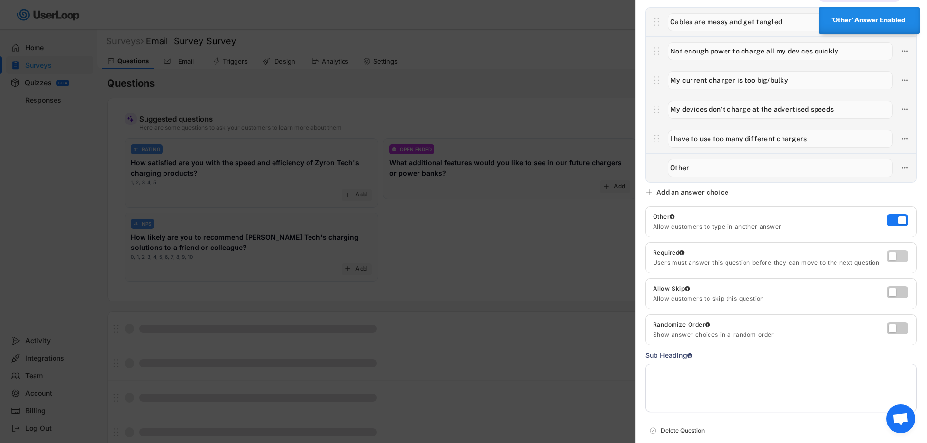
click at [890, 260] on label at bounding box center [894, 254] width 21 height 12
click at [0, 0] on input "checkbox" at bounding box center [0, 0] width 0 height 0
click at [891, 297] on div at bounding box center [899, 294] width 25 height 15
click at [891, 292] on label at bounding box center [894, 290] width 21 height 12
click at [0, 0] on input "checkbox" at bounding box center [0, 0] width 0 height 0
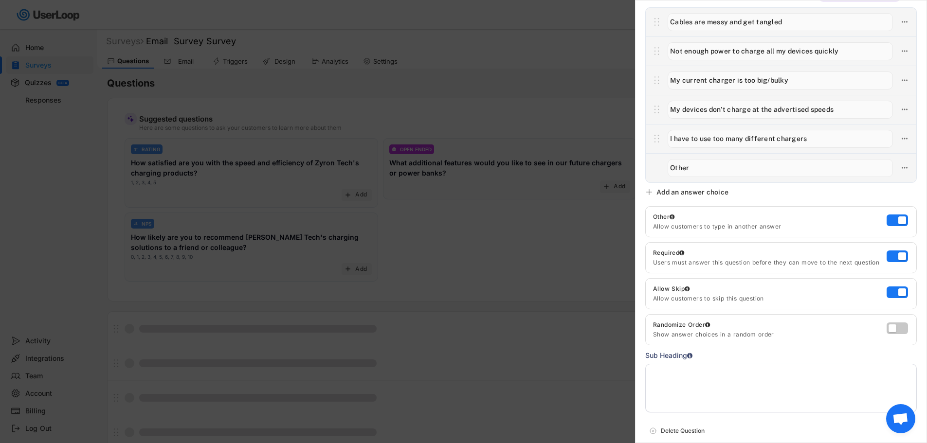
click at [888, 260] on div at bounding box center [899, 258] width 25 height 15
click at [892, 260] on label at bounding box center [894, 254] width 21 height 12
click at [0, 0] on input "checkbox" at bounding box center [0, 0] width 0 height 0
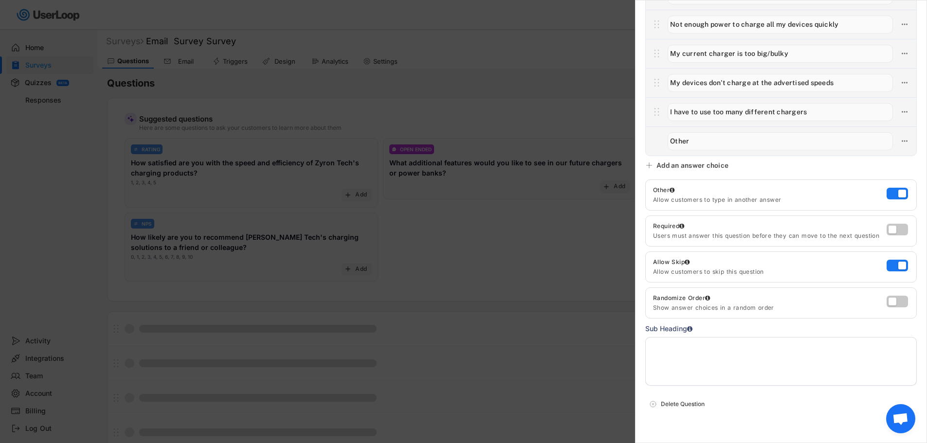
scroll to position [149, 0]
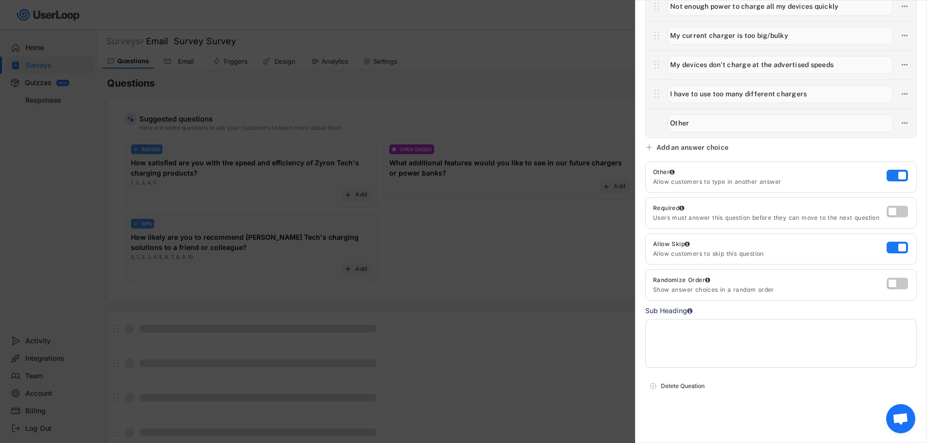
click at [577, 117] on div at bounding box center [463, 221] width 927 height 443
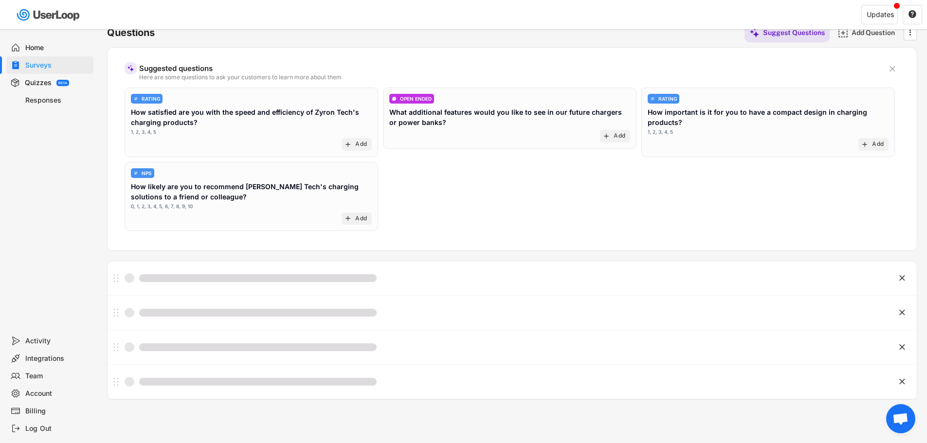
scroll to position [84, 0]
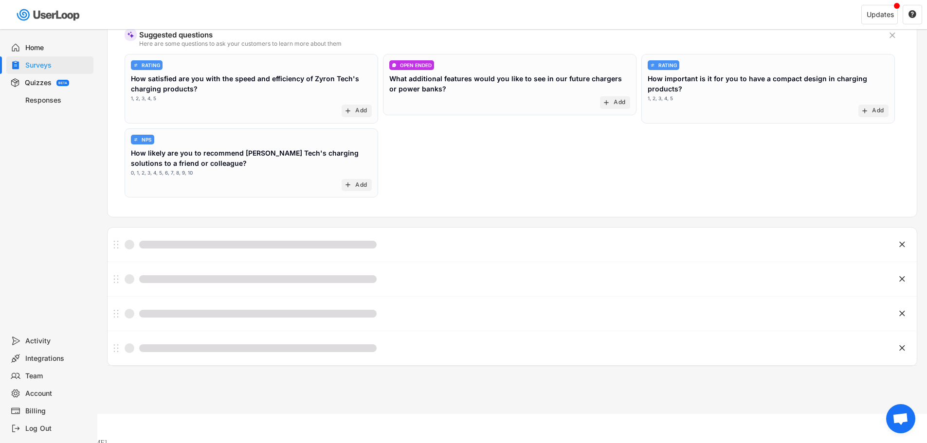
click at [38, 50] on div "Home" at bounding box center [57, 47] width 64 height 9
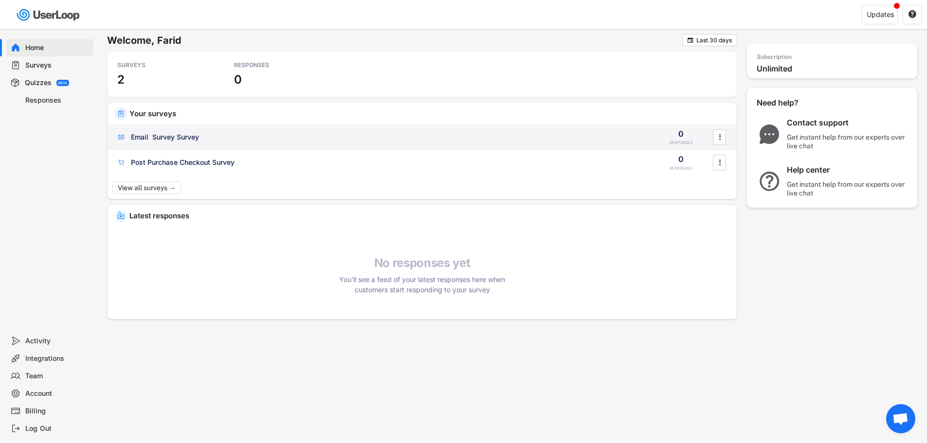
click at [179, 132] on div "Email Survey Survey" at bounding box center [165, 137] width 68 height 10
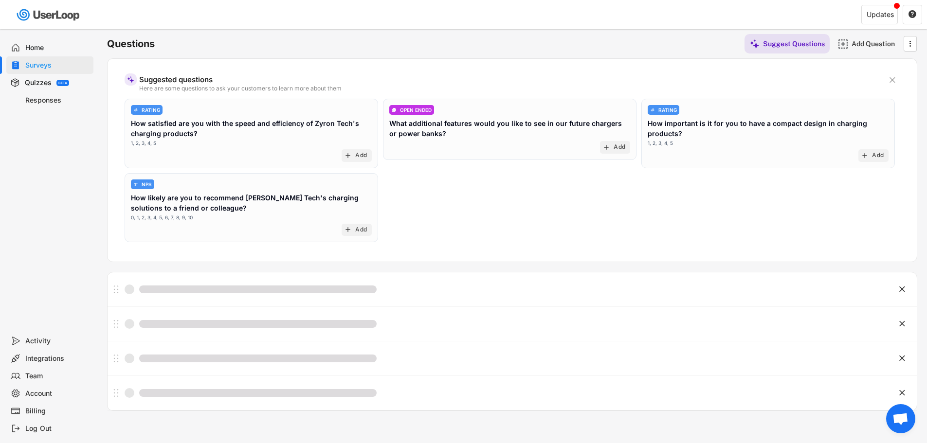
scroll to position [84, 0]
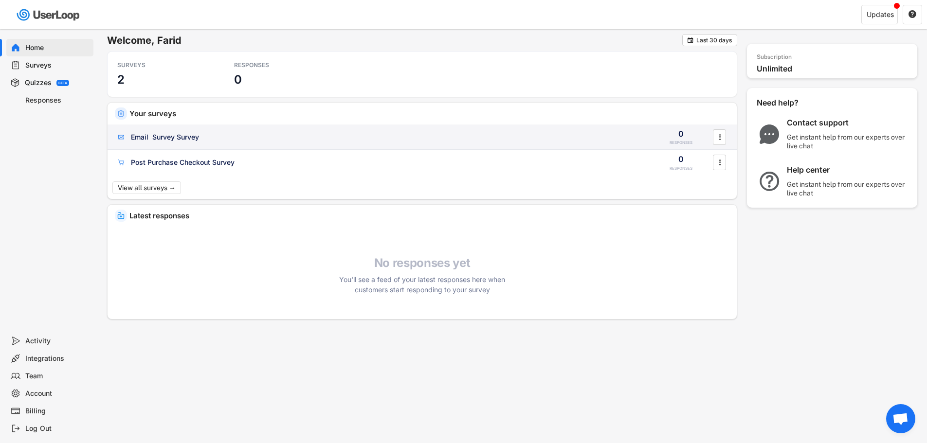
click at [182, 137] on div "Email Survey Survey" at bounding box center [165, 137] width 68 height 10
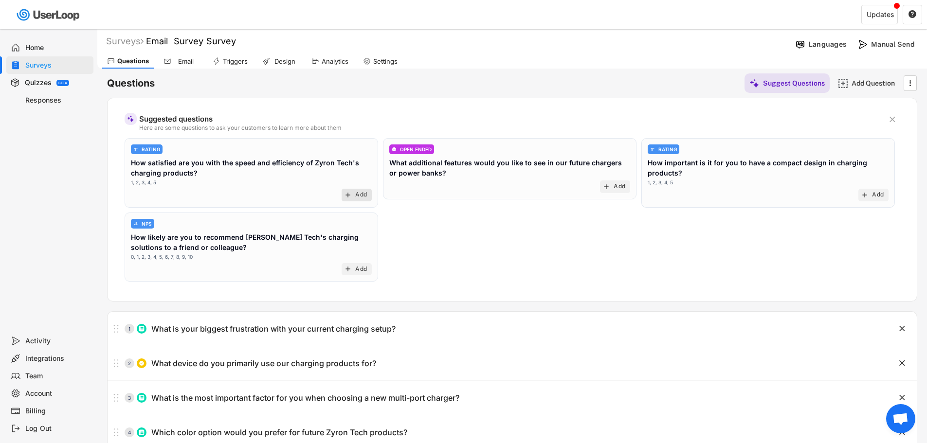
click at [352, 196] on text "add" at bounding box center [348, 195] width 8 height 8
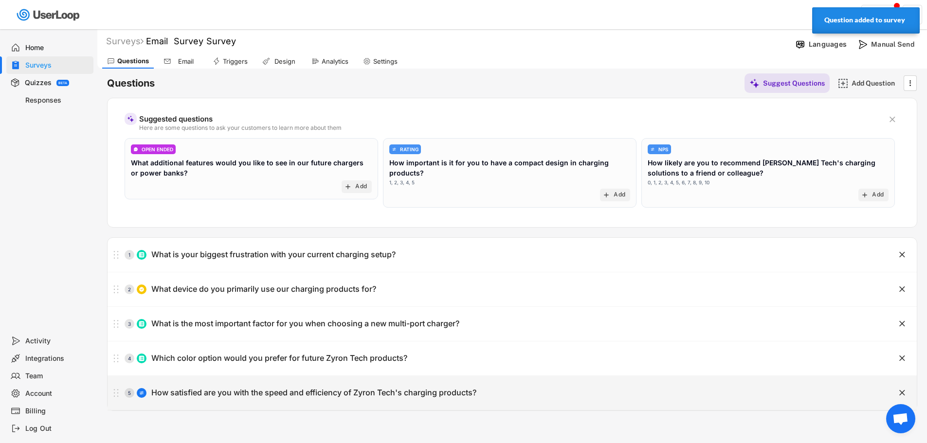
click at [236, 396] on div "How satisfied are you with the speed and efficiency of Zyron Tech's charging pr…" at bounding box center [313, 393] width 325 height 10
select select ""1_5""
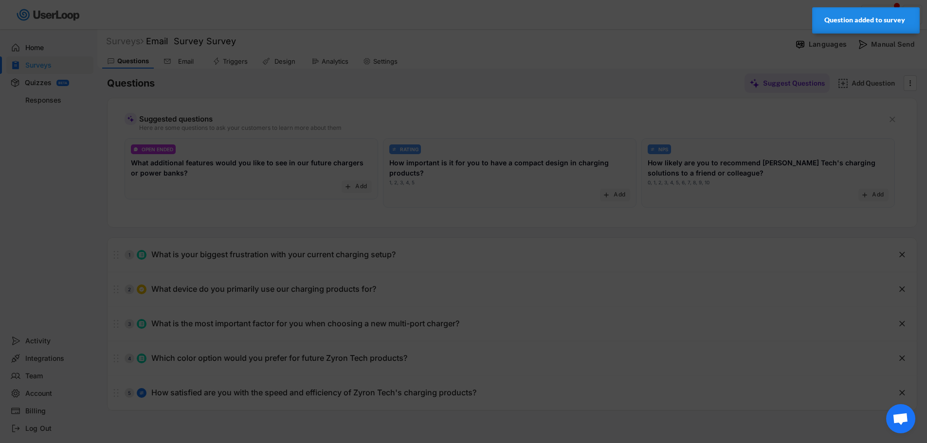
scroll to position [0, 72]
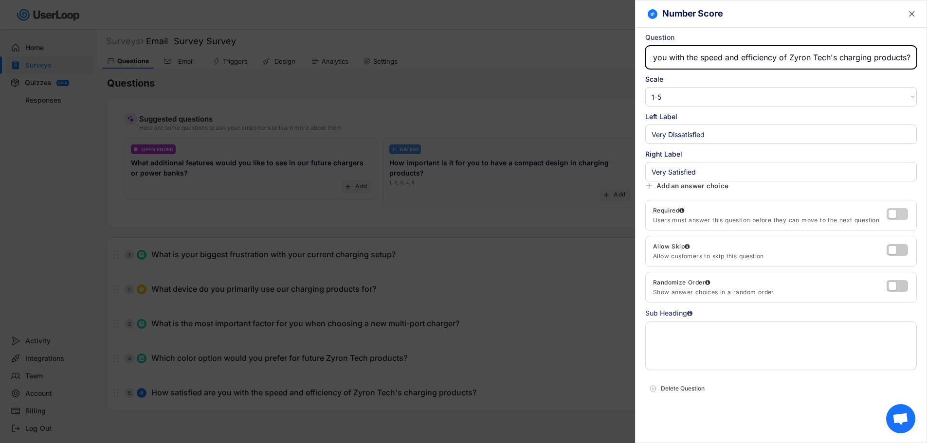
click at [894, 215] on label at bounding box center [894, 212] width 21 height 12
click at [0, 0] on input "checkbox" at bounding box center [0, 0] width 0 height 0
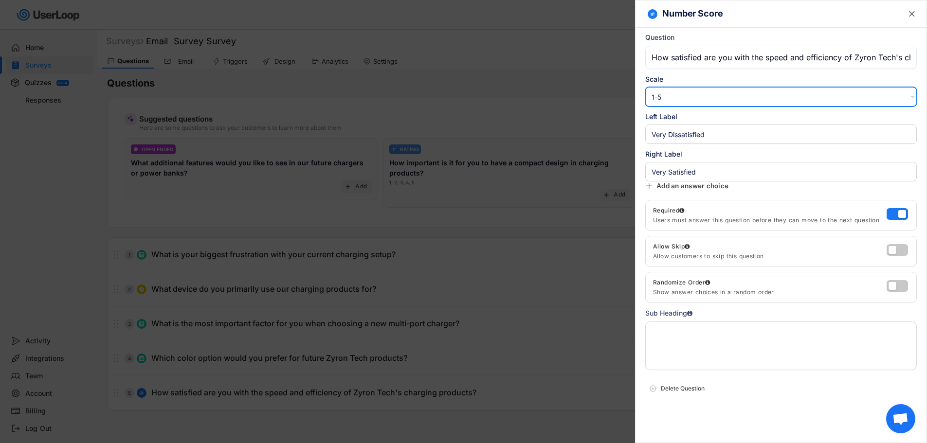
click at [905, 95] on select "1-10 10-1 1-5 5-1" at bounding box center [781, 96] width 272 height 19
click at [902, 111] on div "Scale 1-10 10-1 1-5 5-1 Left Label Right Label" at bounding box center [781, 128] width 272 height 108
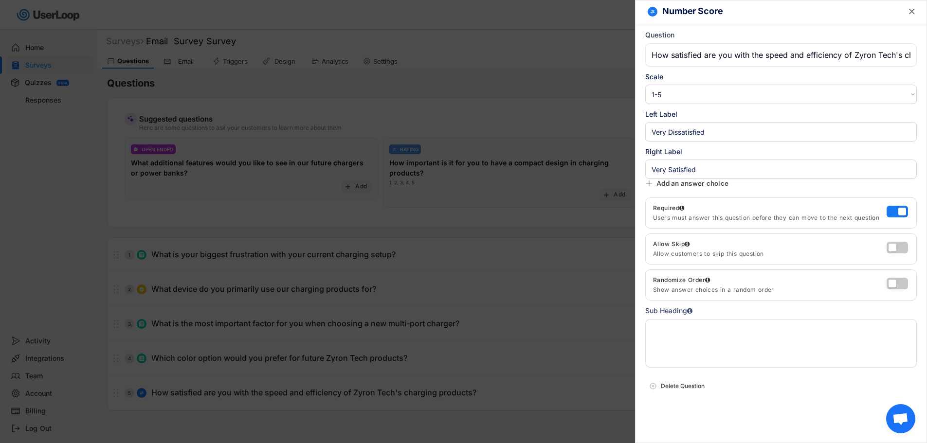
click at [673, 184] on div "Add an answer choice" at bounding box center [693, 183] width 72 height 9
click at [664, 183] on div "Add an answer choice" at bounding box center [693, 183] width 72 height 9
click at [602, 219] on div at bounding box center [463, 221] width 927 height 443
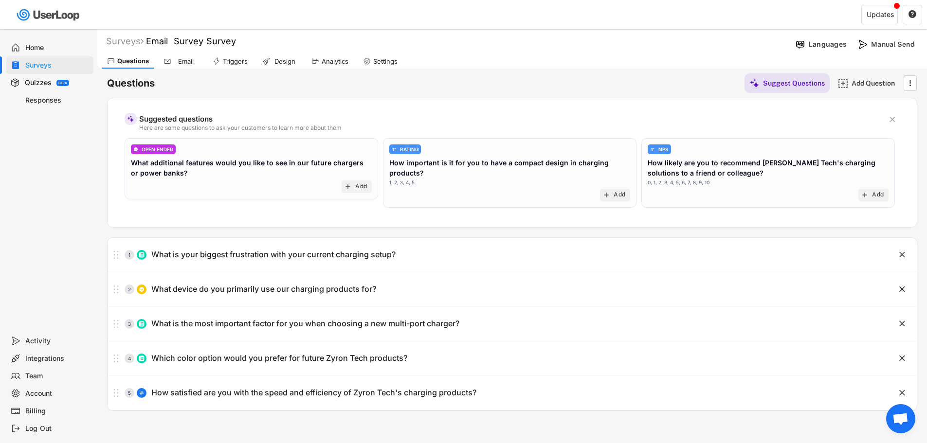
click at [470, 85] on div "Questions Suggest Questions Add Question " at bounding box center [512, 82] width 810 height 19
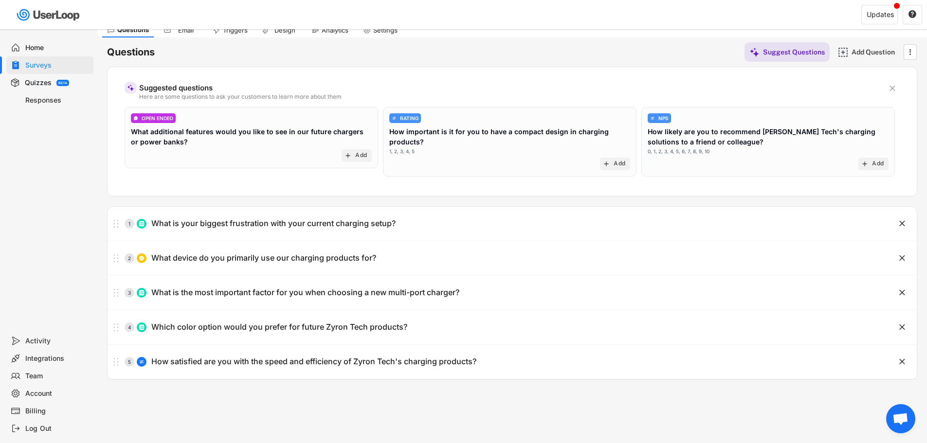
scroll to position [84, 0]
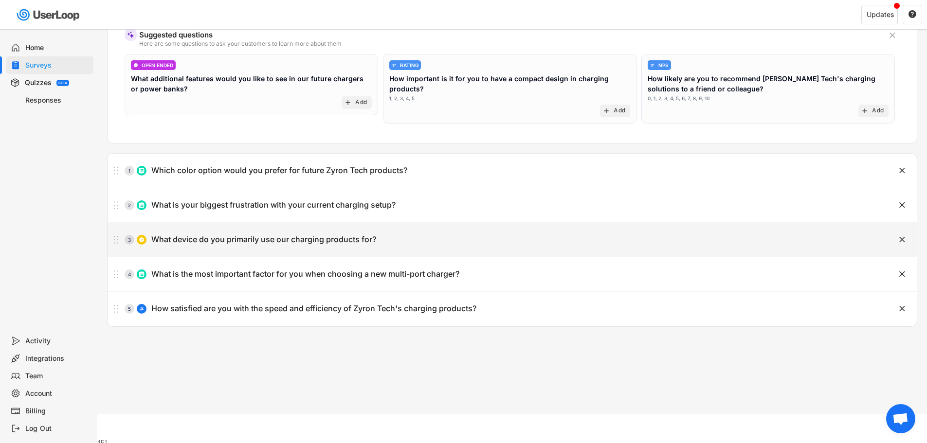
click at [302, 239] on div "What device do you primarily use our charging products for?" at bounding box center [263, 240] width 225 height 10
type input "What device do you primarily use our charging products for?"
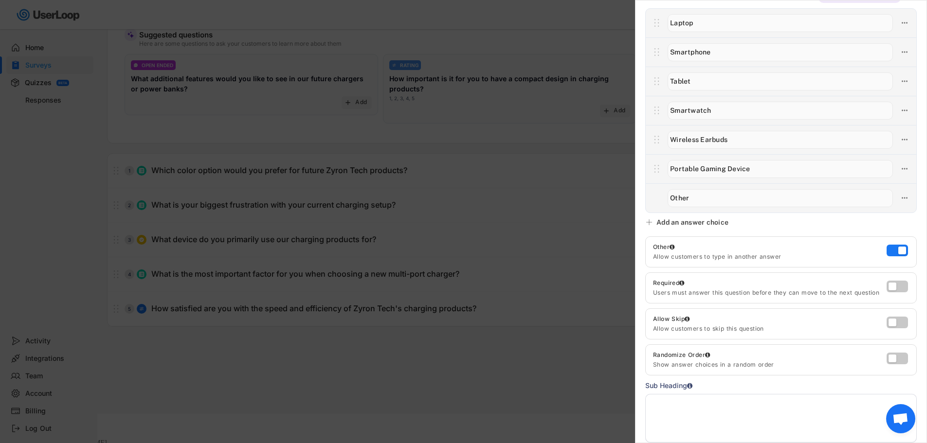
scroll to position [97, 0]
click at [445, 134] on div at bounding box center [463, 221] width 927 height 443
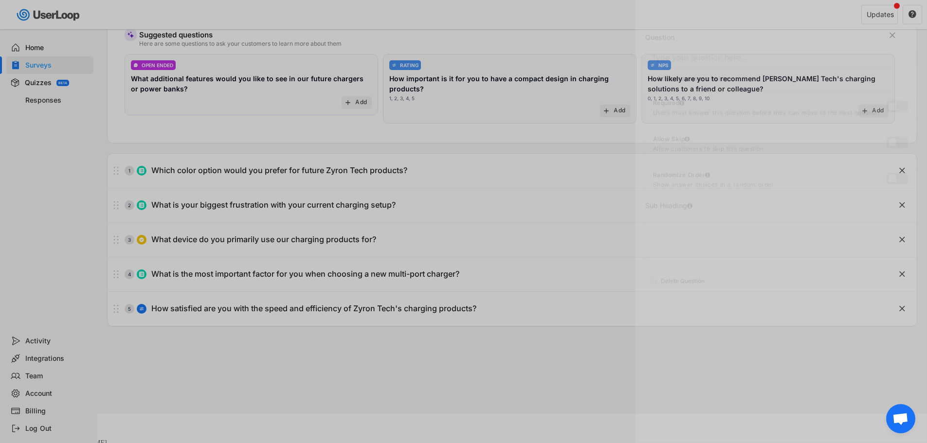
scroll to position [0, 0]
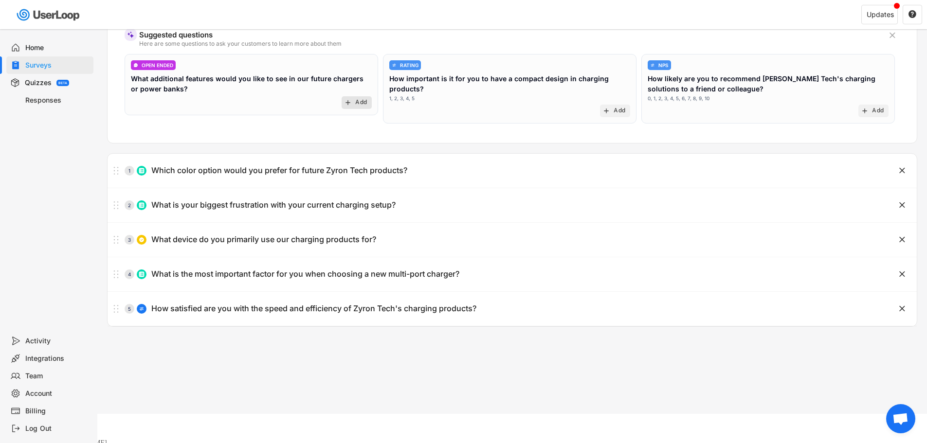
click at [349, 104] on text "add" at bounding box center [348, 103] width 8 height 8
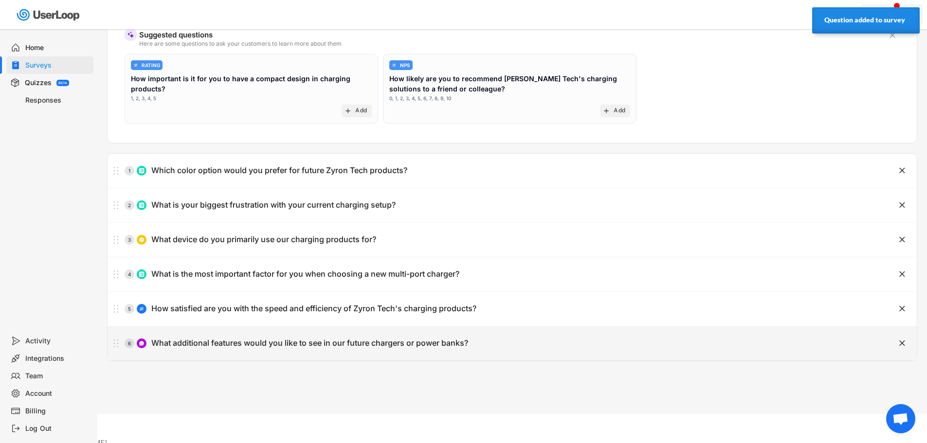
click at [292, 343] on div "What additional features would you like to see in our future chargers or power …" at bounding box center [309, 343] width 317 height 10
type input "What additional features would you like to see in our future chargers or power …"
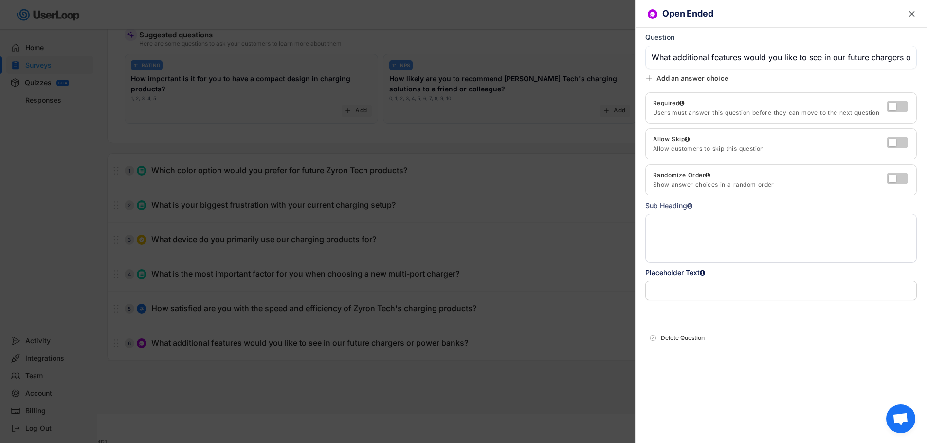
click at [547, 146] on div at bounding box center [463, 221] width 927 height 443
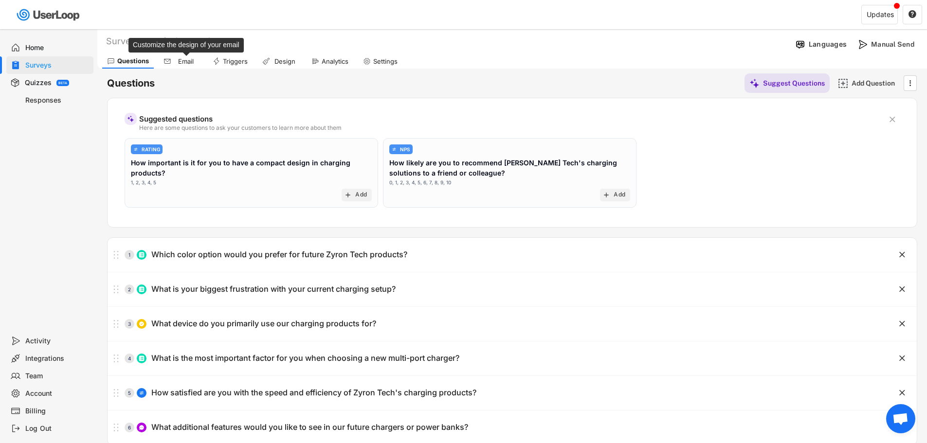
click at [174, 62] on div "Email" at bounding box center [186, 61] width 24 height 8
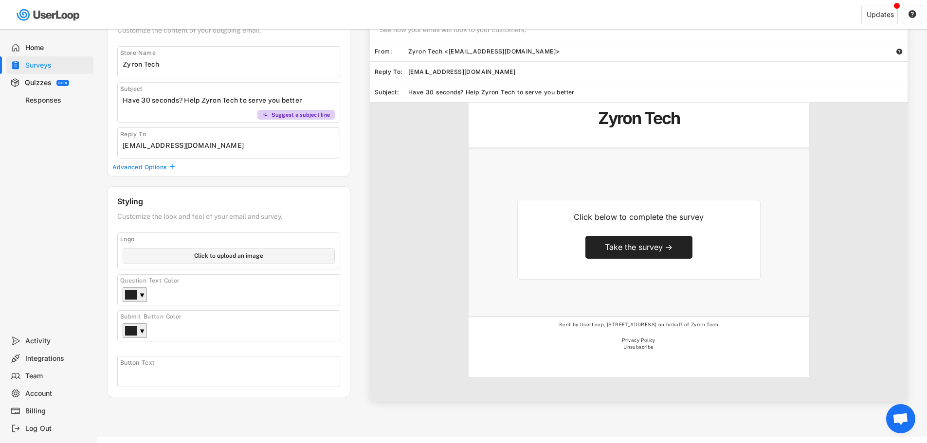
scroll to position [102, 0]
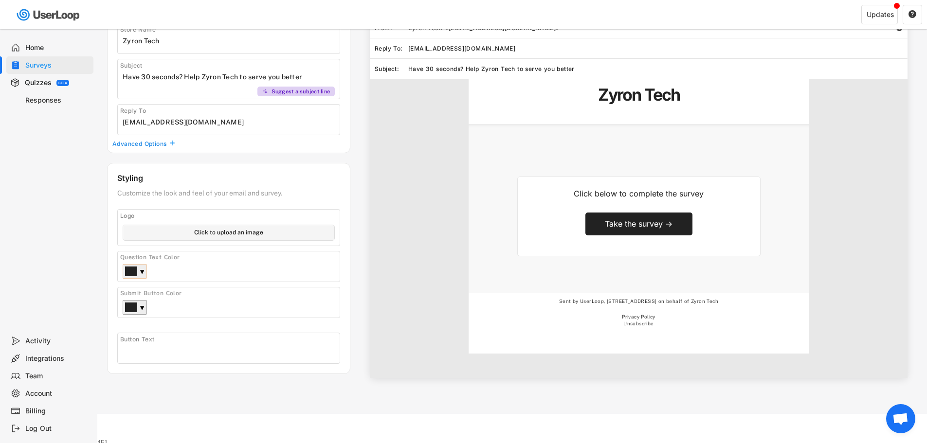
click at [143, 272] on div "▼" at bounding box center [142, 273] width 5 height 10
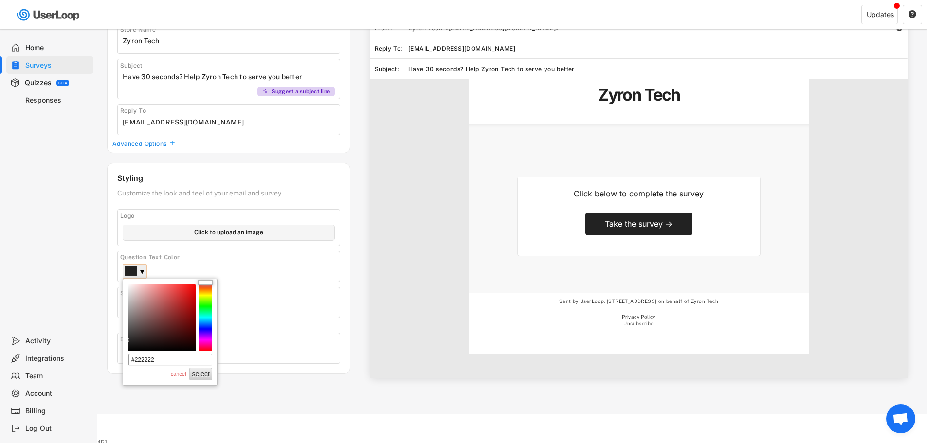
click at [143, 270] on div "▼" at bounding box center [142, 273] width 5 height 10
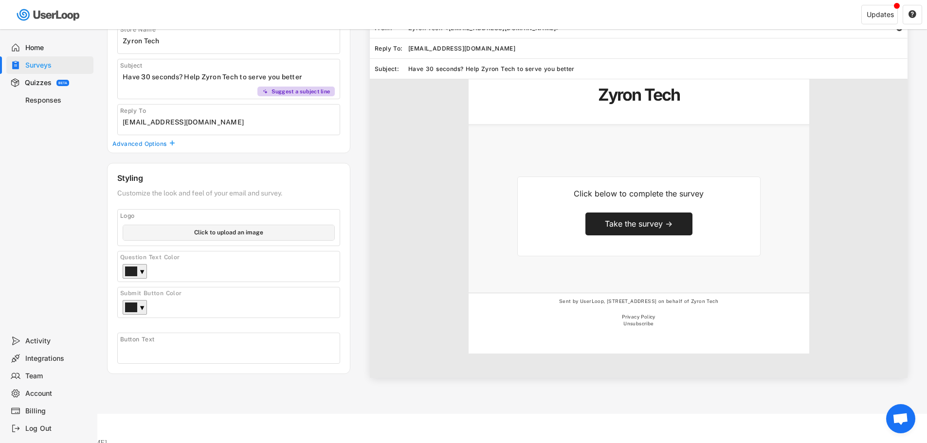
click at [626, 144] on h5 at bounding box center [638, 154] width 243 height 26
click at [627, 240] on div "Click below to complete the survey Take the survey →" at bounding box center [638, 217] width 243 height 80
click at [182, 338] on div "Button Text" at bounding box center [190, 340] width 141 height 8
click at [165, 348] on input "input" at bounding box center [231, 351] width 217 height 15
click at [150, 343] on div "Button Text" at bounding box center [190, 340] width 141 height 8
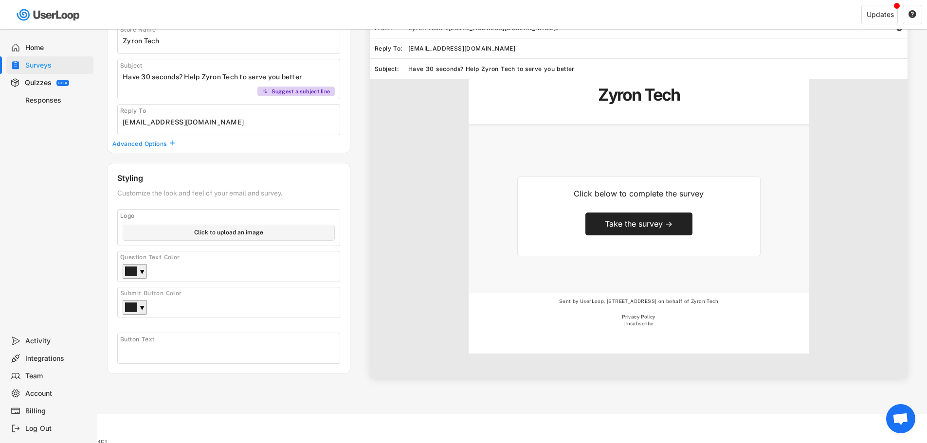
click at [212, 229] on input "file" at bounding box center [228, 232] width 211 height 15
type input "C:\fakepath\Zyron Logo.png"
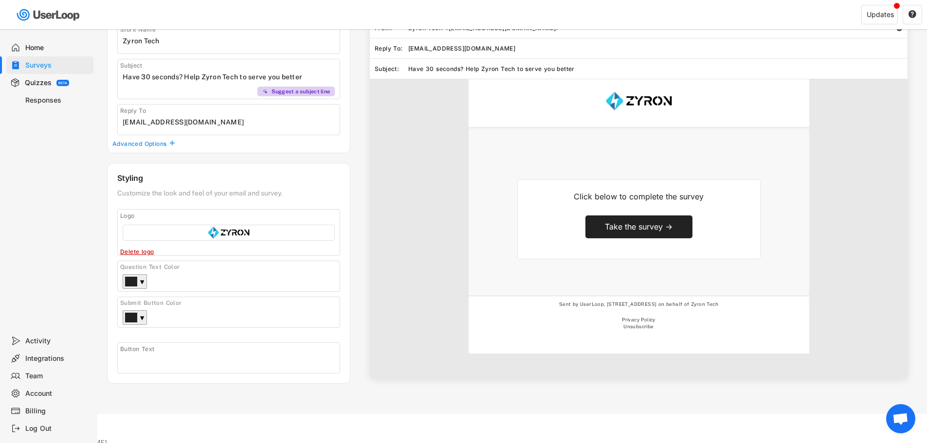
click at [646, 306] on div "Sent by UserLoop, 5th Floor, Tower Point, Brighton, BN11EY, United Kingdom on b…" at bounding box center [639, 309] width 170 height 16
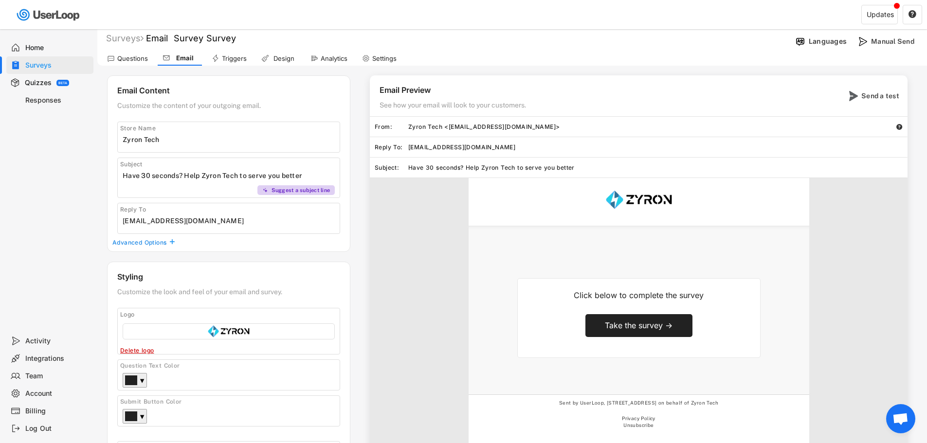
scroll to position [0, 0]
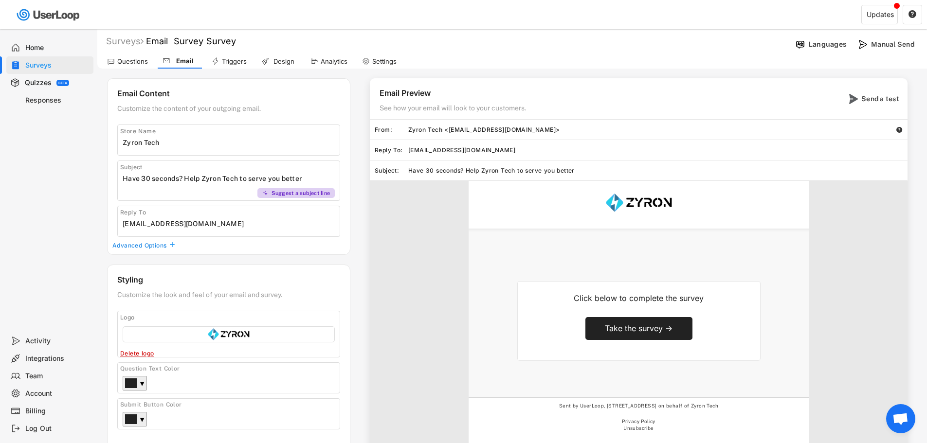
click at [166, 244] on div "Advanced Options" at bounding box center [139, 246] width 55 height 8
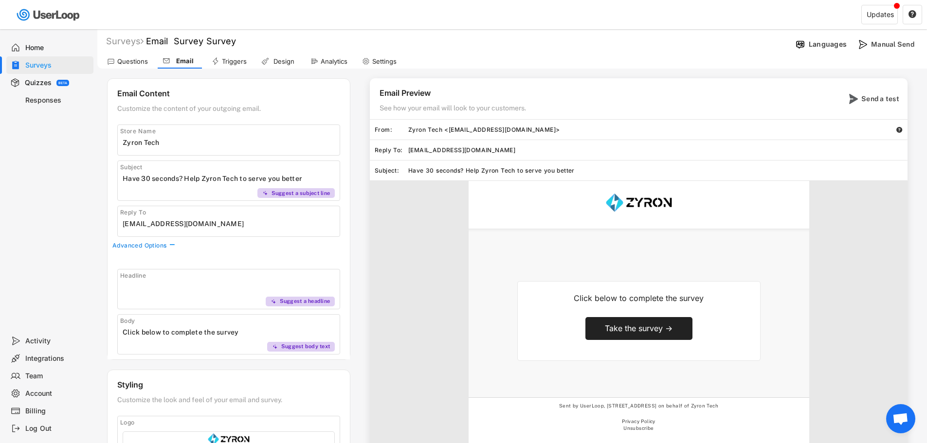
click at [169, 244] on icon "" at bounding box center [172, 245] width 8 height 6
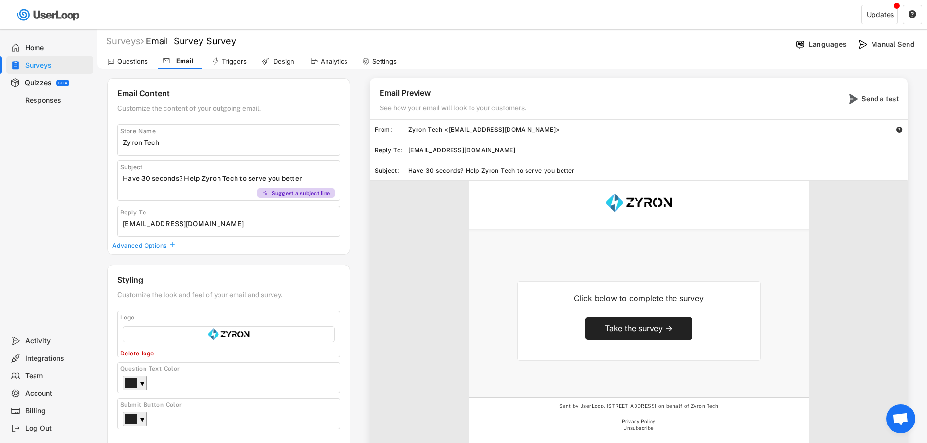
click at [234, 59] on div "Triggers" at bounding box center [234, 61] width 25 height 8
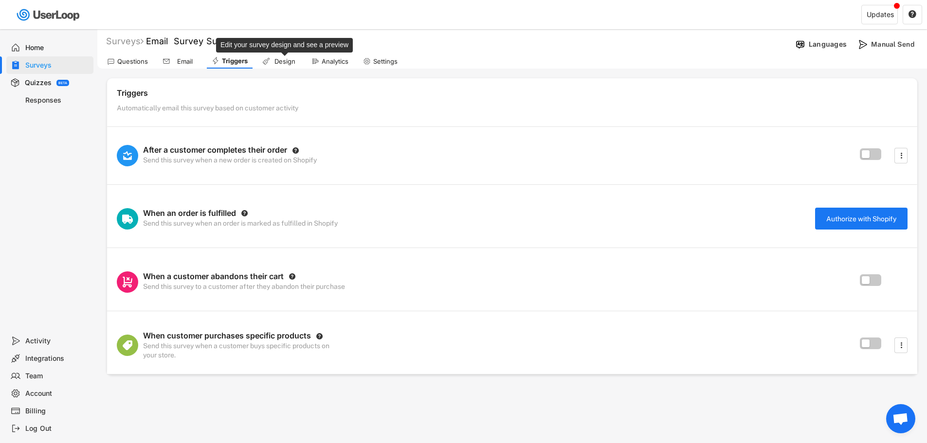
click at [288, 62] on div "Design" at bounding box center [285, 61] width 24 height 8
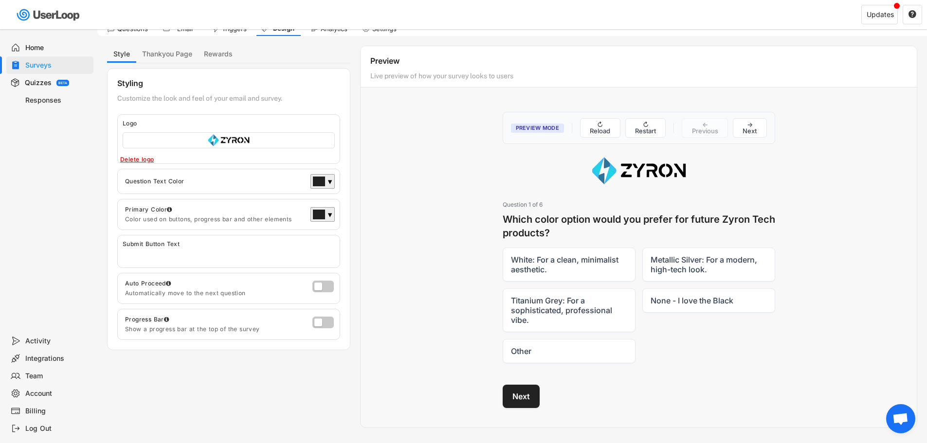
scroll to position [49, 0]
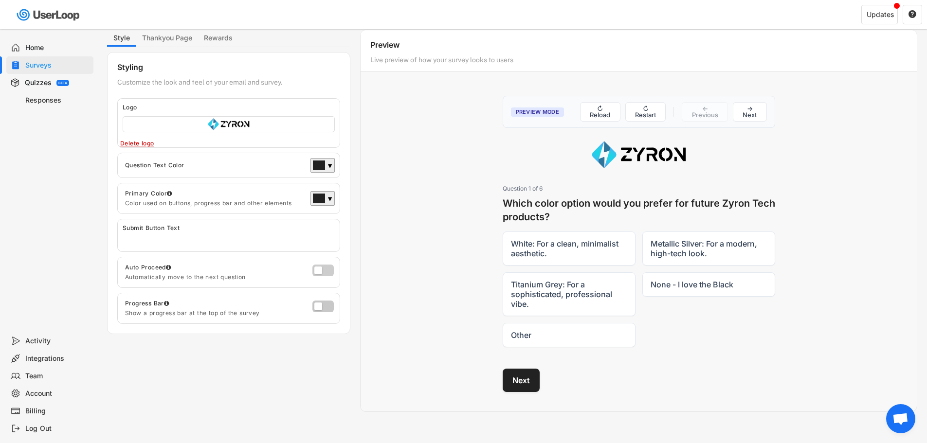
click at [322, 272] on label at bounding box center [320, 268] width 21 height 12
click at [0, 0] on input "checkbox" at bounding box center [0, 0] width 0 height 0
click at [323, 309] on label at bounding box center [320, 304] width 21 height 12
click at [0, 0] on input "checkbox" at bounding box center [0, 0] width 0 height 0
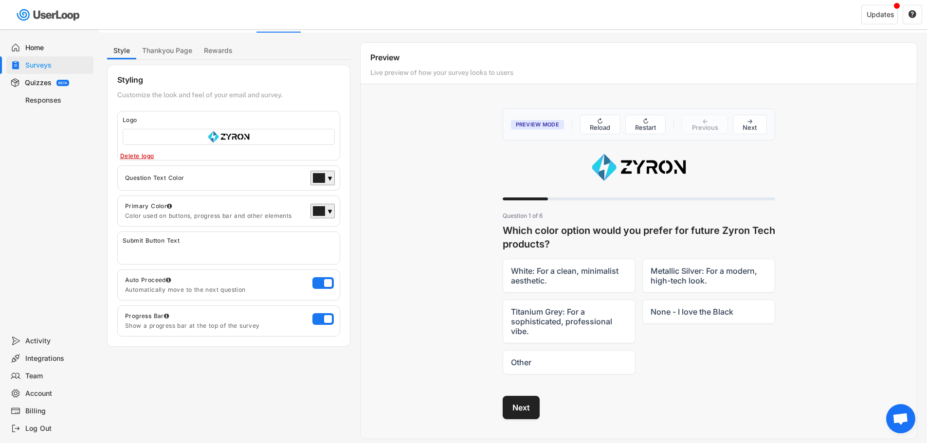
scroll to position [0, 0]
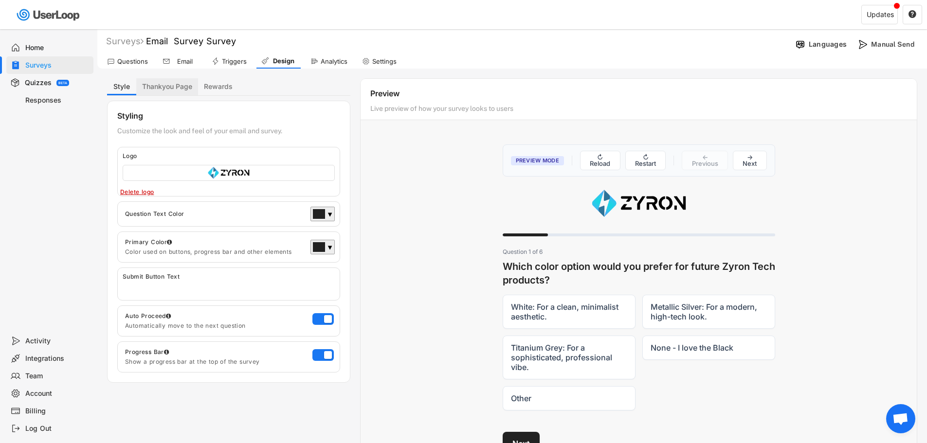
click at [176, 89] on button "Thankyou Page" at bounding box center [167, 86] width 62 height 17
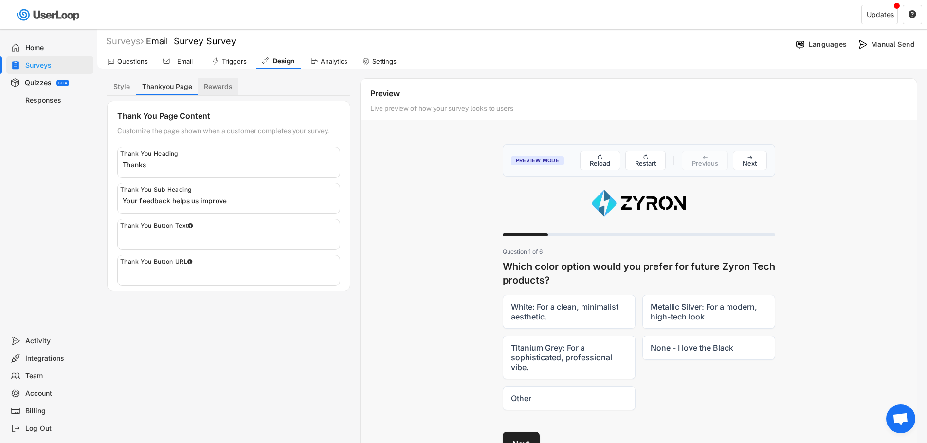
click at [213, 87] on button "Rewards" at bounding box center [218, 86] width 40 height 17
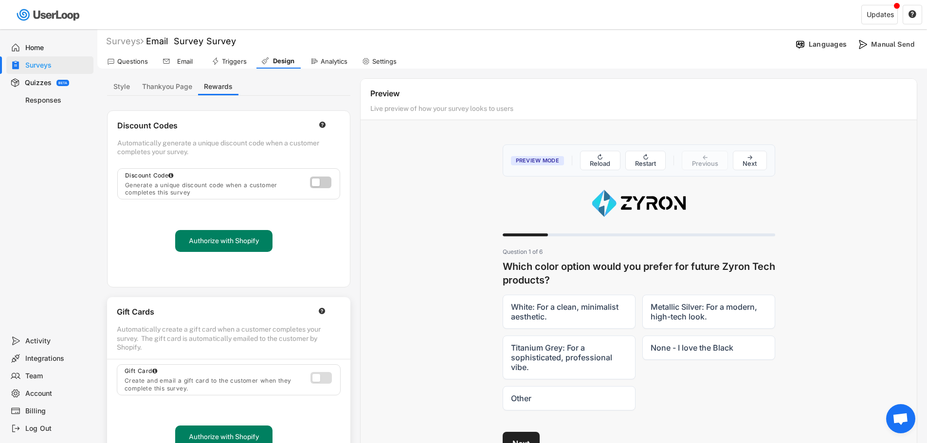
click at [322, 178] on label at bounding box center [318, 180] width 21 height 12
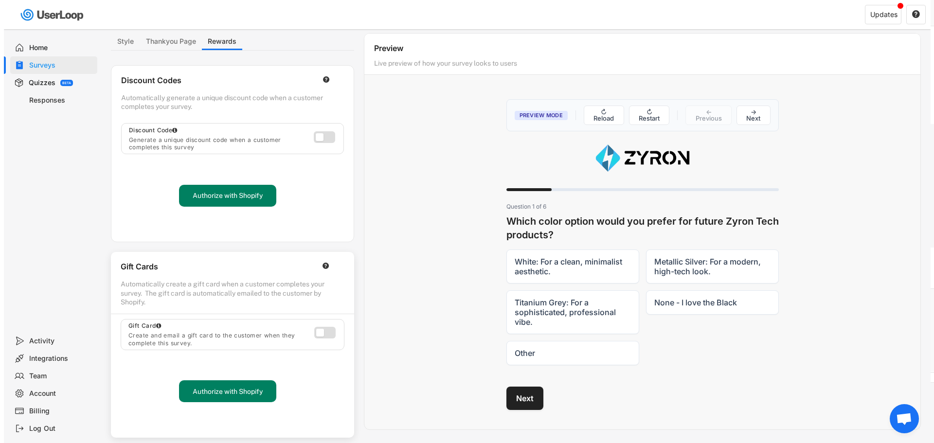
scroll to position [97, 0]
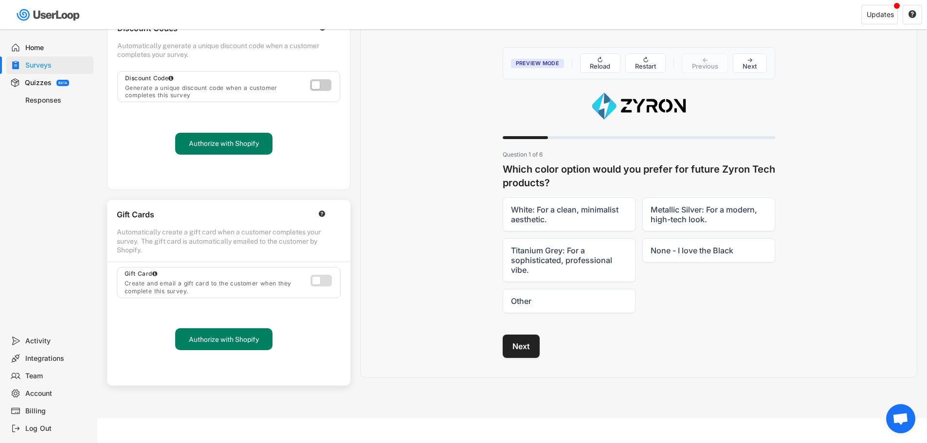
click at [316, 85] on label at bounding box center [318, 83] width 21 height 12
click at [215, 142] on button "Authorize with Shopify" at bounding box center [223, 144] width 97 height 22
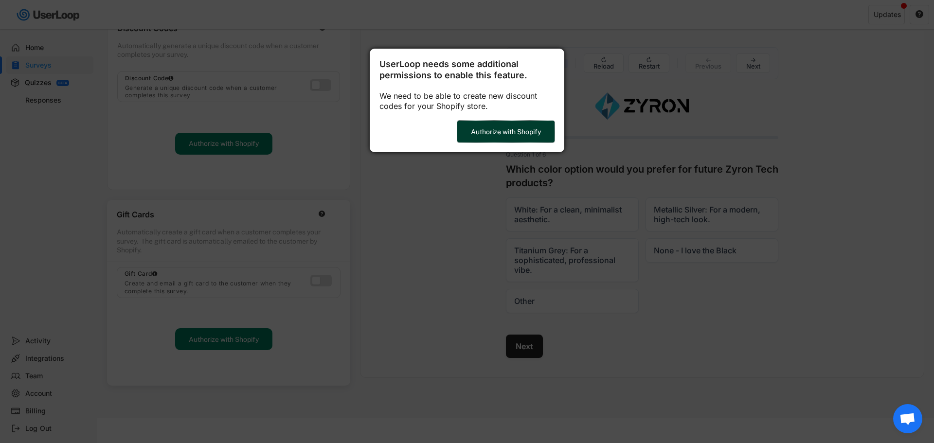
click at [512, 131] on button "Authorize with Shopify" at bounding box center [505, 132] width 97 height 22
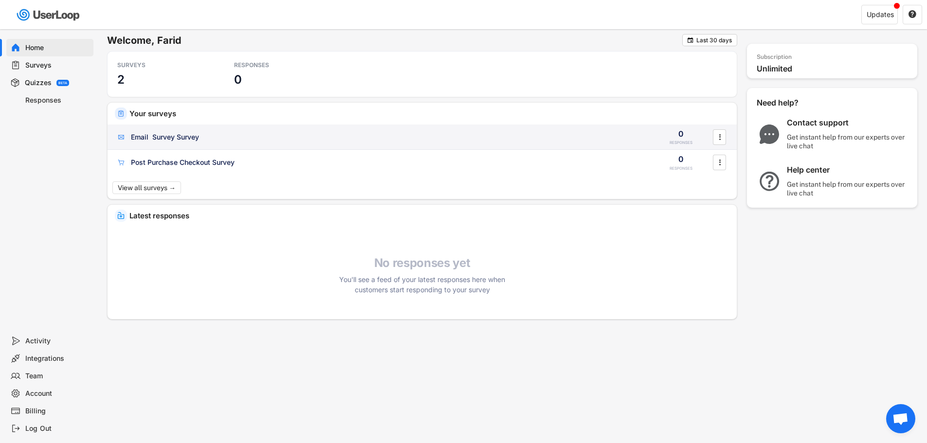
click at [185, 136] on div "Email Survey Survey" at bounding box center [165, 137] width 68 height 10
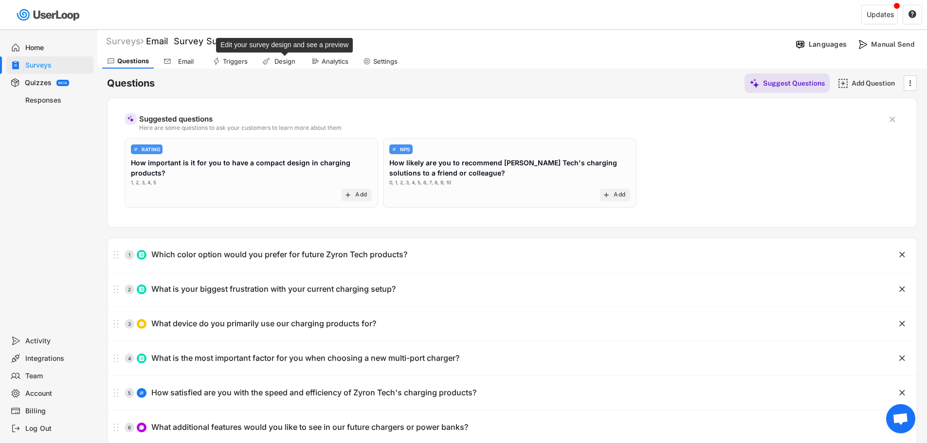
click at [277, 60] on div "Design" at bounding box center [285, 61] width 24 height 8
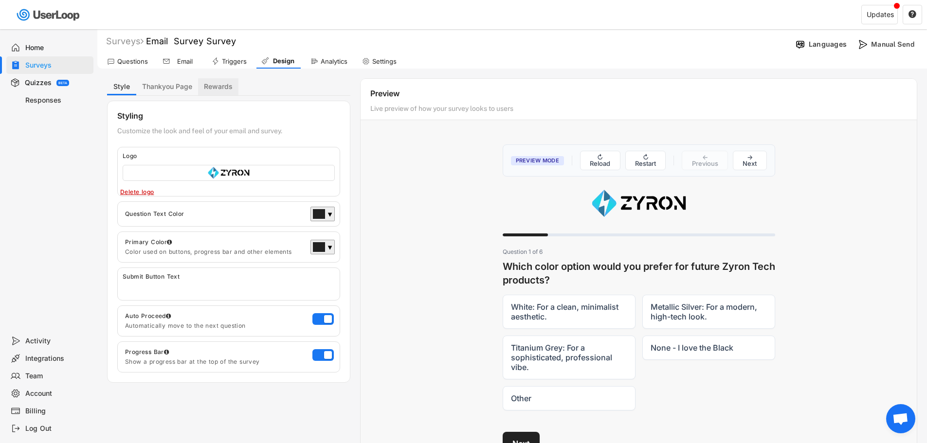
click at [219, 84] on button "Rewards" at bounding box center [218, 86] width 40 height 17
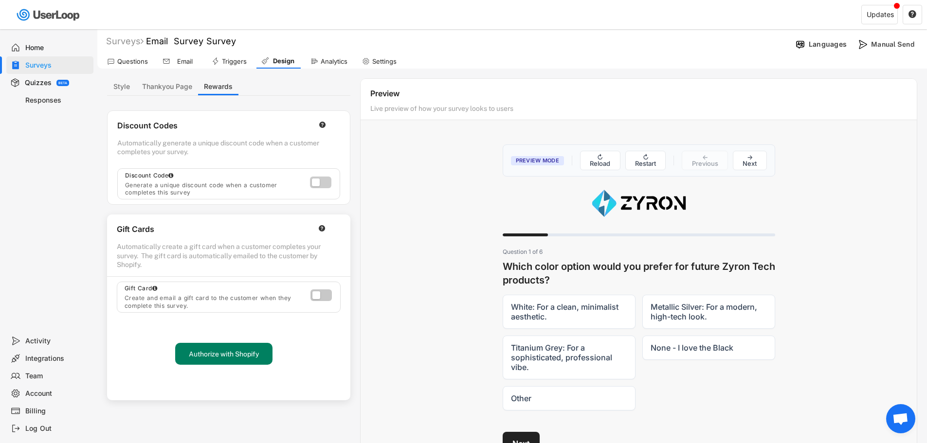
click at [315, 180] on label at bounding box center [318, 180] width 21 height 12
click at [0, 0] on input "checkbox" at bounding box center [0, 0] width 0 height 0
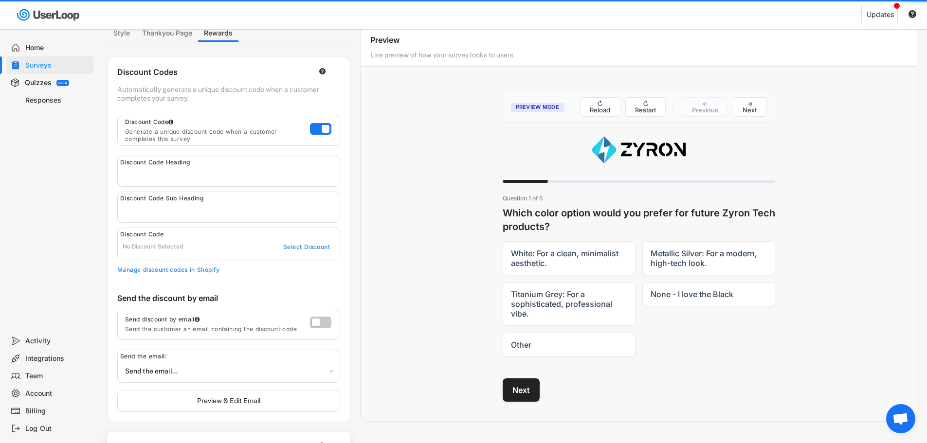
scroll to position [97, 0]
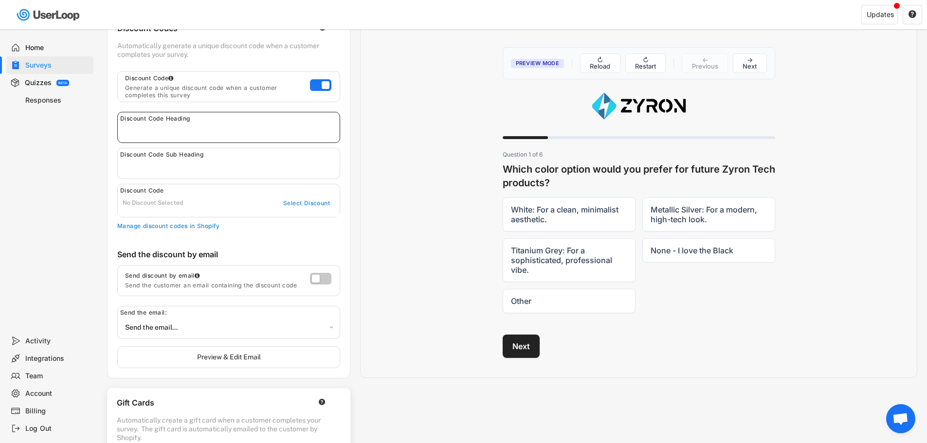
click at [204, 131] on input "input" at bounding box center [231, 130] width 217 height 15
type input "Save 25% OFF when you spend $100"
click at [203, 163] on input "input" at bounding box center [231, 166] width 217 height 15
click at [200, 198] on div "Discount Code No Discount Selected Select Discount" at bounding box center [228, 201] width 223 height 34
click at [188, 166] on input "input" at bounding box center [231, 166] width 217 height 15
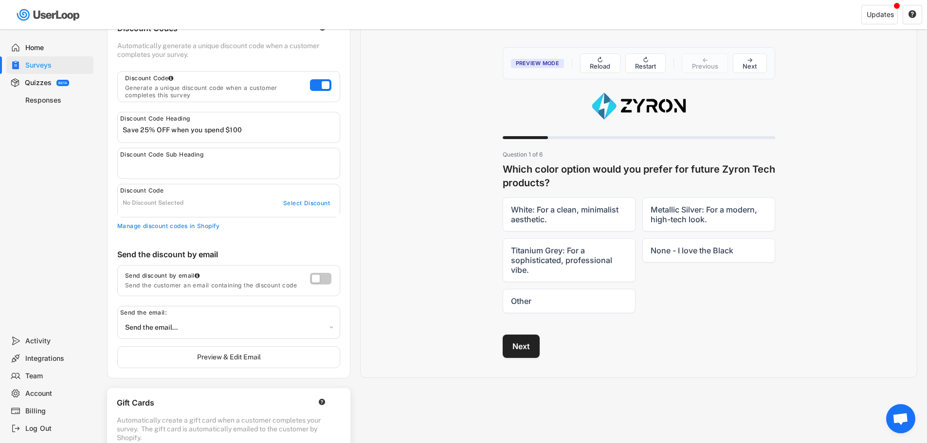
click at [193, 202] on div "No Discount Selected" at bounding box center [193, 204] width 141 height 8
click at [308, 202] on div "Select Discount" at bounding box center [306, 204] width 48 height 8
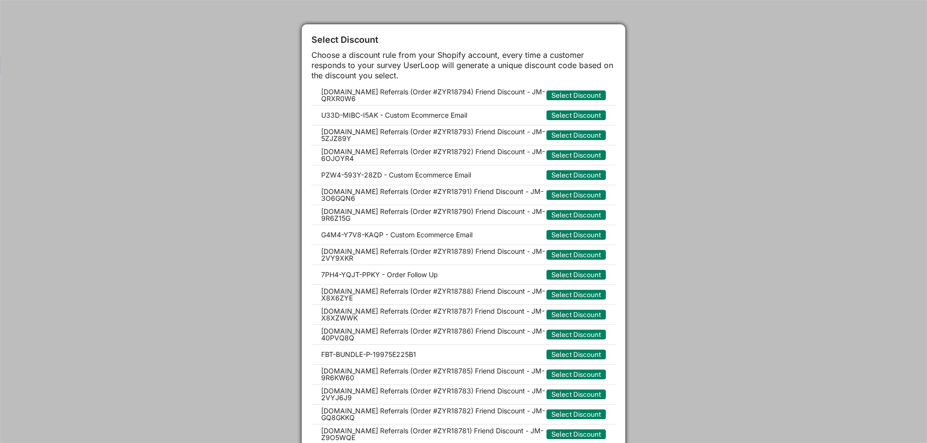
click at [704, 124] on div at bounding box center [463, 221] width 927 height 443
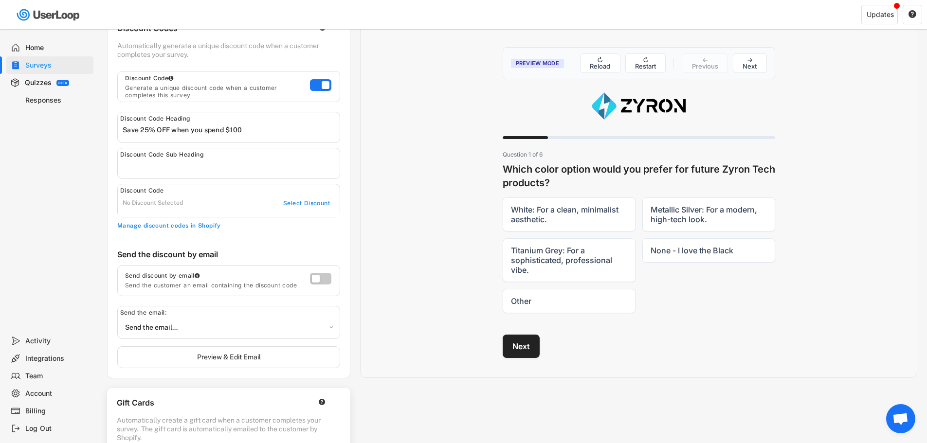
click at [181, 226] on div "Manage discount codes in Shopify" at bounding box center [228, 226] width 223 height 8
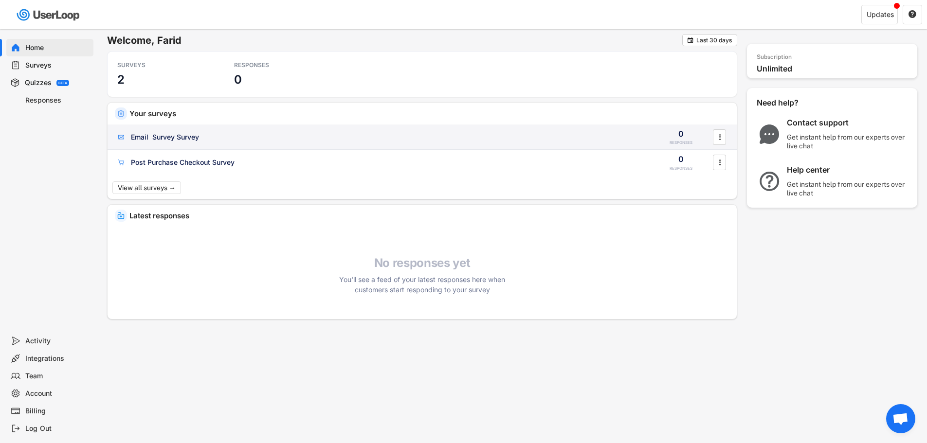
click at [204, 138] on div "Email Survey Survey" at bounding box center [381, 137] width 530 height 10
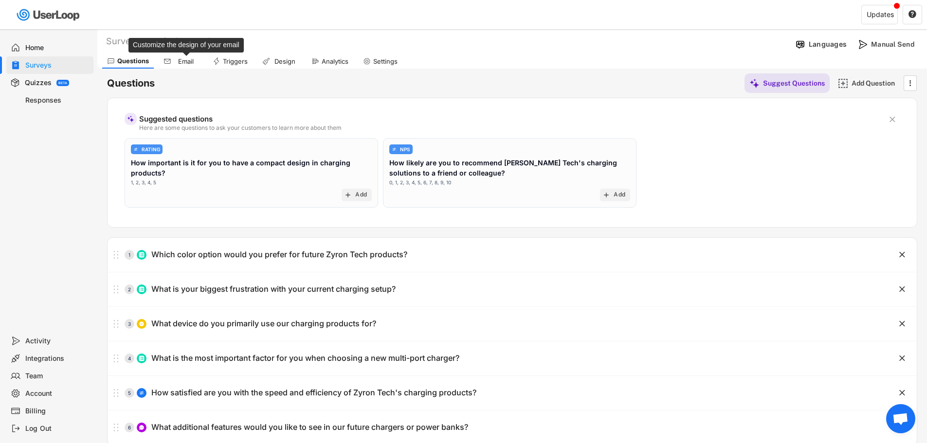
click at [185, 61] on div "Email" at bounding box center [186, 61] width 24 height 8
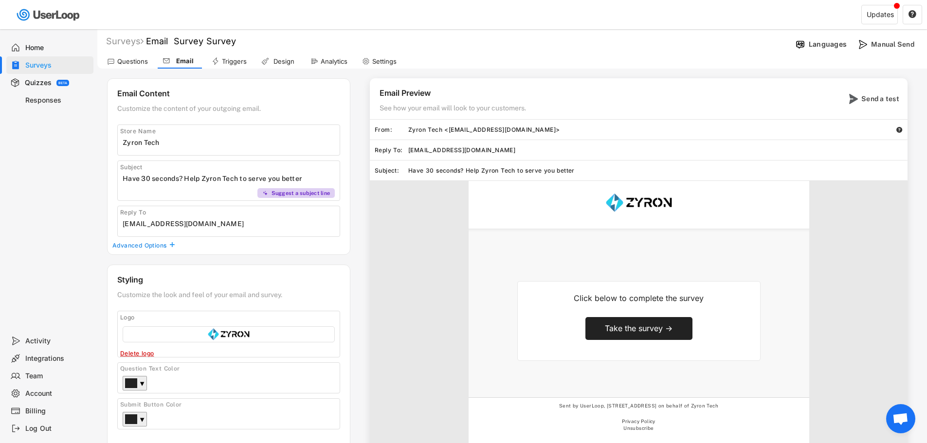
click at [243, 60] on div "Triggers" at bounding box center [234, 61] width 25 height 8
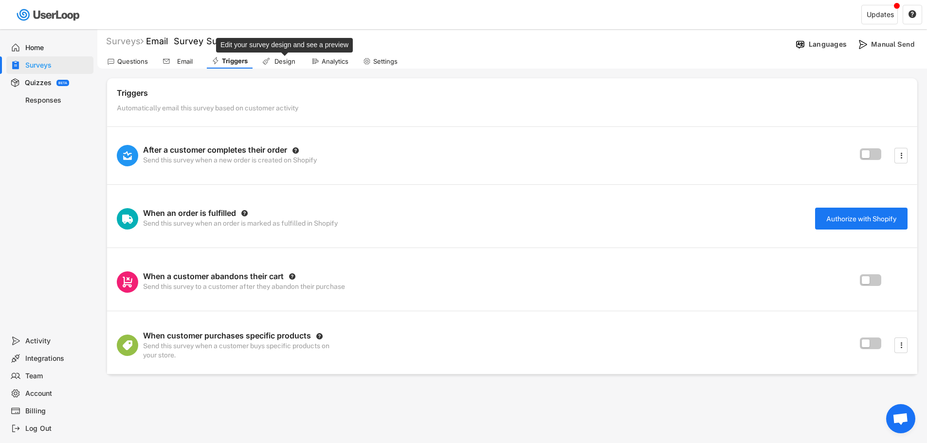
click at [291, 62] on div "Design" at bounding box center [285, 61] width 24 height 8
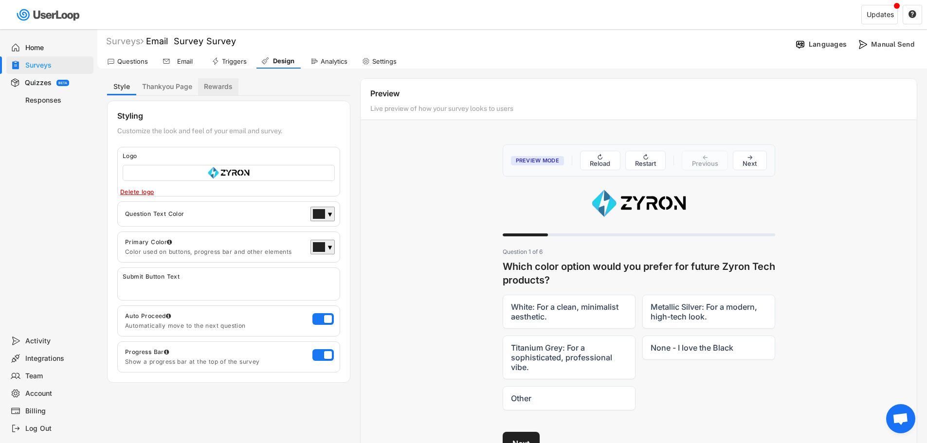
click at [221, 84] on button "Rewards" at bounding box center [218, 86] width 40 height 17
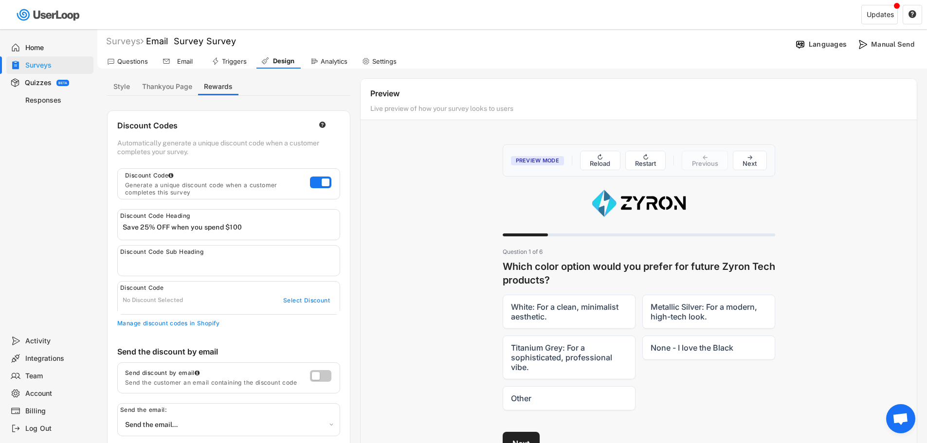
scroll to position [97, 0]
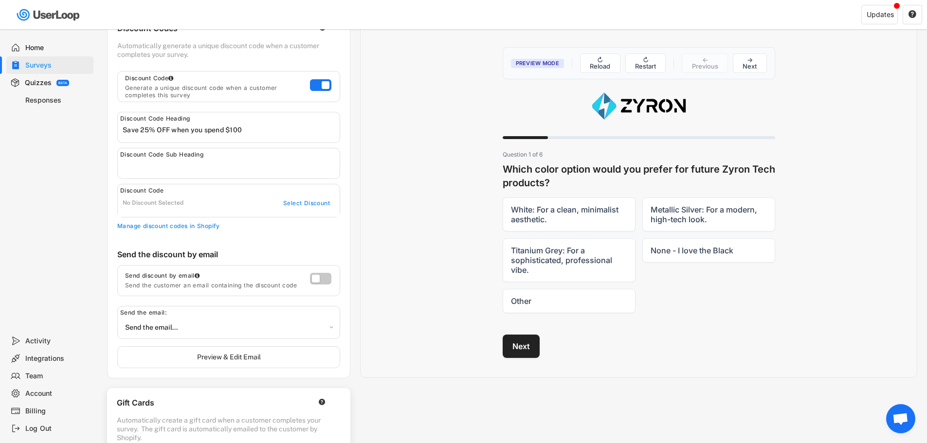
click at [175, 205] on div "No Discount Selected" at bounding box center [193, 204] width 141 height 8
click at [181, 202] on div "No Discount Selected" at bounding box center [193, 204] width 141 height 8
click at [301, 202] on div "Select Discount" at bounding box center [306, 204] width 48 height 8
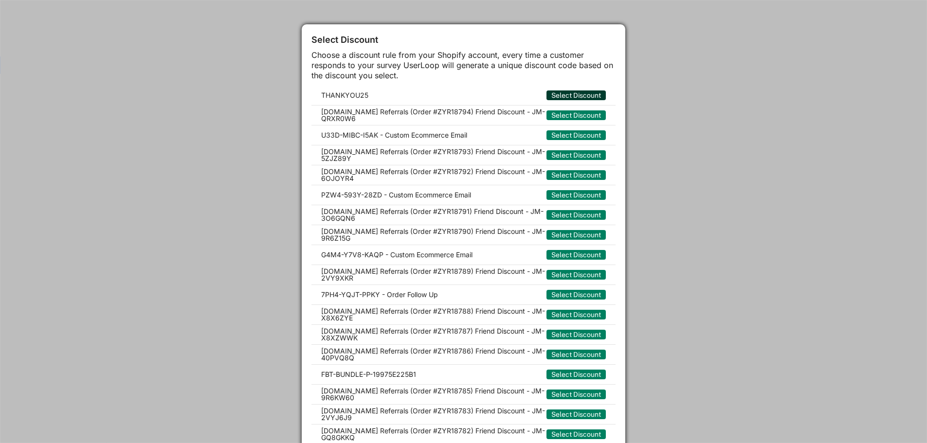
click at [585, 92] on button "Select Discount" at bounding box center [576, 96] width 59 height 10
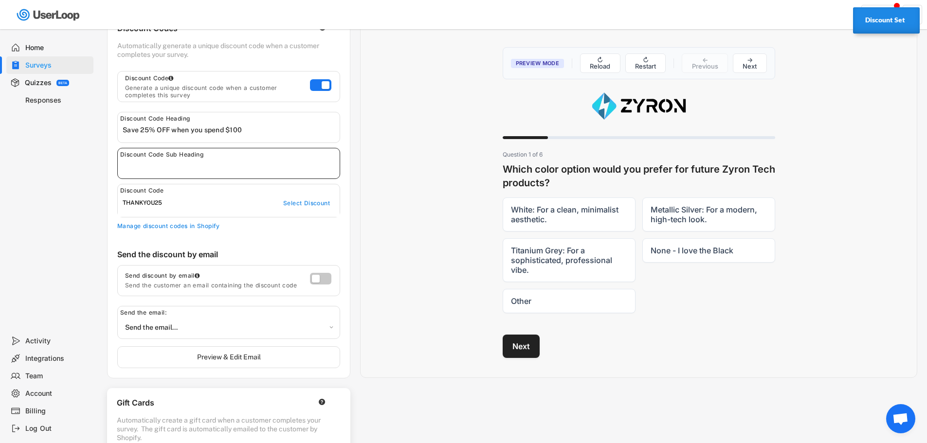
click at [170, 165] on input "input" at bounding box center [231, 166] width 217 height 15
click at [291, 164] on input "input" at bounding box center [231, 166] width 217 height 15
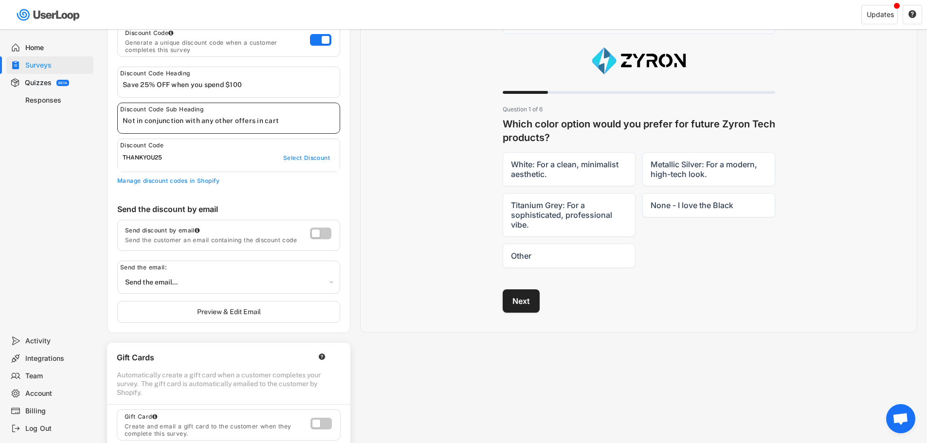
scroll to position [195, 0]
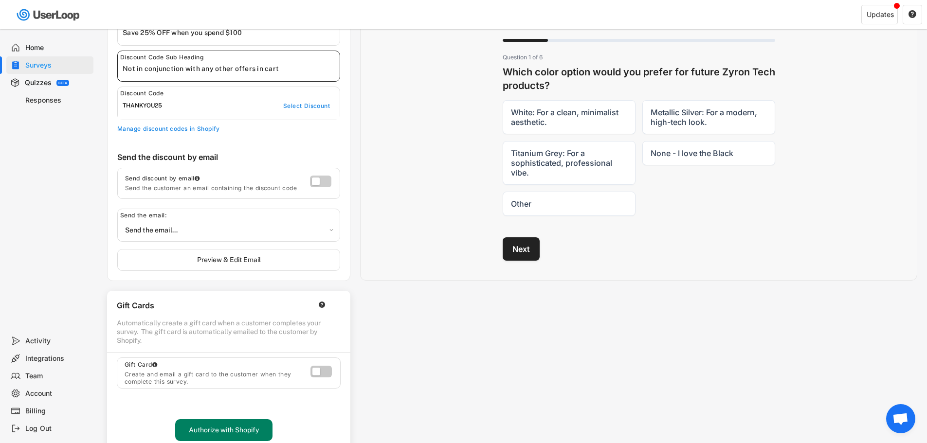
type input "Not in conjunction with any other offers in cart"
click at [315, 184] on label at bounding box center [318, 179] width 21 height 12
click at [0, 0] on input "checkbox" at bounding box center [0, 0] width 0 height 0
click at [323, 183] on label at bounding box center [318, 179] width 21 height 12
click at [0, 0] on input "checkbox" at bounding box center [0, 0] width 0 height 0
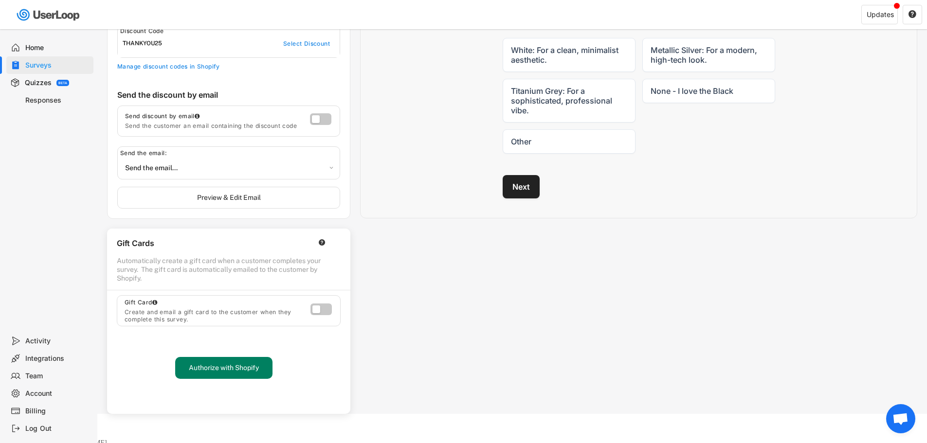
scroll to position [0, 0]
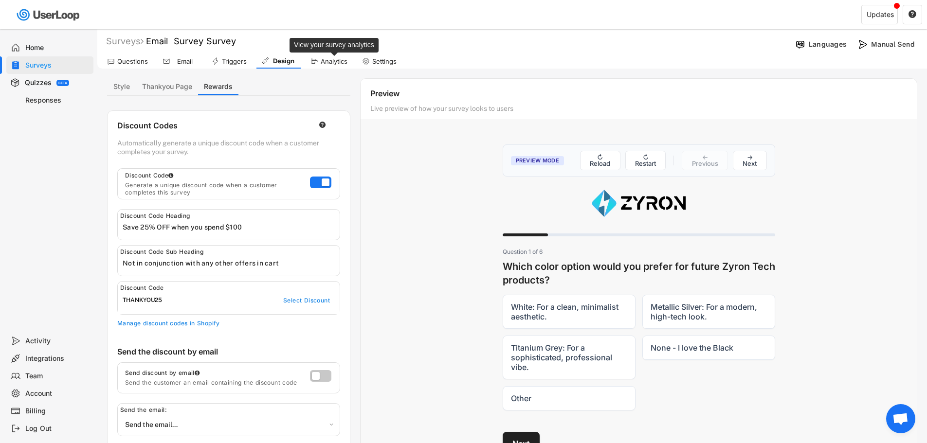
click at [330, 60] on div "Analytics" at bounding box center [334, 61] width 27 height 8
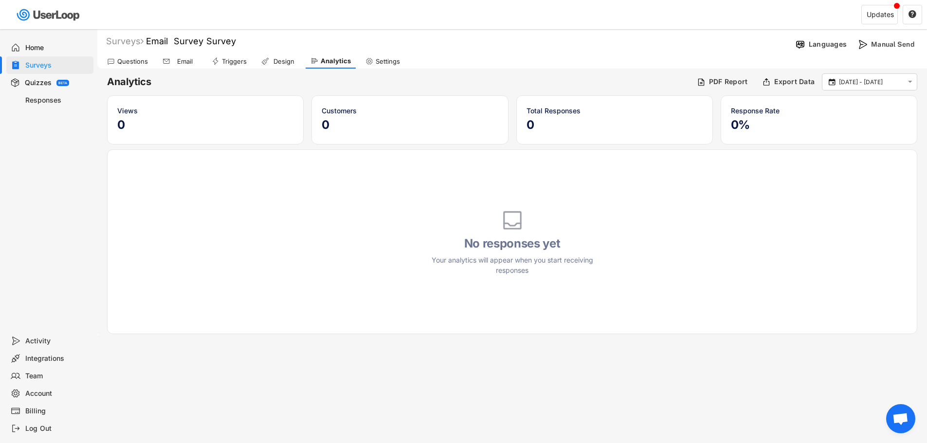
click at [384, 62] on div "Settings" at bounding box center [388, 61] width 24 height 8
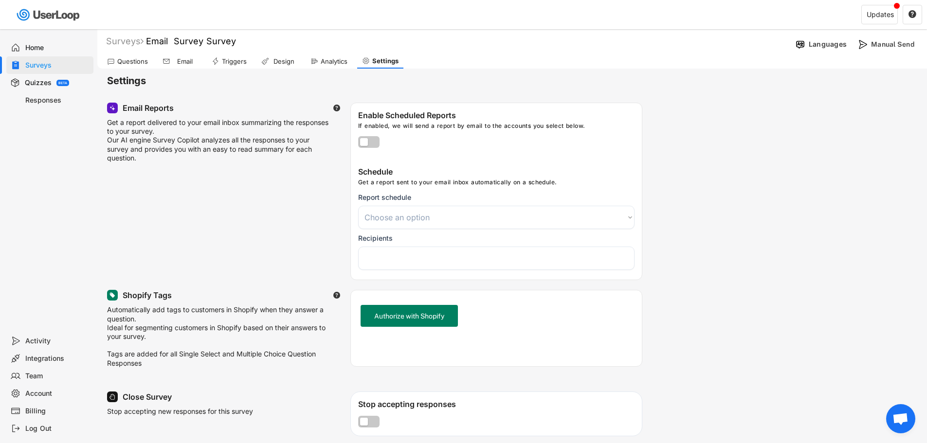
select select
drag, startPoint x: 131, startPoint y: 59, endPoint x: 137, endPoint y: 58, distance: 6.0
click at [132, 58] on div "Questions" at bounding box center [132, 61] width 31 height 8
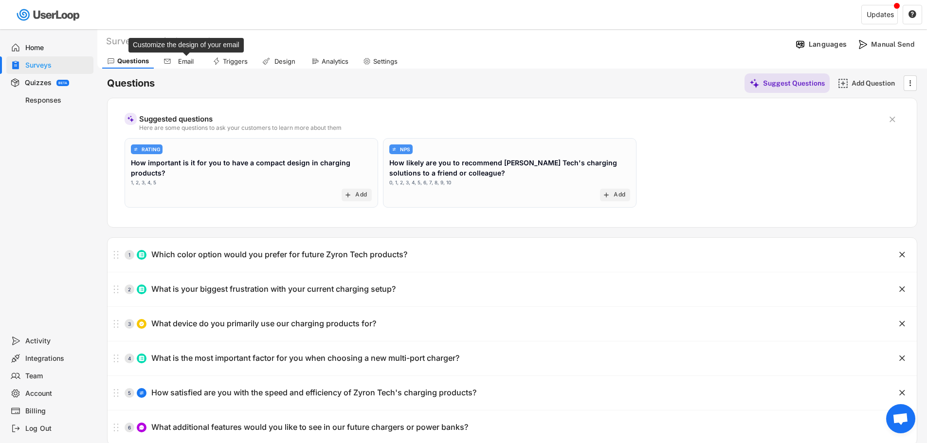
click at [185, 61] on div "Email" at bounding box center [186, 61] width 24 height 8
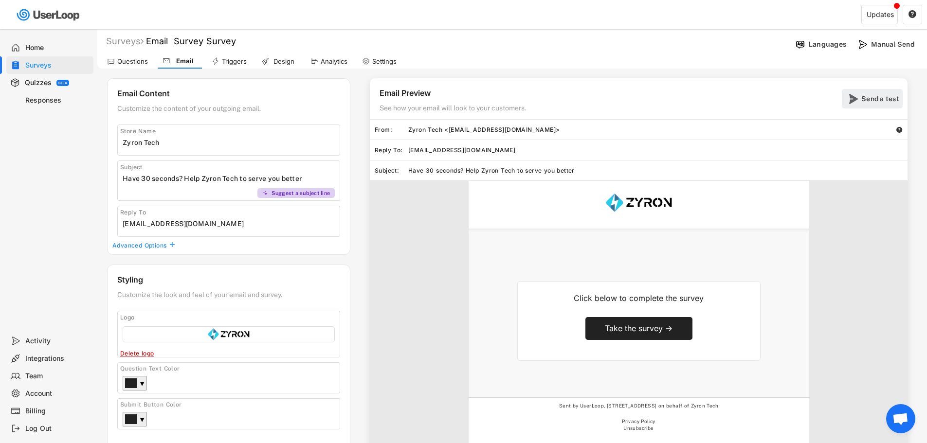
click at [885, 96] on div "Send a test" at bounding box center [880, 98] width 39 height 9
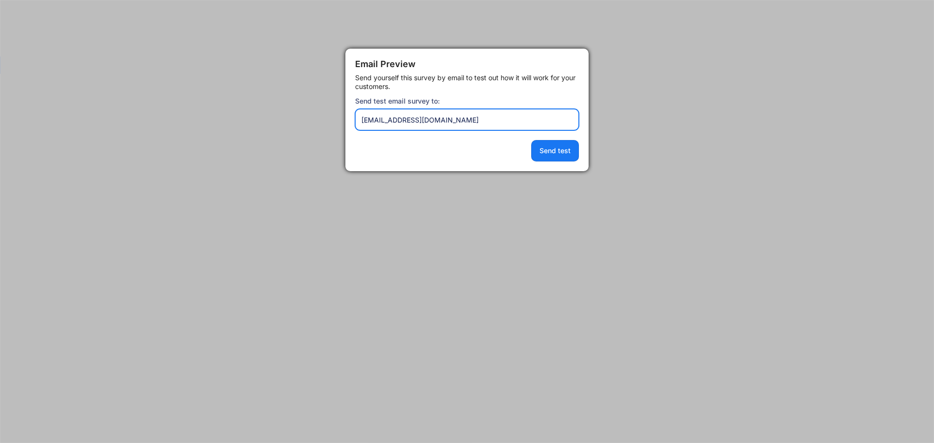
click at [468, 121] on input "input" at bounding box center [467, 119] width 224 height 21
click at [427, 120] on input "input" at bounding box center [467, 119] width 224 height 21
type input "[EMAIL_ADDRESS][DOMAIN_NAME]"
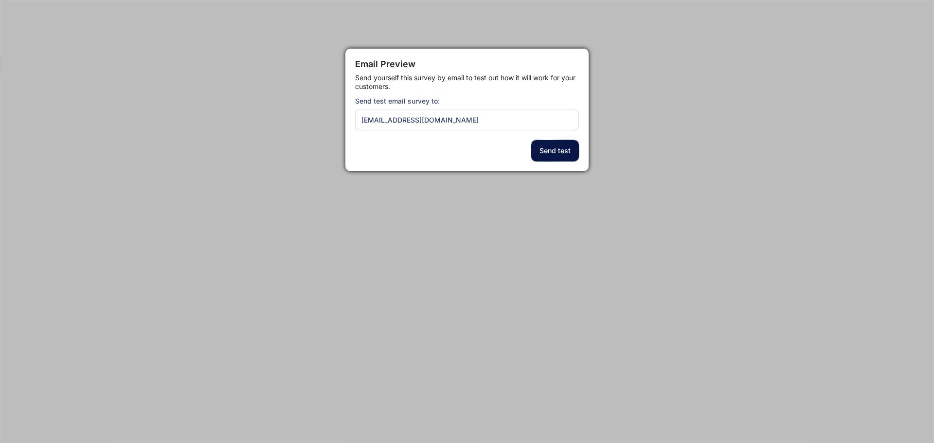
click at [554, 148] on button "Send test" at bounding box center [555, 150] width 48 height 21
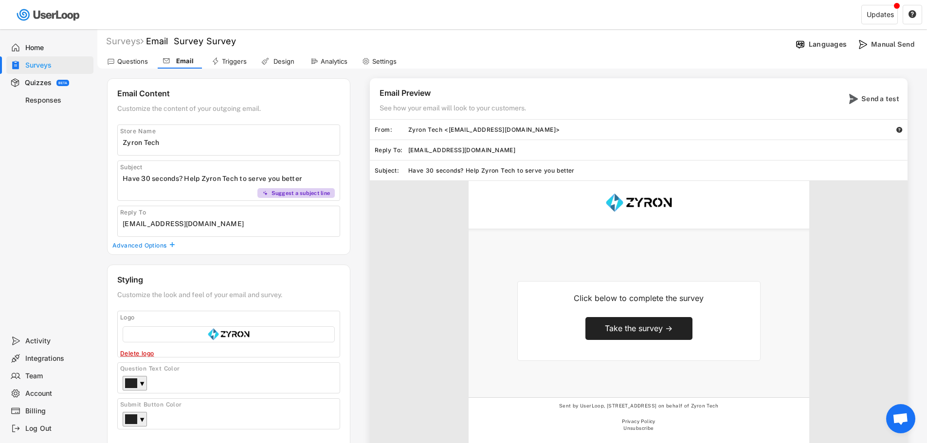
click at [651, 265] on h5 at bounding box center [638, 258] width 243 height 26
click at [161, 243] on div "Advanced Options" at bounding box center [139, 246] width 55 height 8
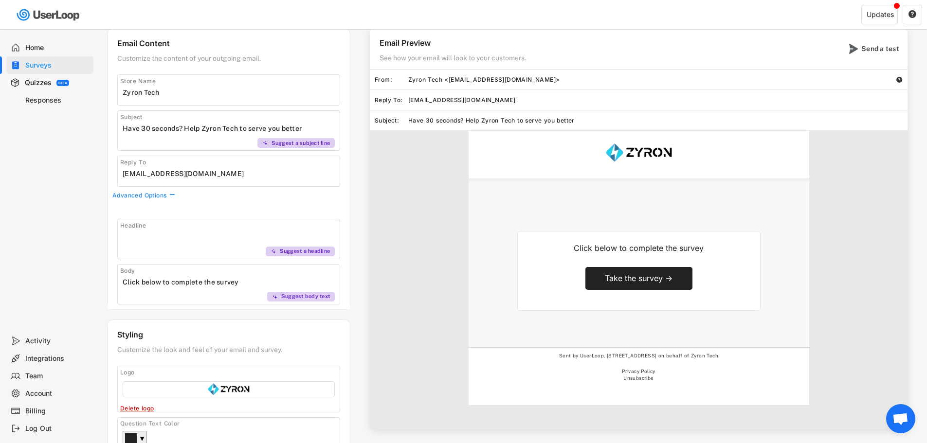
scroll to position [146, 0]
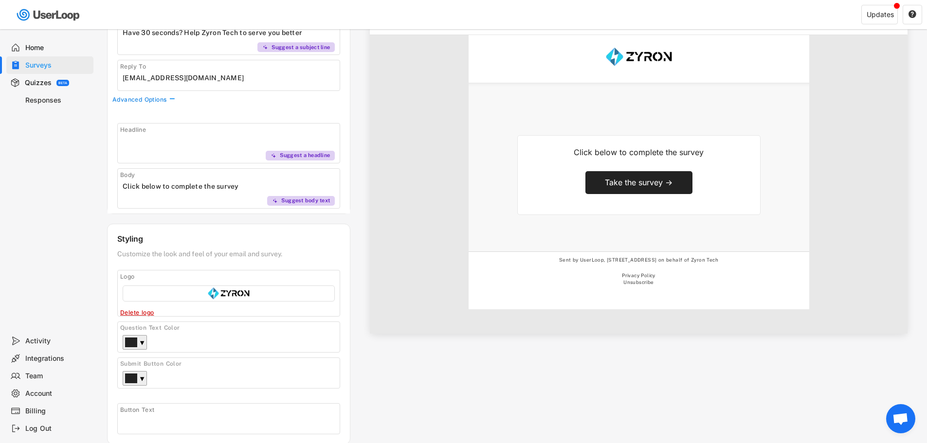
click at [201, 182] on input "input" at bounding box center [231, 186] width 217 height 15
click at [125, 185] on input "input" at bounding box center [231, 186] width 217 height 15
click at [296, 203] on div "Suggest body text" at bounding box center [305, 200] width 49 height 7
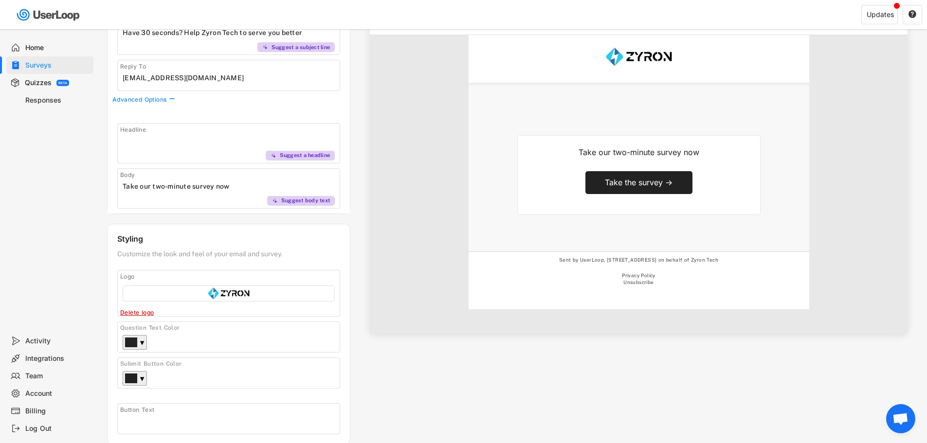
click at [247, 193] on input "input" at bounding box center [231, 186] width 217 height 15
click at [244, 188] on input "input" at bounding box center [231, 186] width 217 height 15
click at [230, 212] on div "Headline Suggest a headline Body Suggest body text" at bounding box center [229, 161] width 242 height 105
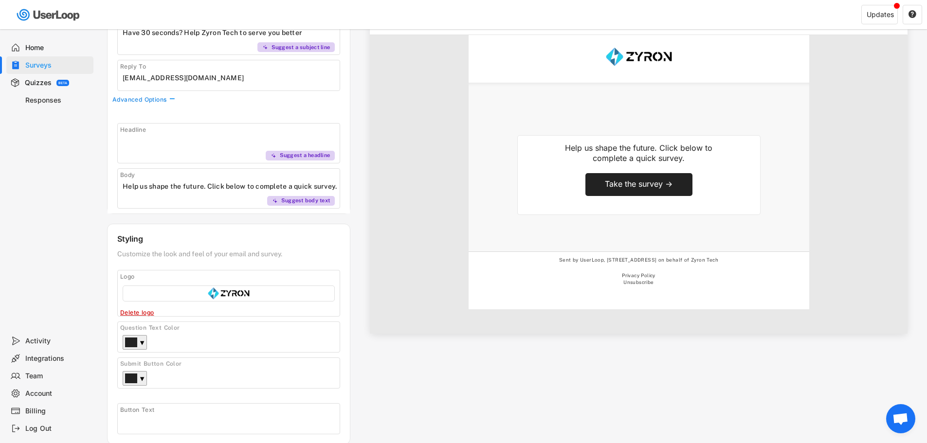
click at [204, 186] on input "input" at bounding box center [231, 186] width 217 height 15
click at [210, 182] on input "input" at bounding box center [231, 186] width 217 height 15
click at [206, 184] on input "input" at bounding box center [231, 186] width 217 height 15
click at [208, 184] on input "input" at bounding box center [231, 186] width 217 height 15
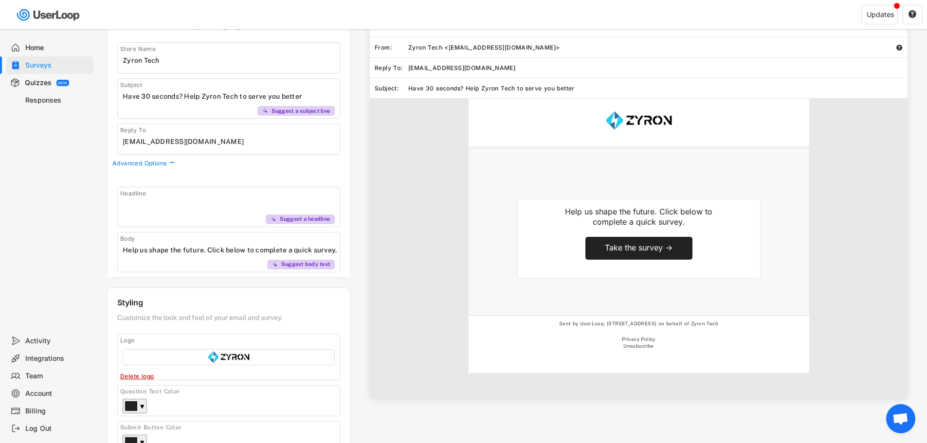
scroll to position [177, 0]
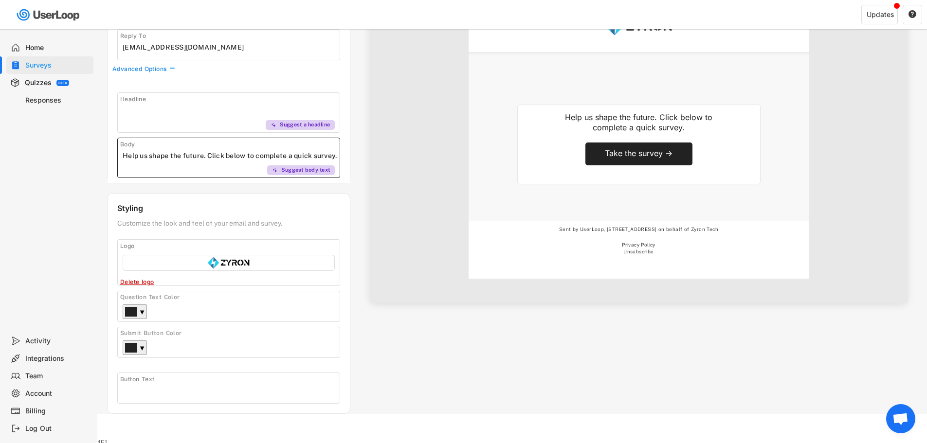
click at [203, 154] on input "input" at bounding box center [231, 155] width 217 height 15
click at [210, 153] on input "input" at bounding box center [231, 155] width 217 height 15
click at [208, 154] on input "input" at bounding box center [231, 155] width 217 height 15
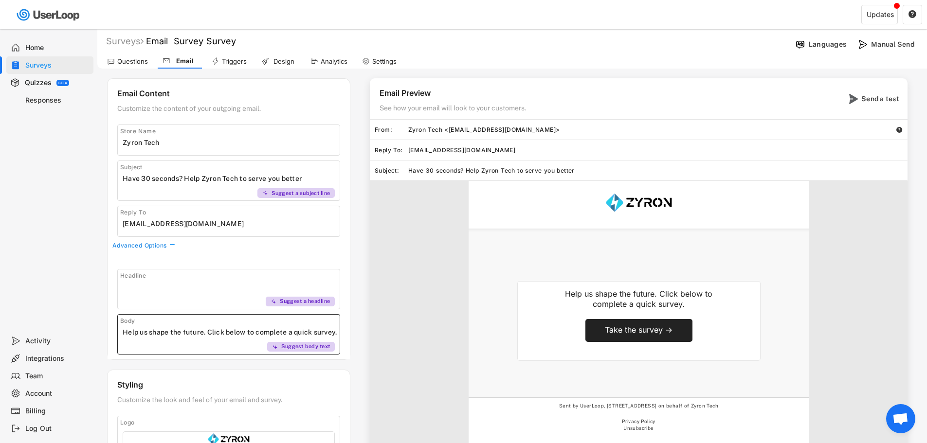
click at [123, 329] on input "input" at bounding box center [231, 332] width 217 height 15
click at [208, 331] on input "input" at bounding box center [231, 332] width 217 height 15
click at [287, 332] on input "input" at bounding box center [231, 332] width 217 height 15
click at [193, 330] on input "input" at bounding box center [231, 332] width 217 height 15
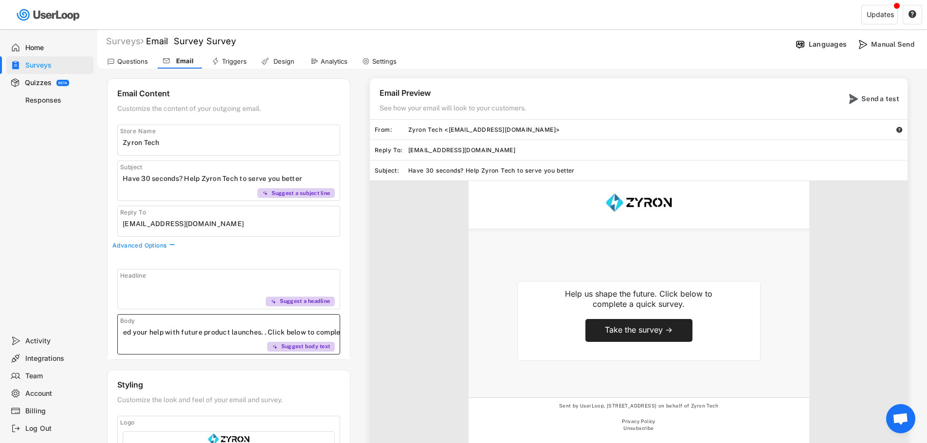
scroll to position [0, 376]
click at [263, 330] on input "input" at bounding box center [231, 332] width 217 height 15
click at [315, 332] on input "input" at bounding box center [231, 332] width 217 height 15
click at [296, 331] on input "input" at bounding box center [231, 332] width 217 height 15
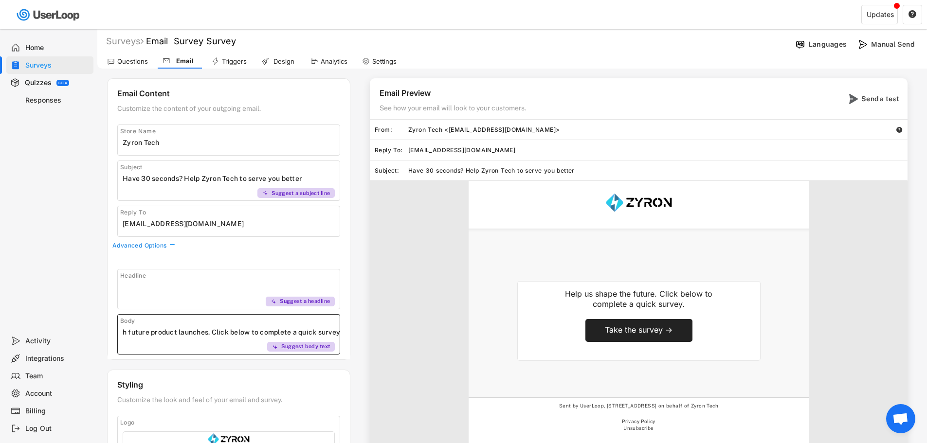
click at [300, 333] on input "input" at bounding box center [231, 332] width 217 height 15
click at [337, 332] on input "input" at bounding box center [231, 332] width 217 height 15
click at [368, 349] on div "Email Preview See how your email will look to your customers. Send a test From:…" at bounding box center [633, 279] width 567 height 402
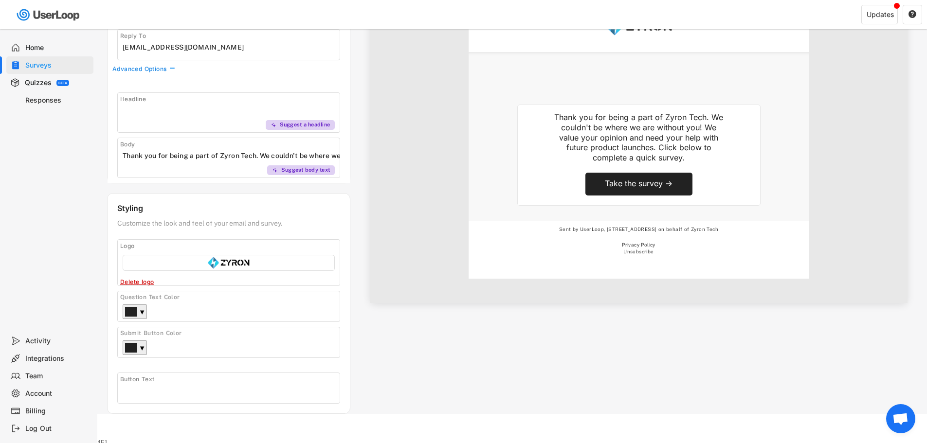
scroll to position [0, 0]
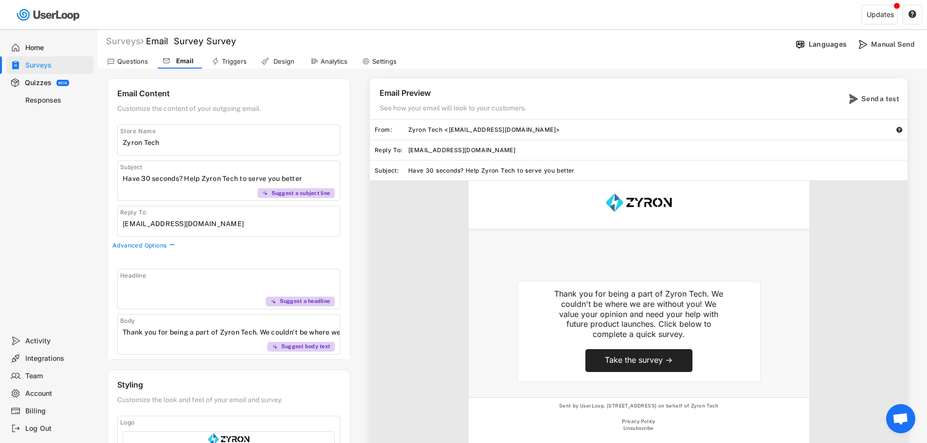
click at [295, 63] on div "Design" at bounding box center [278, 61] width 44 height 15
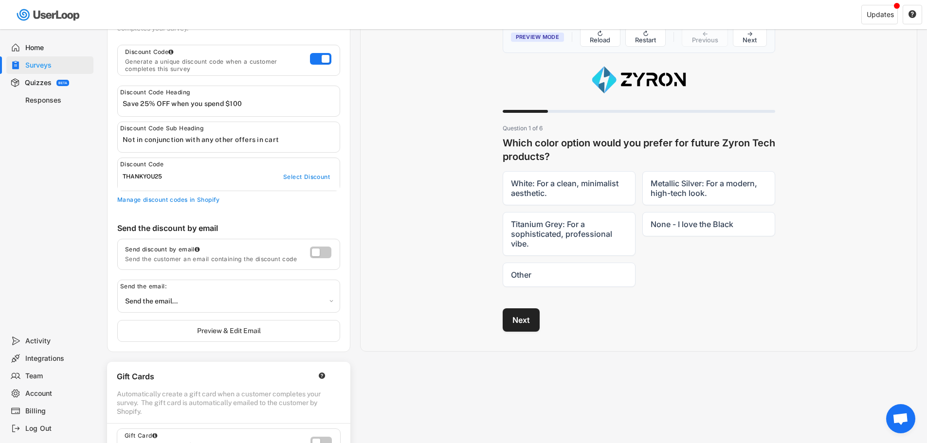
scroll to position [195, 0]
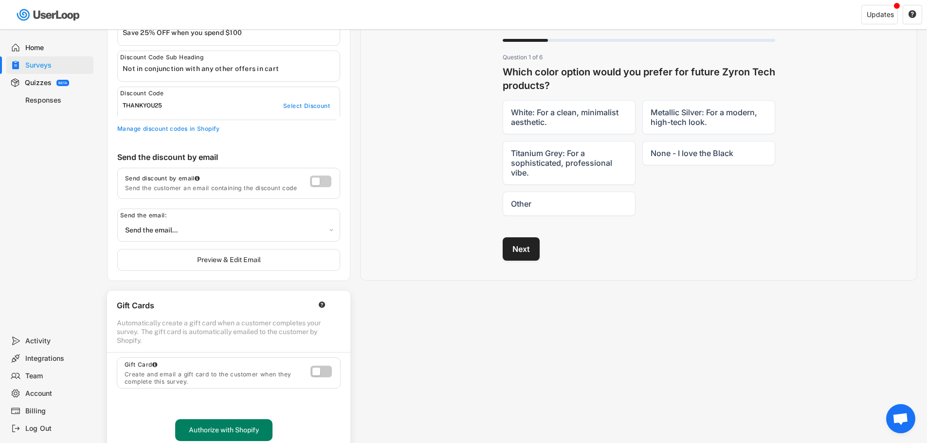
click at [319, 181] on label at bounding box center [318, 179] width 21 height 12
click at [0, 0] on input "checkbox" at bounding box center [0, 0] width 0 height 0
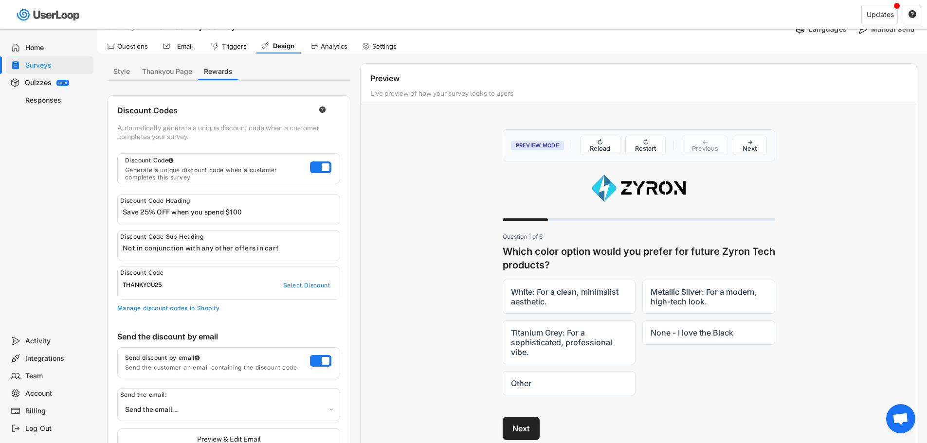
scroll to position [0, 0]
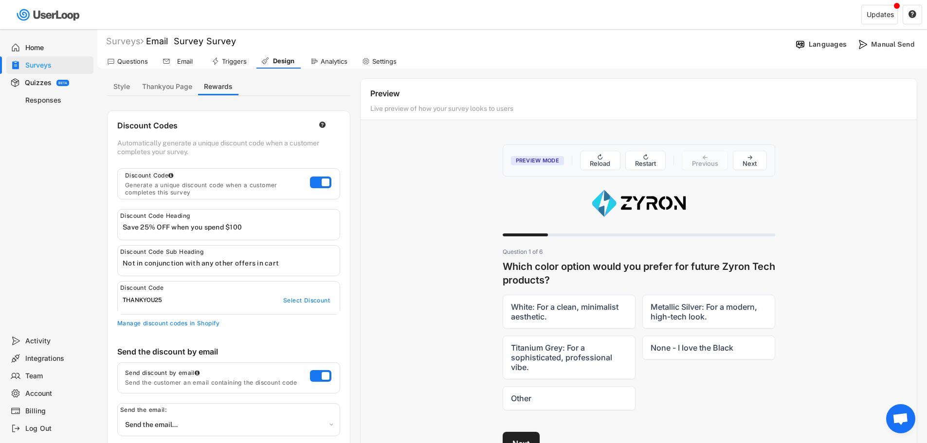
click at [182, 62] on div "Email" at bounding box center [185, 61] width 24 height 8
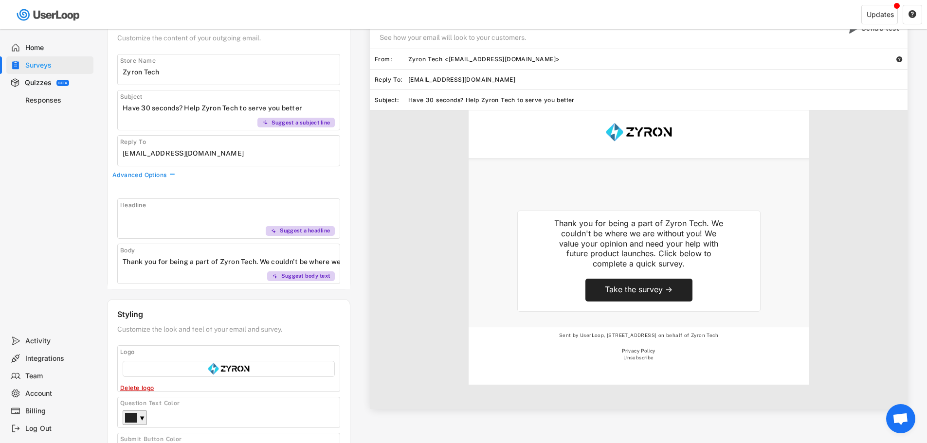
scroll to position [146, 0]
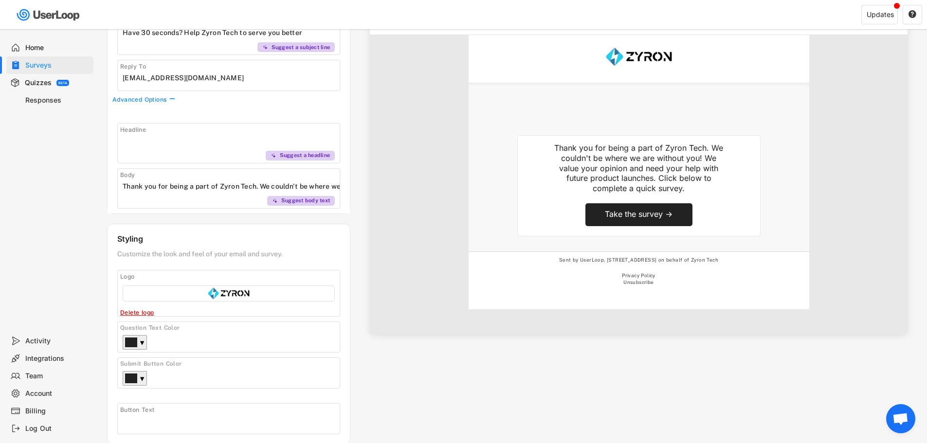
click at [267, 187] on input "input" at bounding box center [231, 186] width 217 height 15
click at [189, 185] on input "input" at bounding box center [231, 186] width 217 height 15
click at [210, 185] on input "input" at bounding box center [231, 186] width 217 height 15
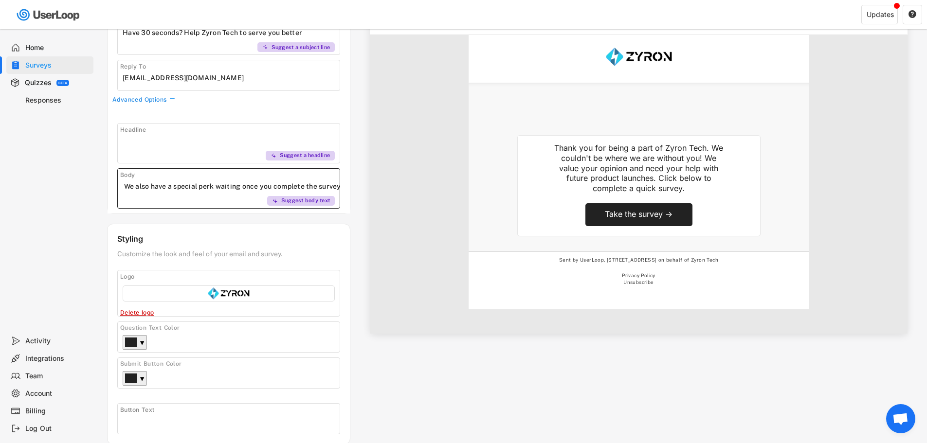
click at [221, 186] on input "input" at bounding box center [231, 186] width 217 height 15
click at [240, 187] on input "input" at bounding box center [231, 186] width 217 height 15
click at [217, 186] on input "input" at bounding box center [231, 186] width 217 height 15
click at [228, 186] on input "input" at bounding box center [231, 186] width 217 height 15
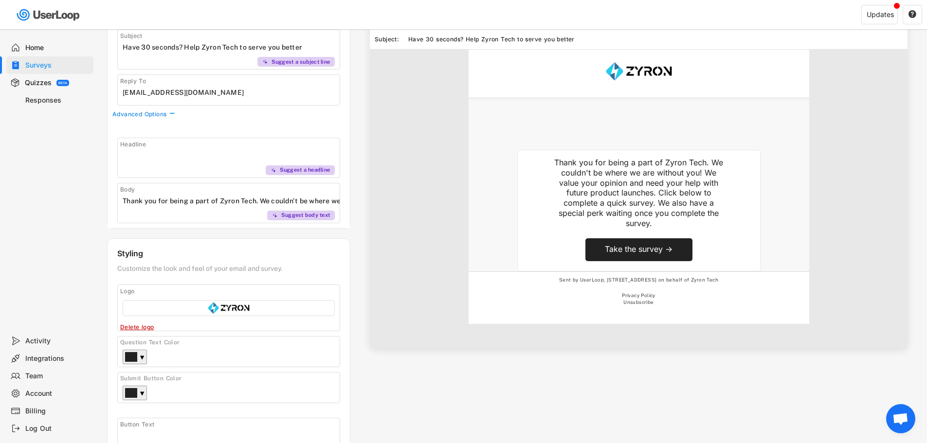
scroll to position [177, 0]
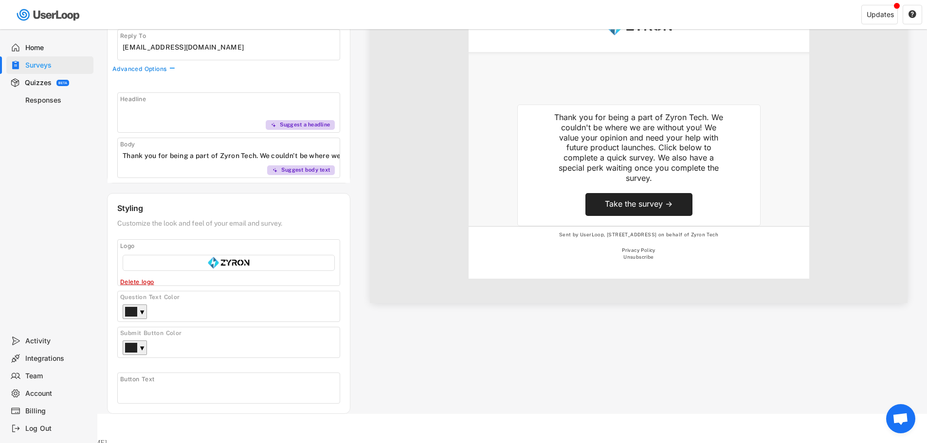
click at [210, 153] on input "input" at bounding box center [231, 155] width 217 height 15
paste input "You're a key part of the Zyron Tech story, and we'd love to invite you to help …"
click at [342, 164] on div "Headline Suggest a headline Body Suggest body text" at bounding box center [229, 130] width 242 height 105
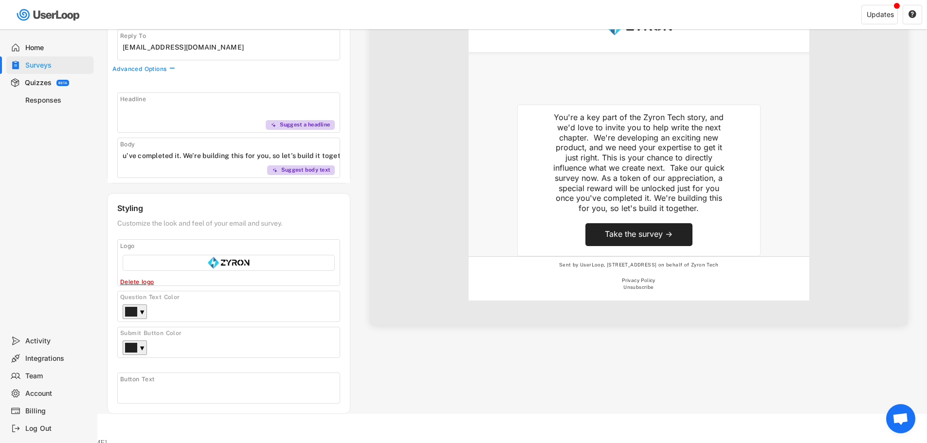
scroll to position [0, 0]
click at [237, 152] on input "input" at bounding box center [231, 155] width 217 height 15
click at [310, 151] on input "input" at bounding box center [231, 155] width 217 height 15
type input "You're a key part of the Zyron Tech's story, and we'd love to invite you to hel…"
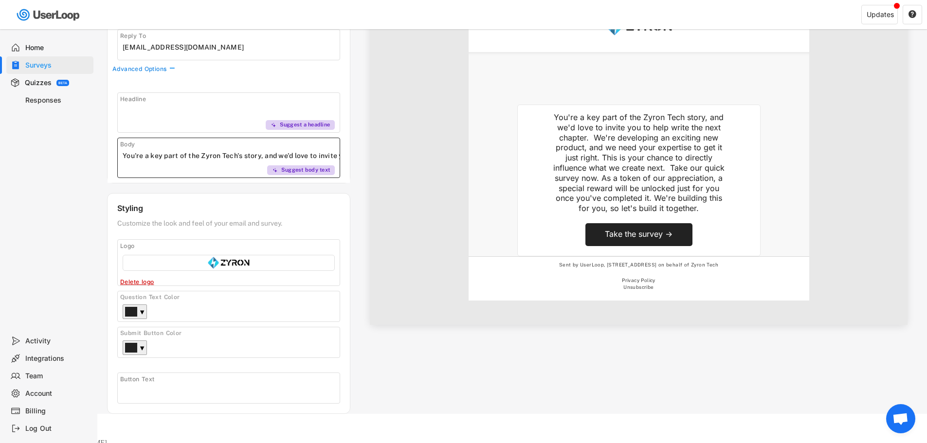
click at [283, 183] on div "Email Content Customize the content of your outgoing email. Store Name Subject …" at bounding box center [228, 158] width 243 height 512
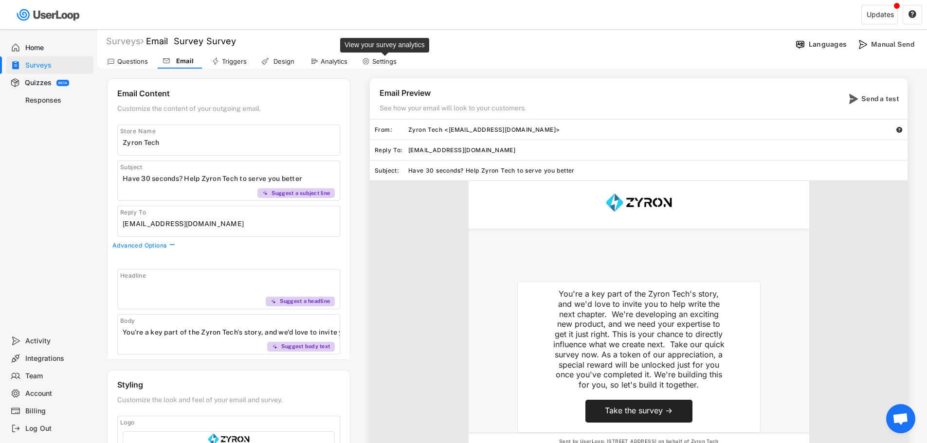
click at [381, 60] on div "Settings" at bounding box center [384, 61] width 24 height 8
select select
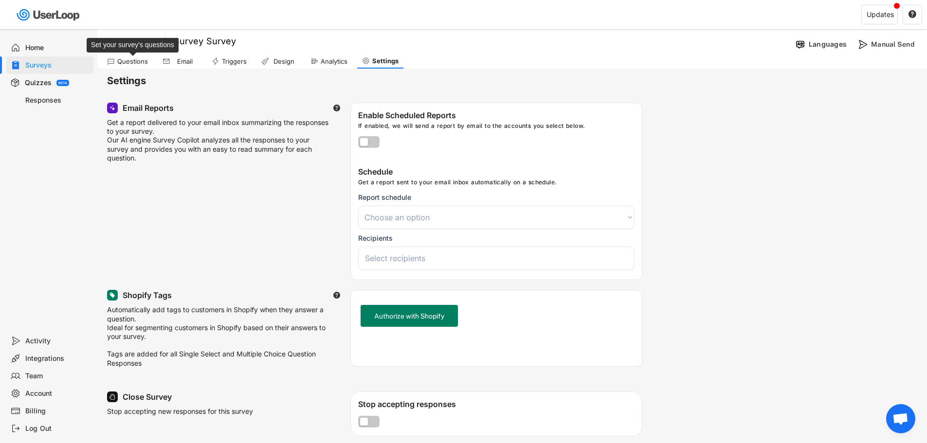
click at [136, 60] on div "Questions" at bounding box center [132, 61] width 31 height 8
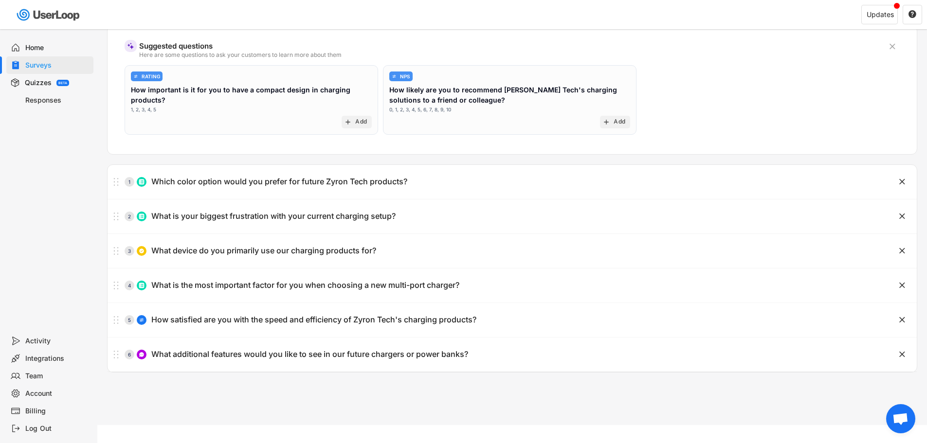
scroll to position [84, 0]
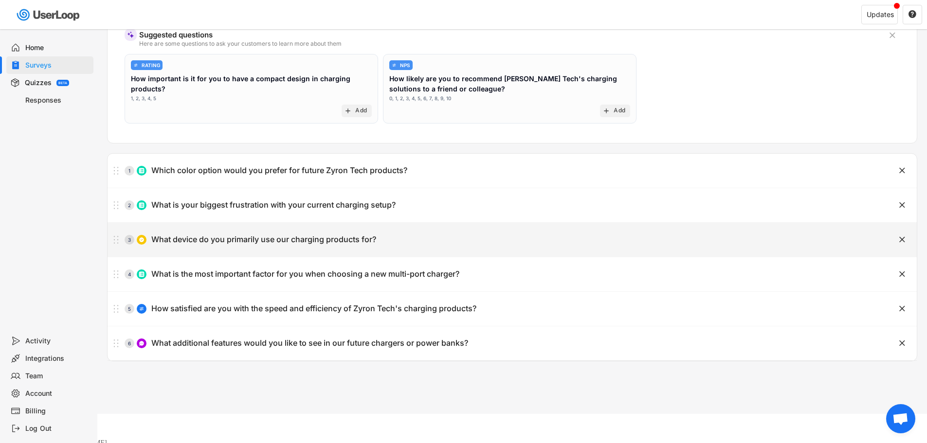
click at [244, 240] on div "What device do you primarily use our charging products for?" at bounding box center [263, 240] width 225 height 10
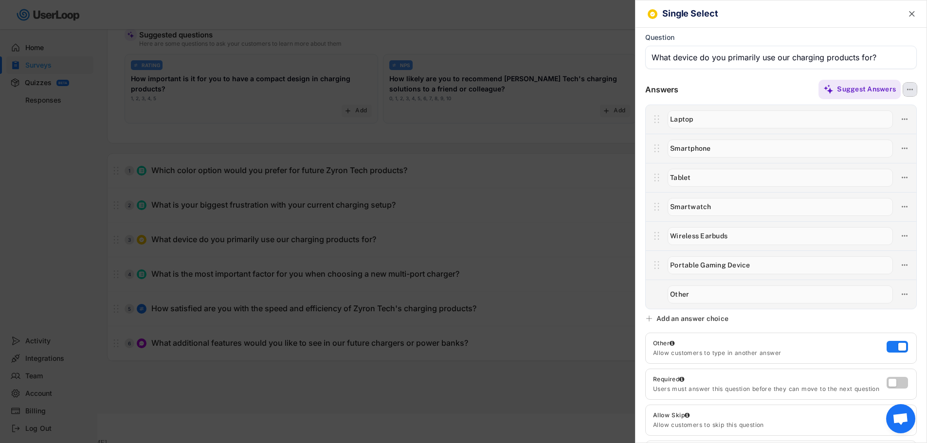
click at [906, 86] on icon at bounding box center [910, 89] width 9 height 9
click at [713, 83] on div "Suggest Answers" at bounding box center [797, 89] width 238 height 19
click at [677, 55] on input "input" at bounding box center [781, 57] width 272 height 23
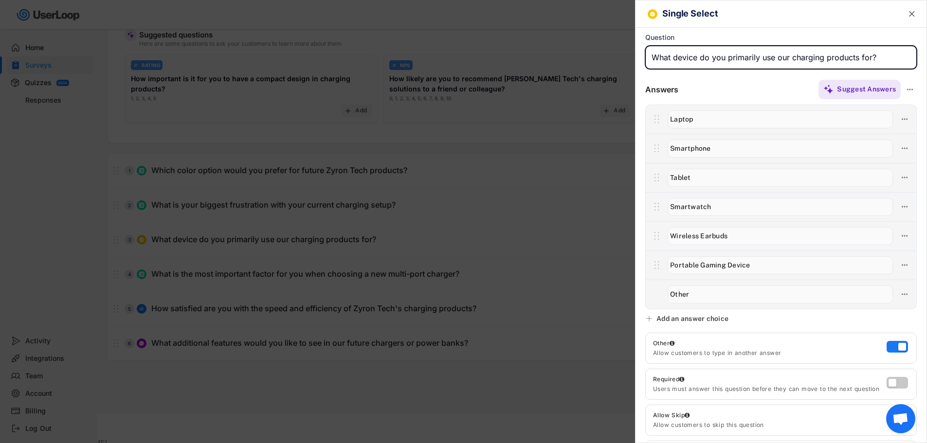
click at [690, 80] on div "Suggest Answers" at bounding box center [797, 89] width 238 height 19
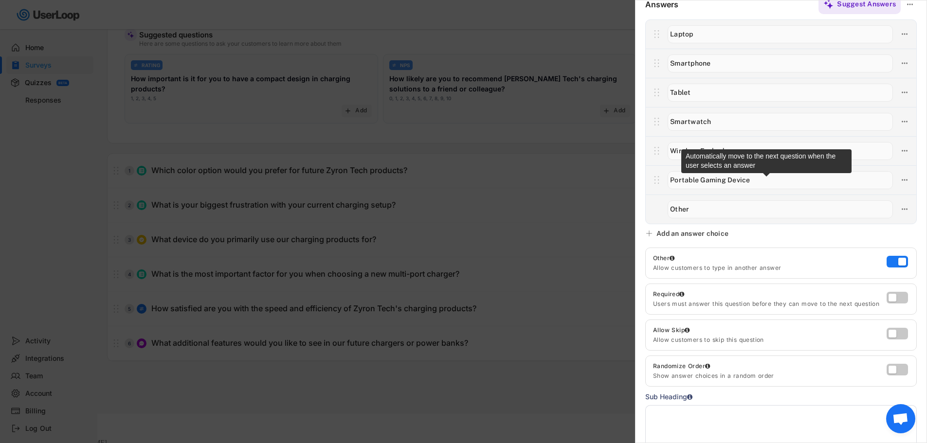
scroll to position [0, 0]
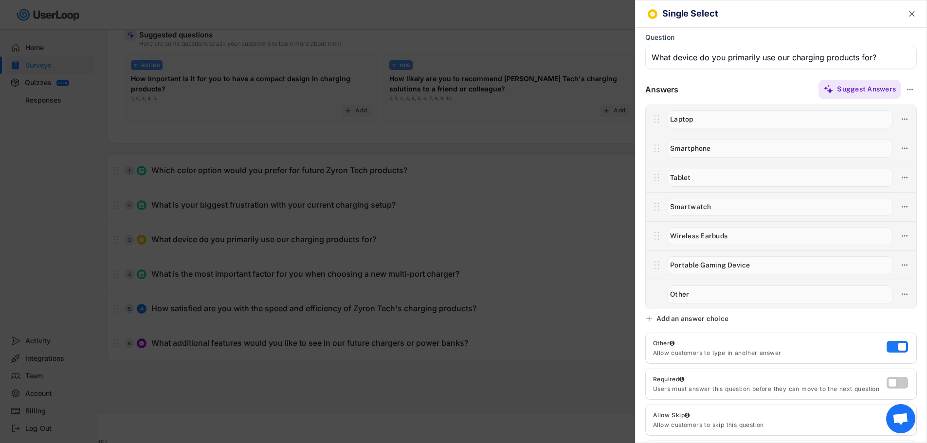
click at [714, 63] on input "input" at bounding box center [781, 57] width 272 height 23
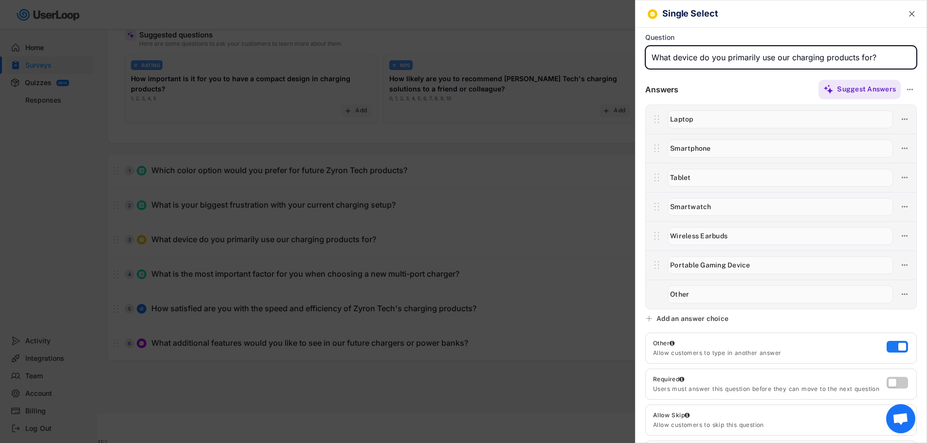
click at [714, 63] on input "input" at bounding box center [781, 57] width 272 height 23
click at [482, 148] on div at bounding box center [463, 221] width 927 height 443
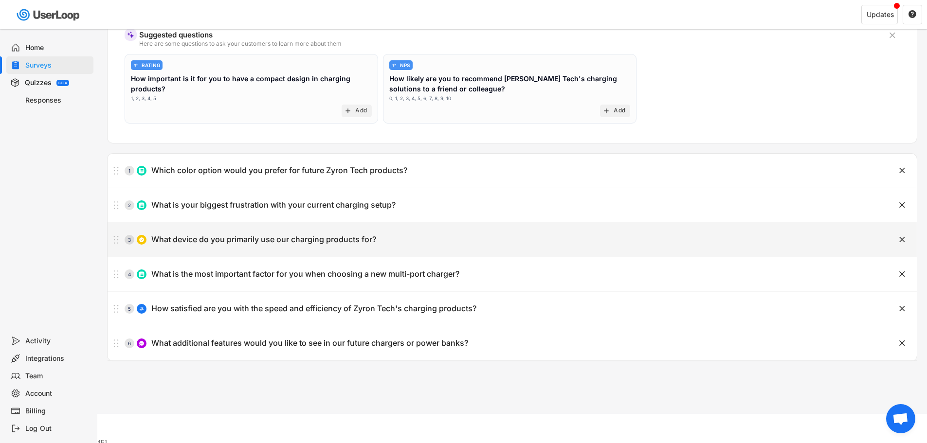
click at [902, 240] on text "" at bounding box center [902, 240] width 6 height 10
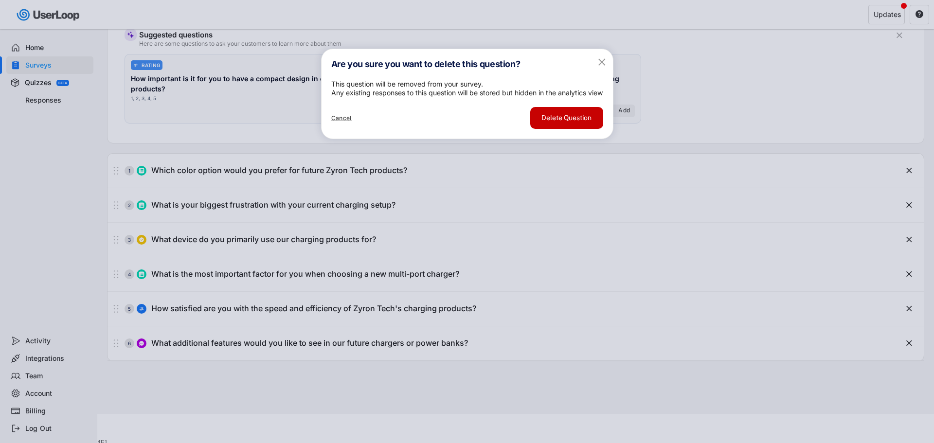
click at [565, 129] on button "Delete Question" at bounding box center [566, 118] width 73 height 22
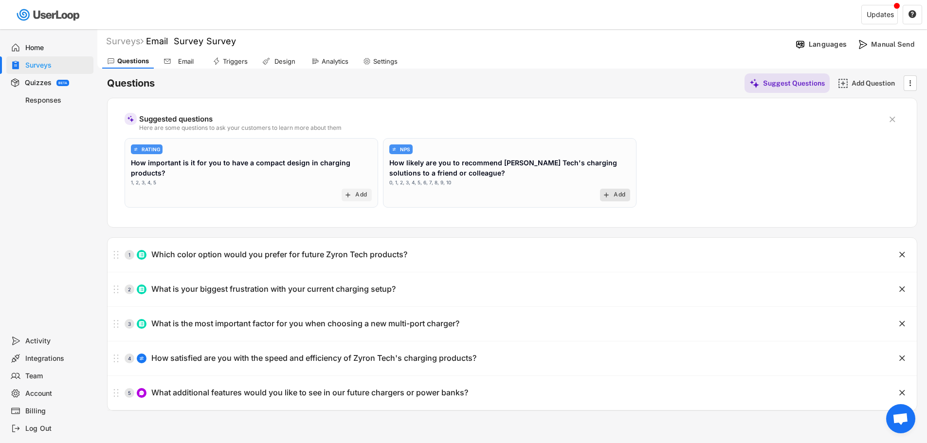
click at [609, 193] on text "add" at bounding box center [607, 195] width 8 height 8
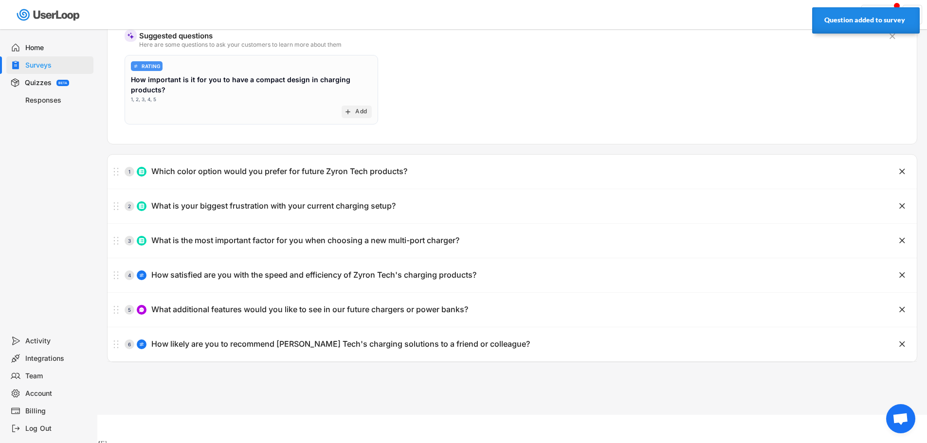
scroll to position [84, 0]
drag, startPoint x: 146, startPoint y: 383, endPoint x: 135, endPoint y: 367, distance: 19.5
click at [146, 381] on div "Surveys Email Survey Survey  Languages Manual Send Questions Email Triggers De…" at bounding box center [512, 179] width 830 height 469
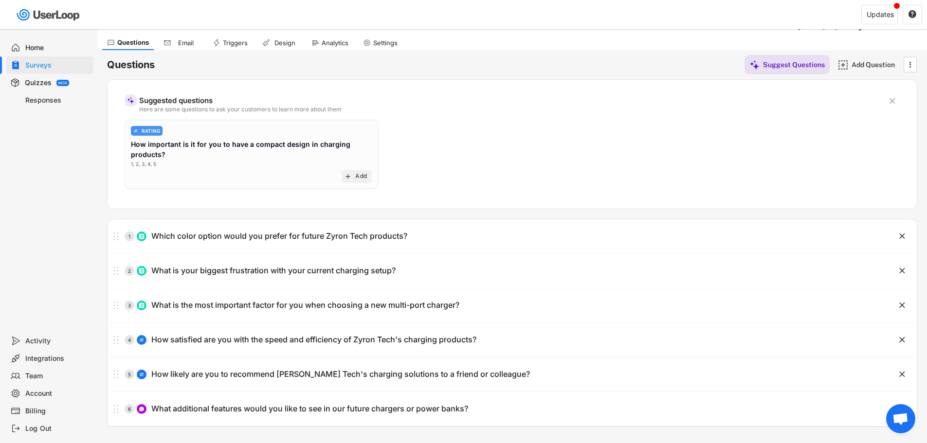
scroll to position [49, 0]
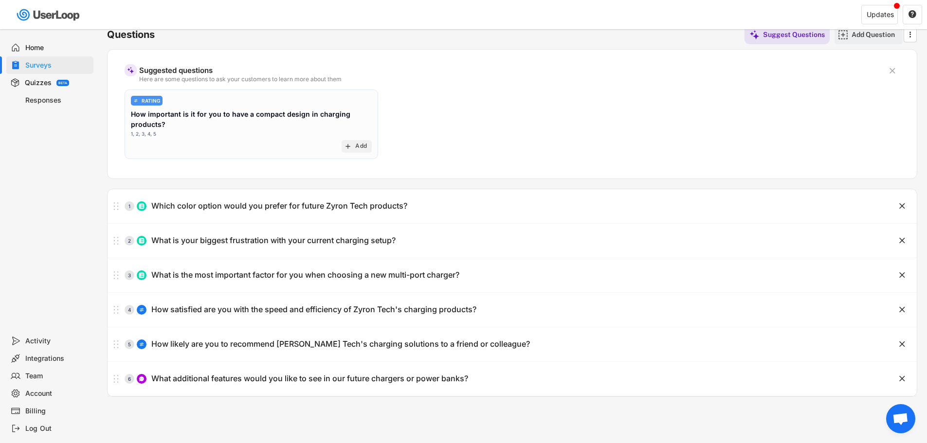
click at [853, 34] on div "Add Question" at bounding box center [876, 34] width 49 height 9
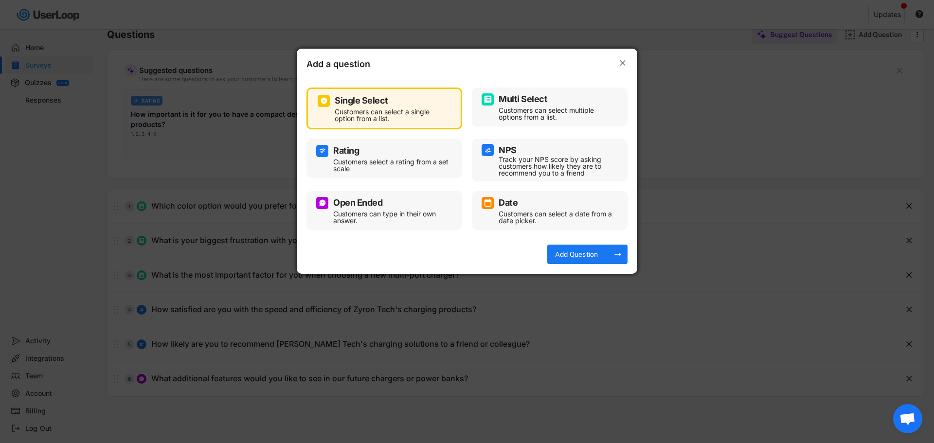
click at [536, 92] on div "Multi Select Customers can select multiple options from a list." at bounding box center [550, 106] width 136 height 29
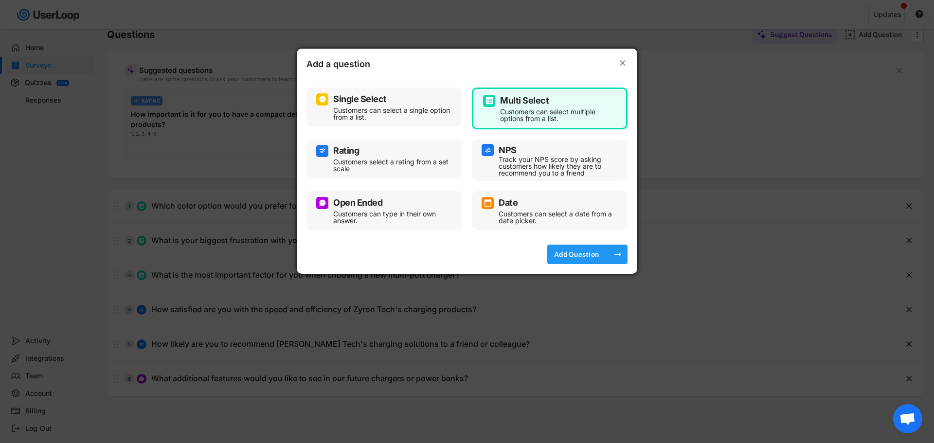
click at [590, 252] on div "Add Question" at bounding box center [576, 254] width 49 height 9
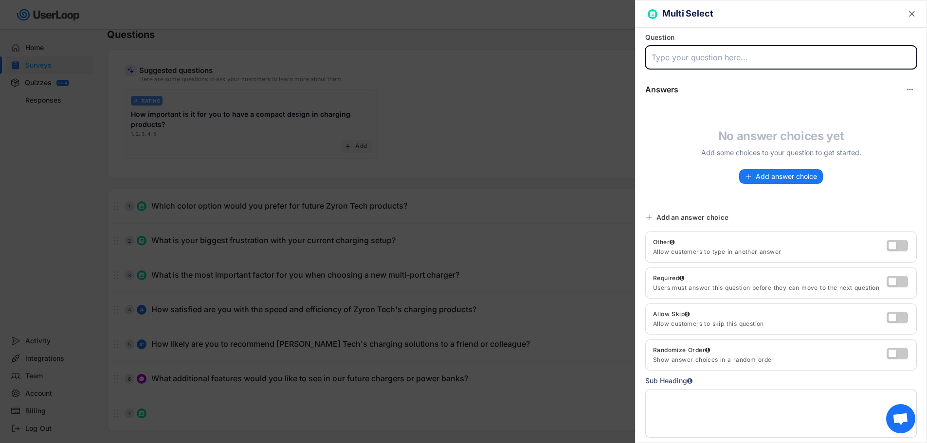
click at [707, 55] on input "input" at bounding box center [781, 57] width 272 height 23
paste input "What device do you primarily use our charging products for?"
type input "What device do you primarily use our charging products for?"
click at [818, 93] on div at bounding box center [797, 89] width 238 height 19
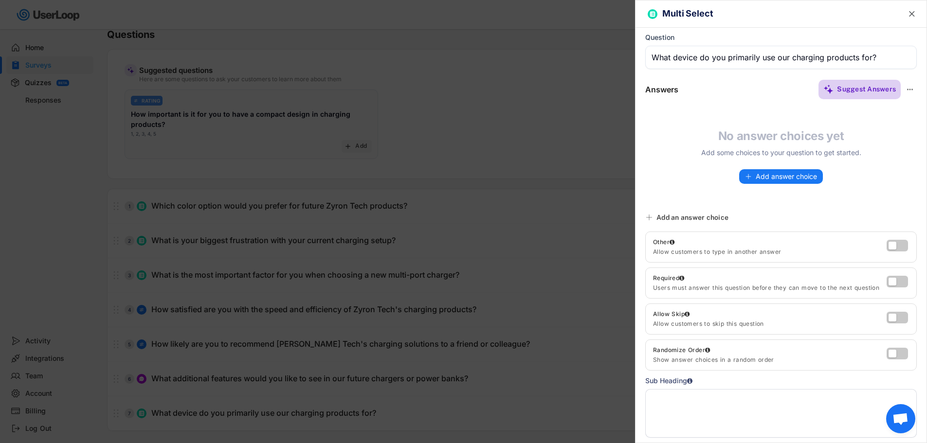
click at [843, 95] on div "Suggest Answers" at bounding box center [866, 89] width 59 height 19
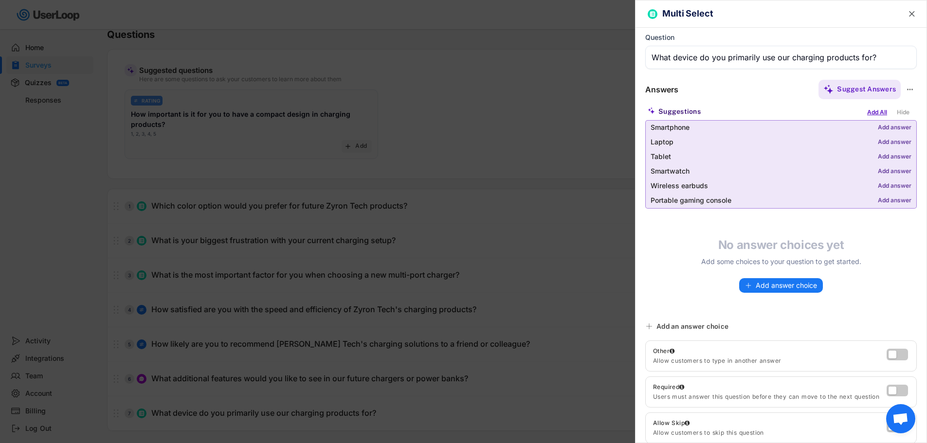
click at [873, 110] on div "Add All" at bounding box center [877, 112] width 25 height 11
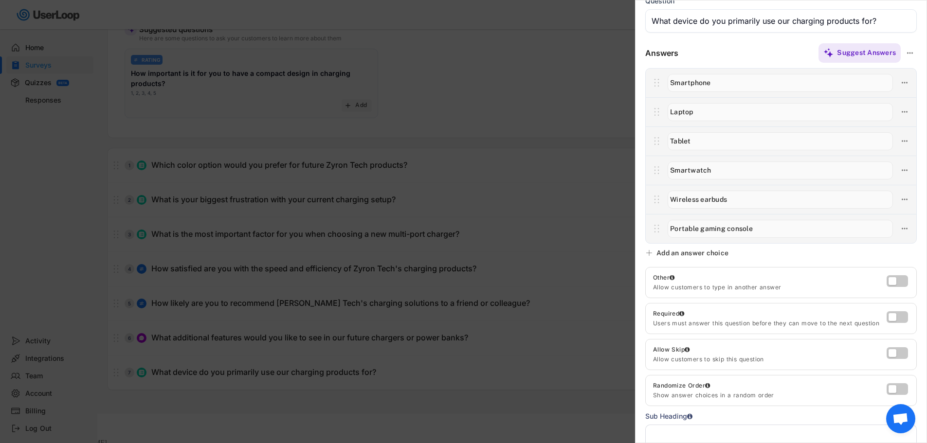
scroll to position [97, 0]
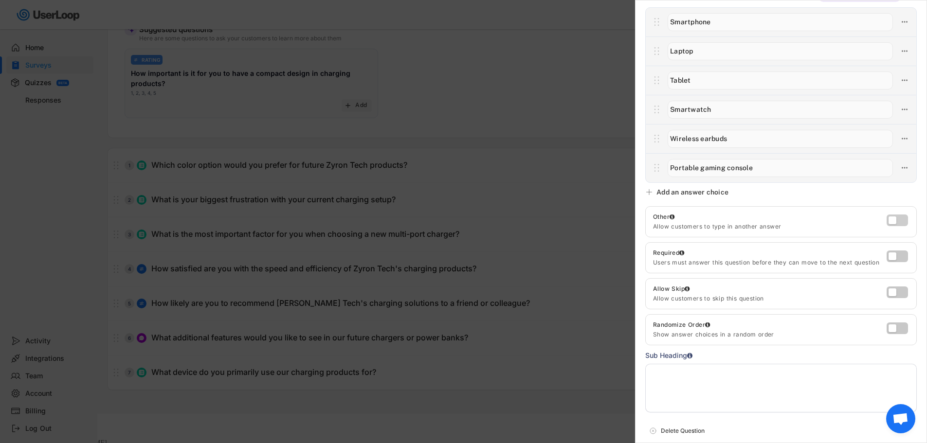
click at [884, 219] on label at bounding box center [894, 218] width 21 height 12
click at [0, 0] on input "checkbox" at bounding box center [0, 0] width 0 height 0
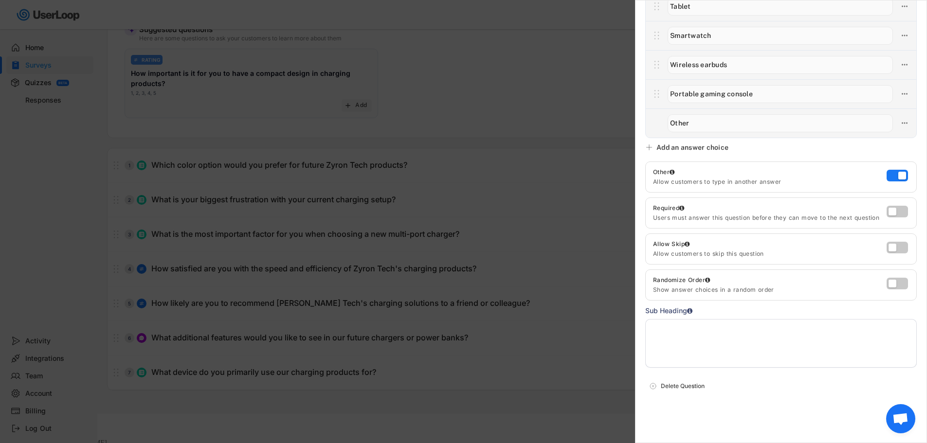
scroll to position [0, 0]
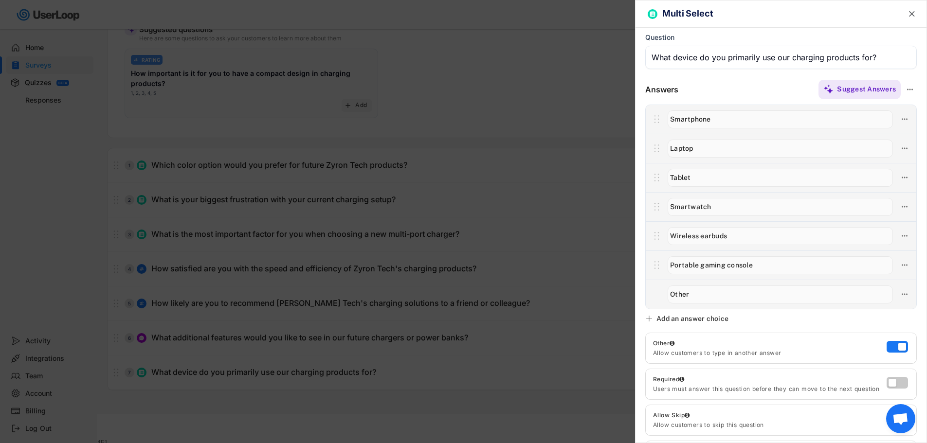
click at [573, 91] on div at bounding box center [463, 221] width 927 height 443
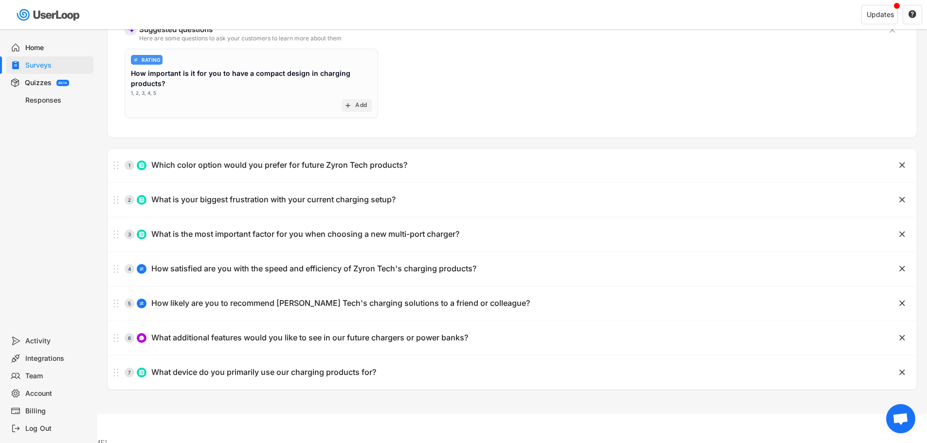
click at [126, 395] on div "Surveys Email Survey Survey  Languages Manual Send Questions Email Triggers De…" at bounding box center [512, 177] width 830 height 475
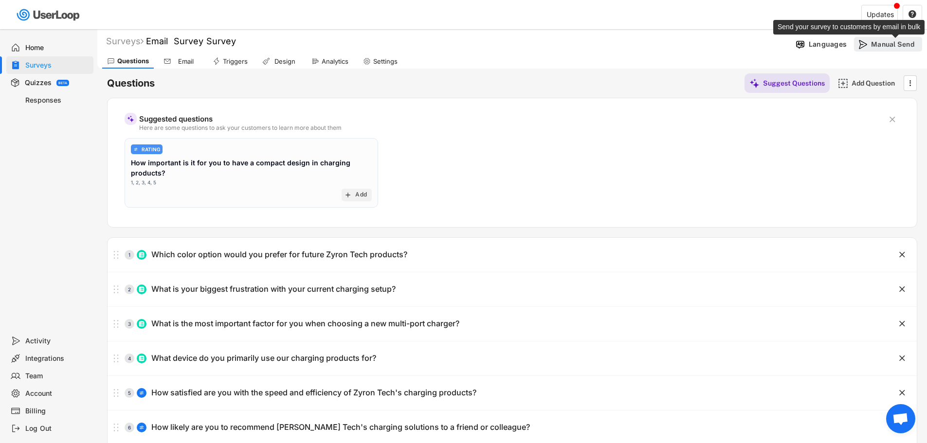
click at [891, 41] on div "Manual Send" at bounding box center [895, 44] width 49 height 9
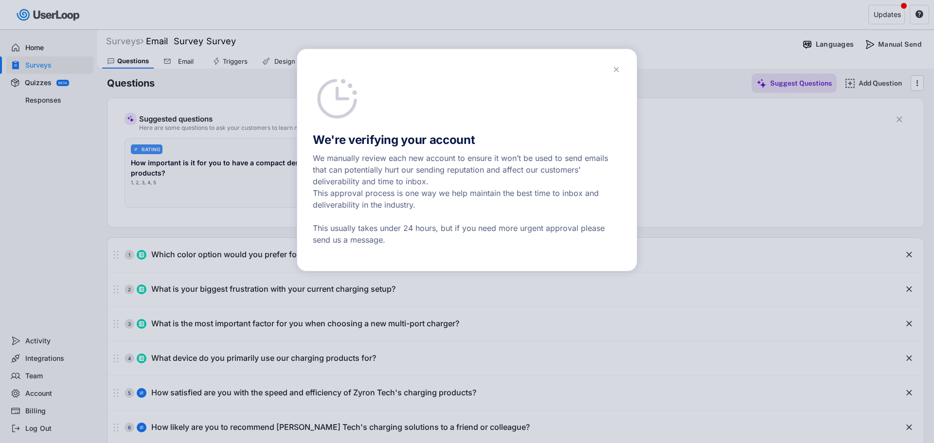
click at [617, 67] on icon at bounding box center [617, 70] width 10 height 10
